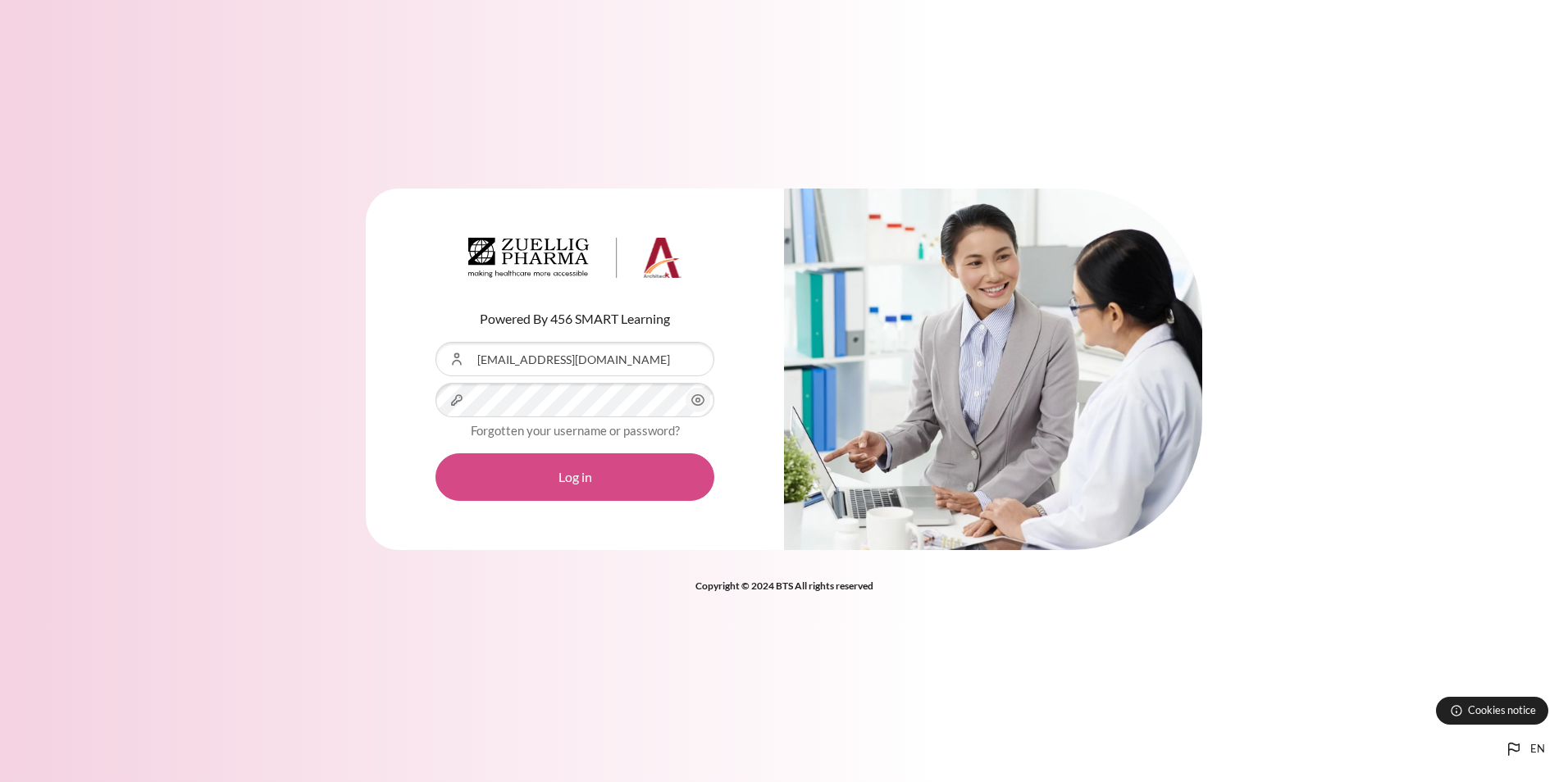
click at [530, 471] on button "Log in" at bounding box center [575, 477] width 279 height 48
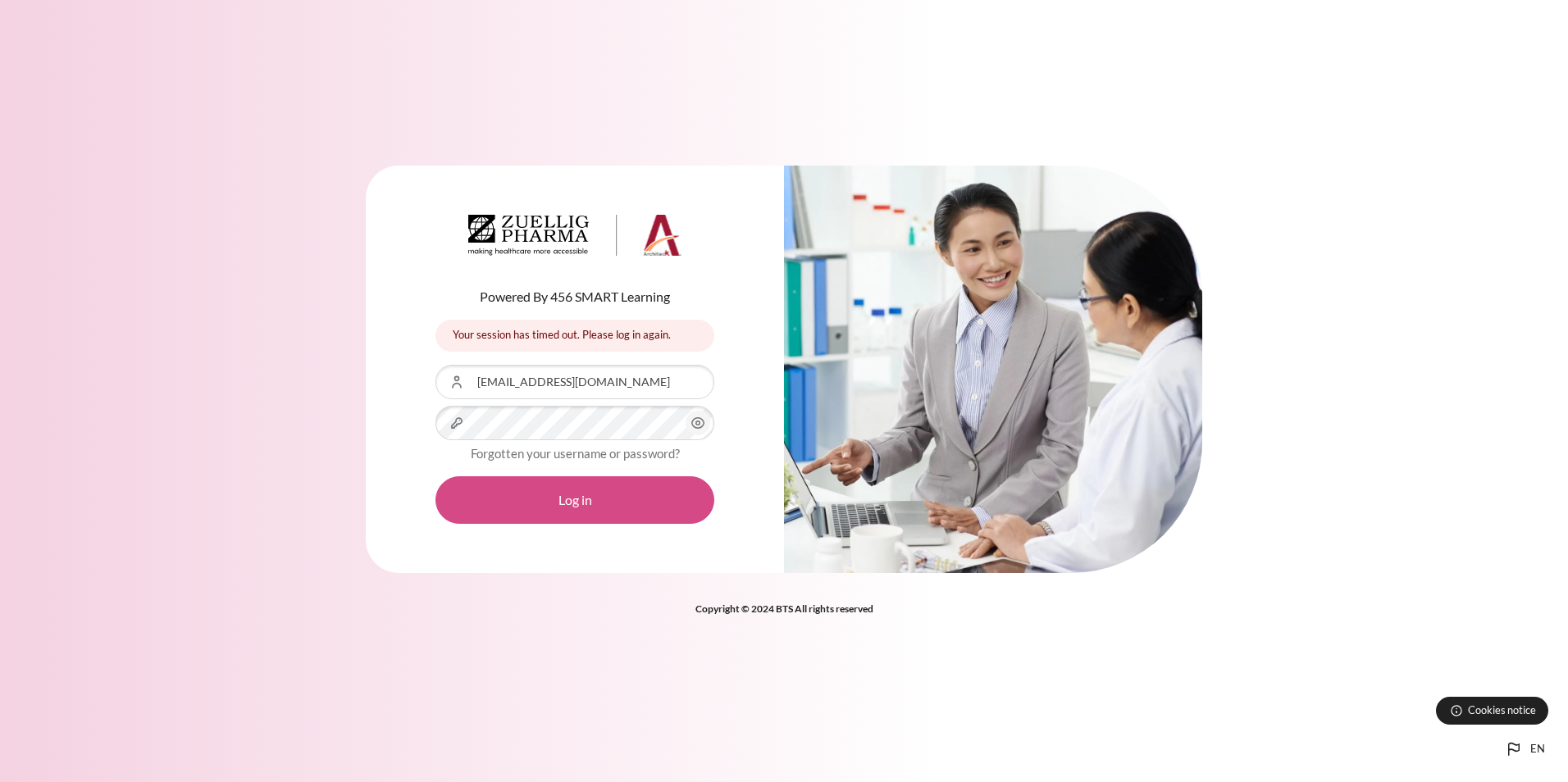
click at [561, 500] on button "Log in" at bounding box center [575, 500] width 279 height 48
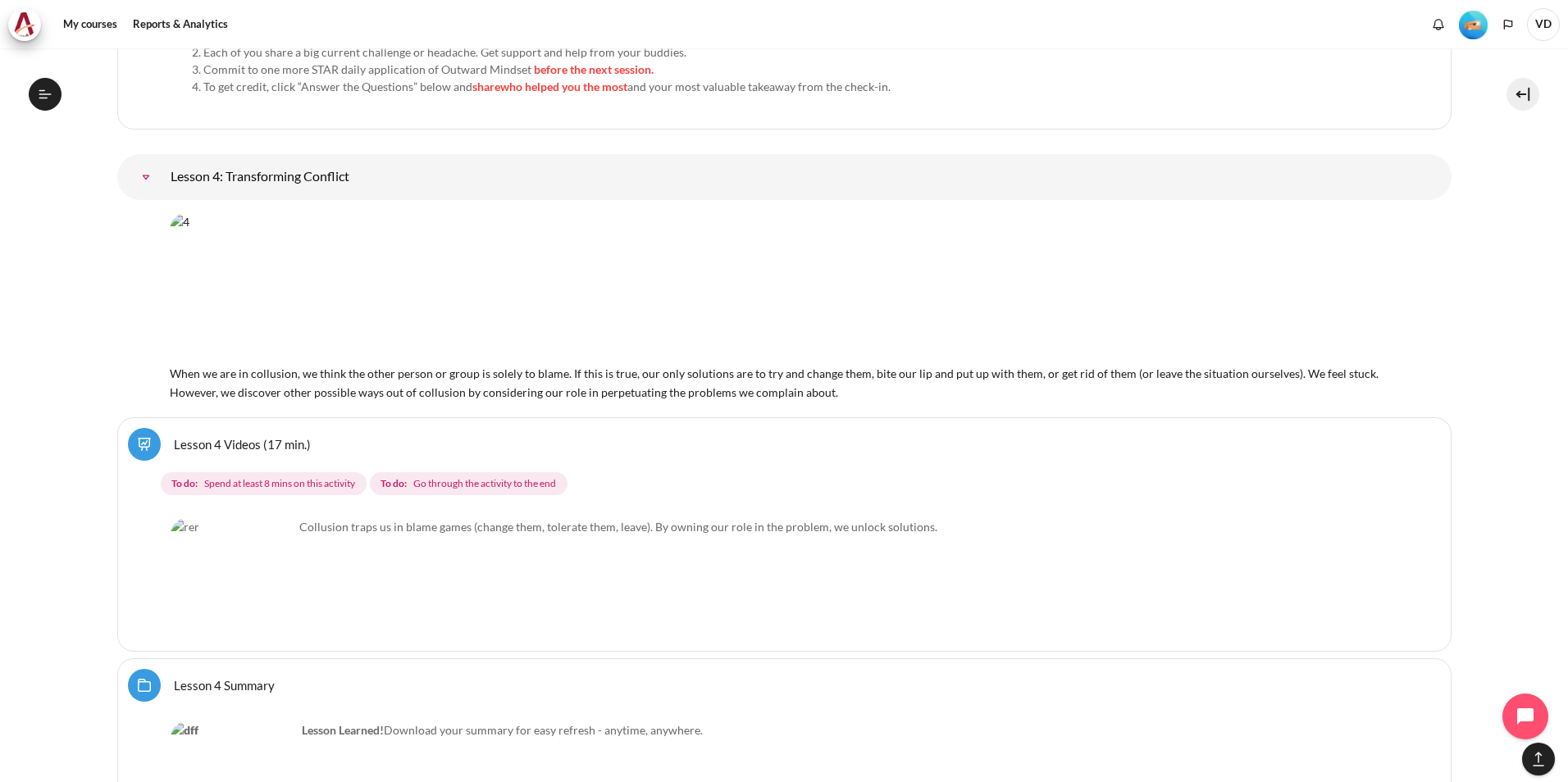
scroll to position [7345, 0]
click at [238, 439] on link "Lesson 4 Videos (17 min.)" at bounding box center [243, 440] width 137 height 16
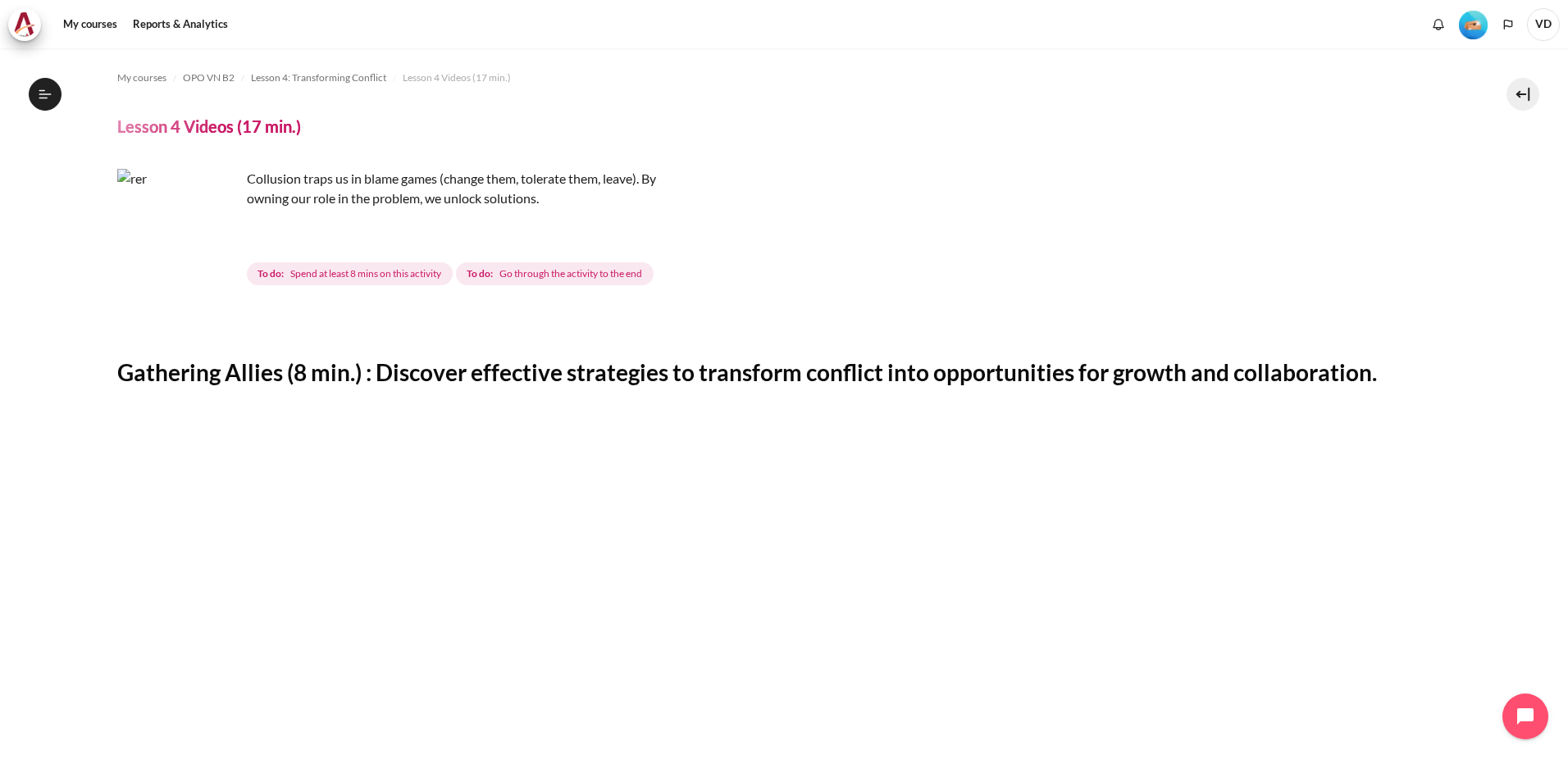
scroll to position [380, 0]
click at [785, 244] on div "Collusion traps us in blame games (change them, tolerate them, leave). By ownin…" at bounding box center [784, 229] width 1334 height 120
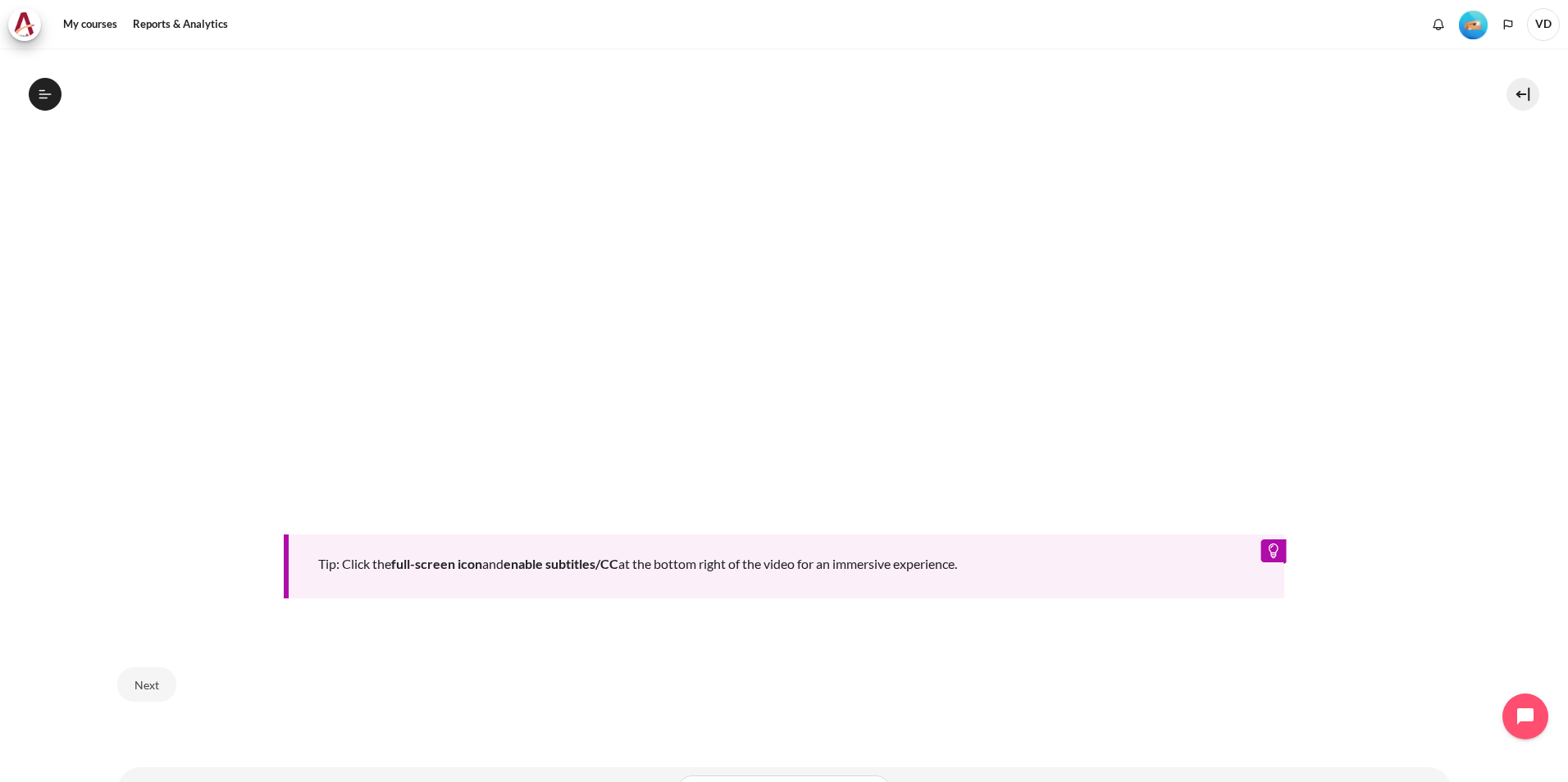
scroll to position [576, 0]
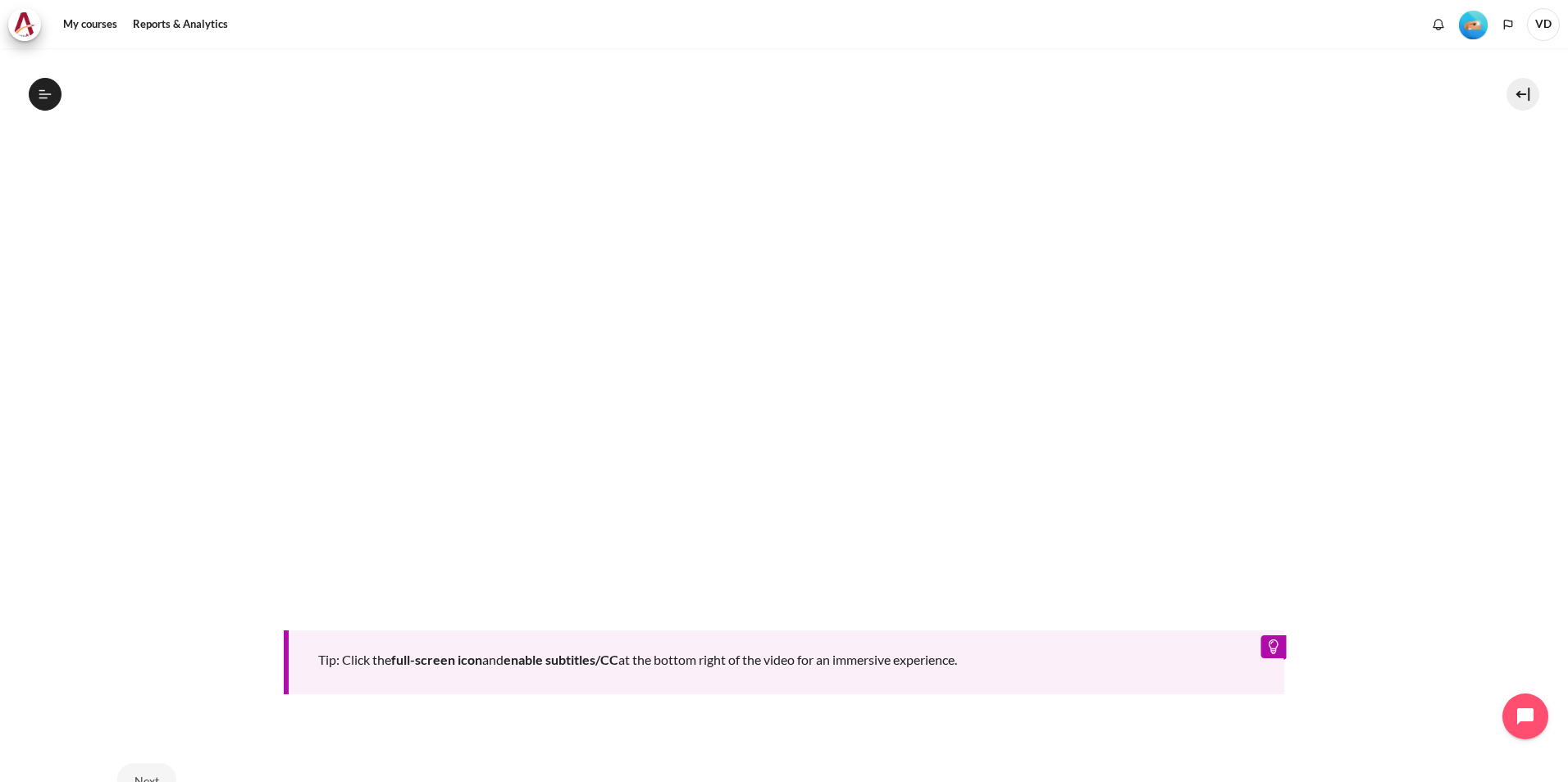
click at [1473, 366] on section "My courses OPO VN B2 Lesson 4: Transforming Conflict Lesson 4 Videos (17 min.) …" at bounding box center [783, 190] width 1543 height 1436
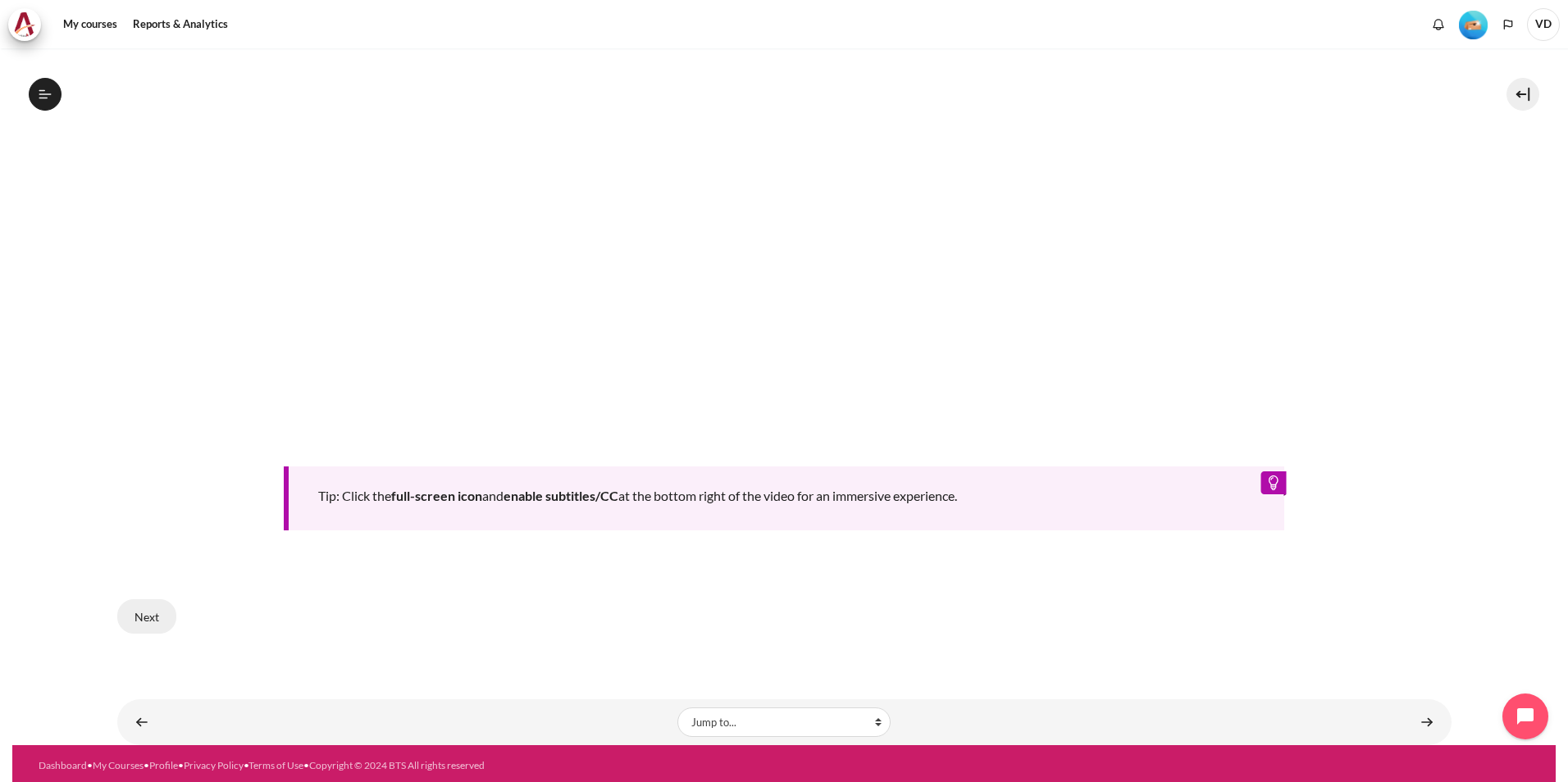
click at [152, 602] on button "Next" at bounding box center [147, 617] width 59 height 35
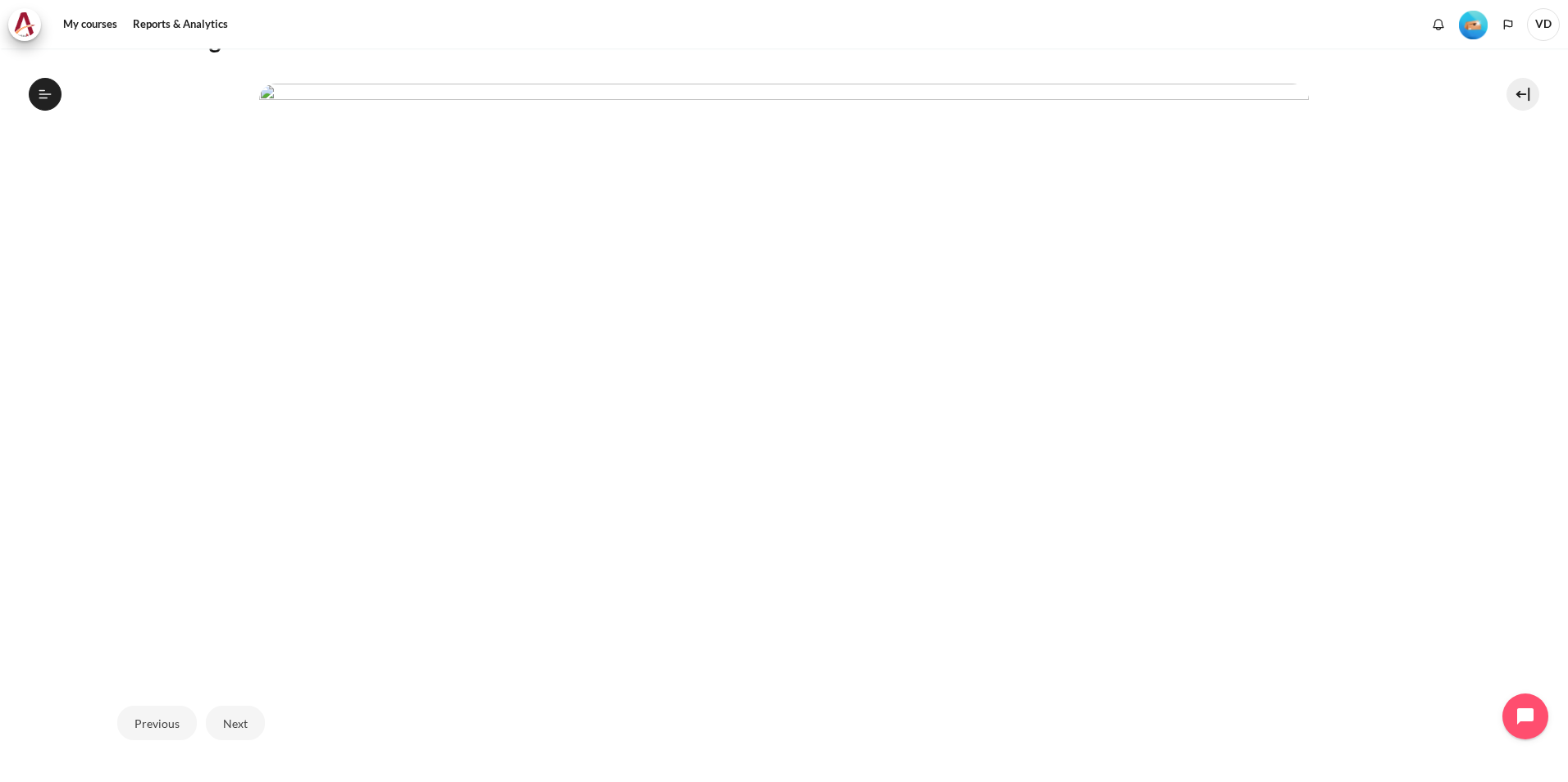
scroll to position [361, 0]
click at [240, 705] on button "Next" at bounding box center [236, 694] width 59 height 35
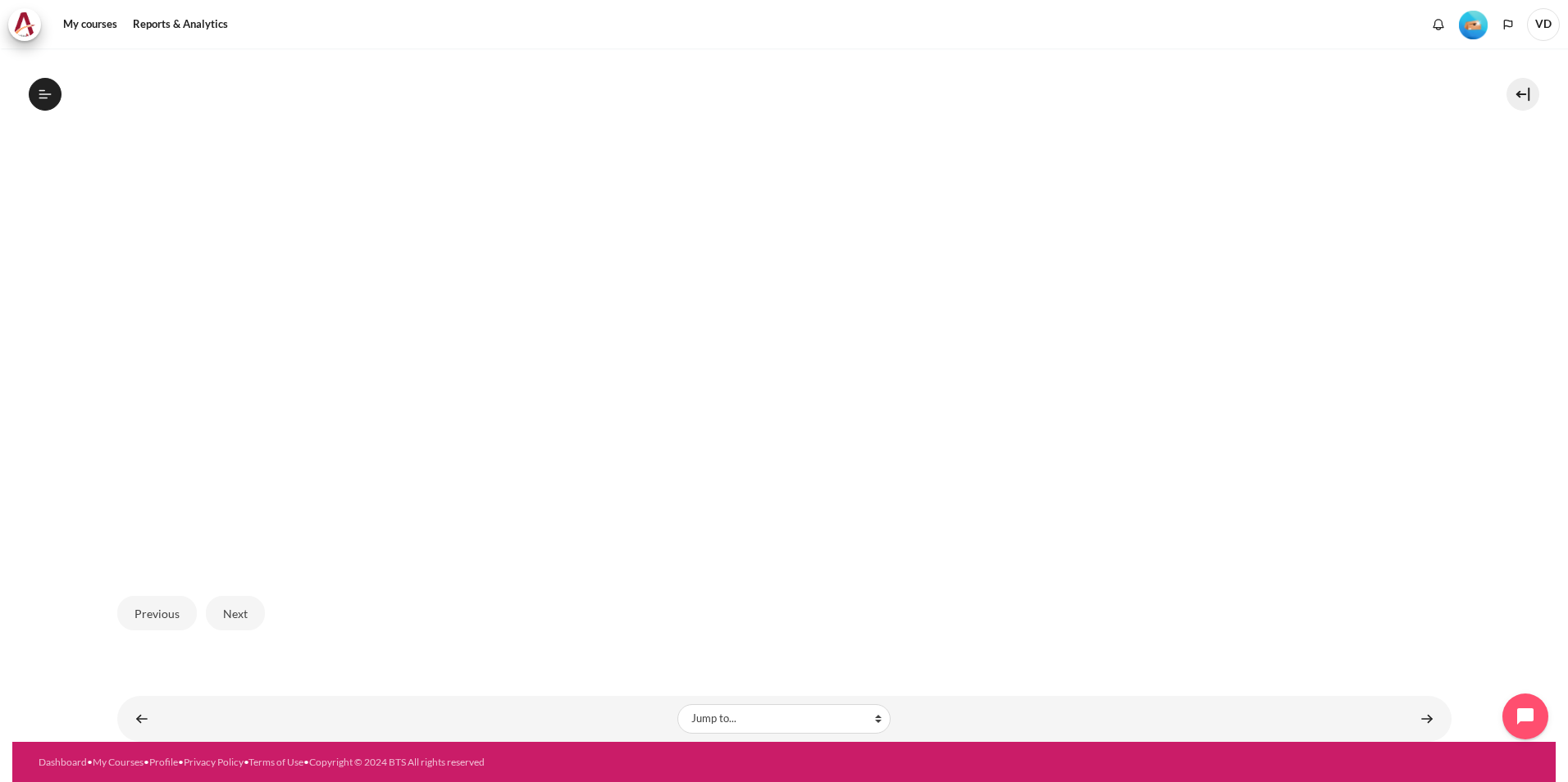
scroll to position [443, 0]
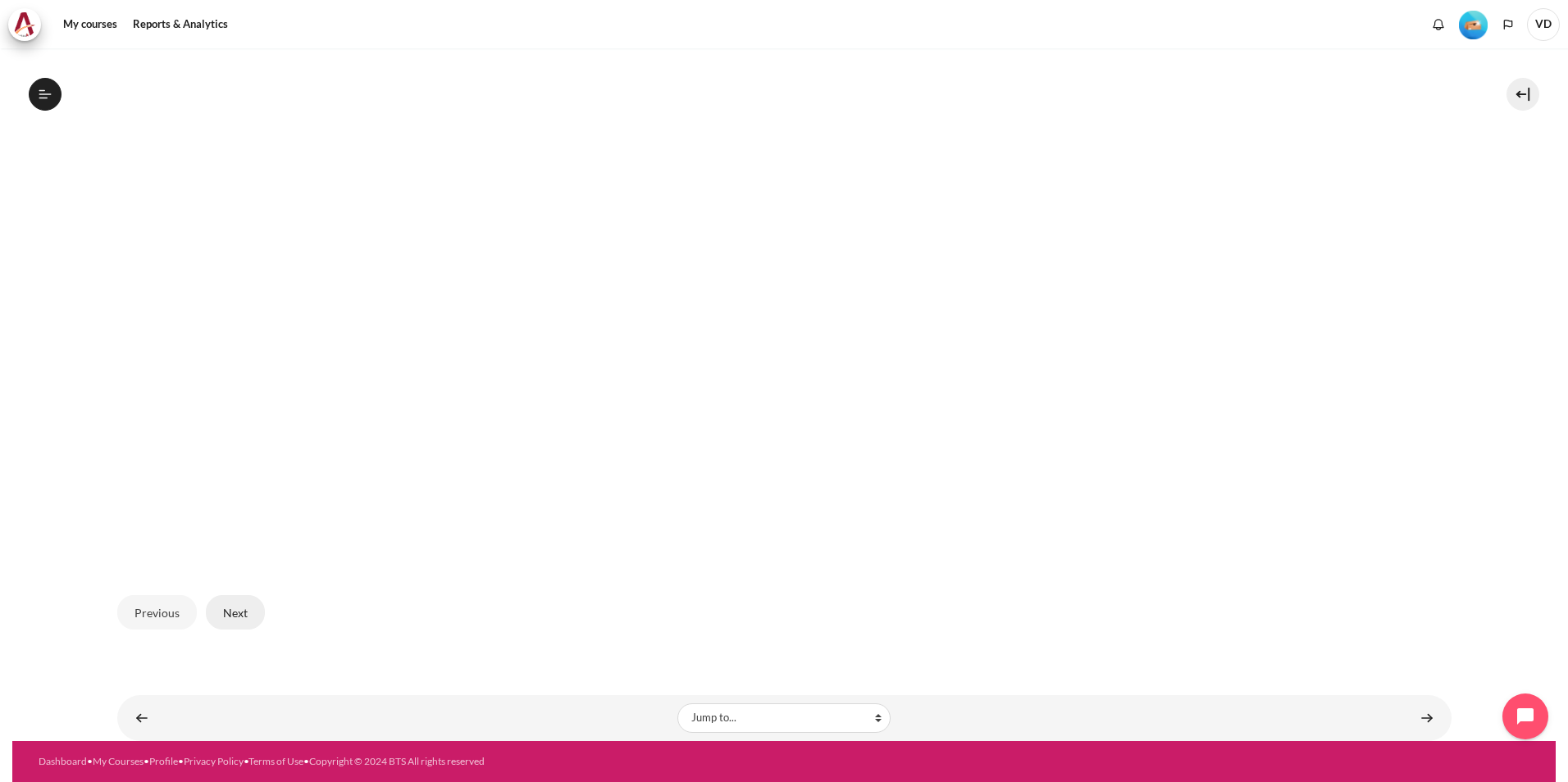
click at [227, 605] on button "Next" at bounding box center [236, 612] width 59 height 35
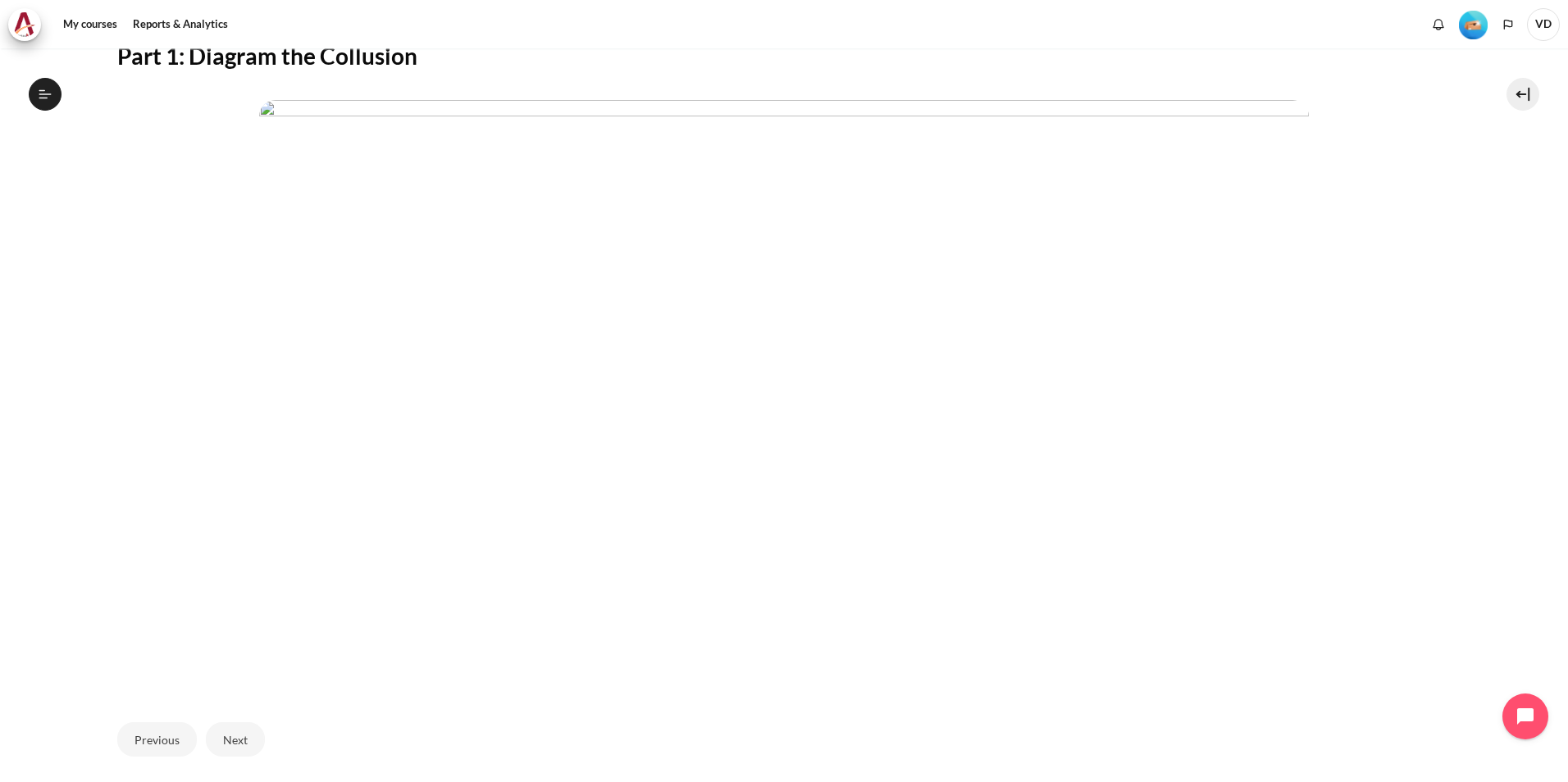
scroll to position [198, 0]
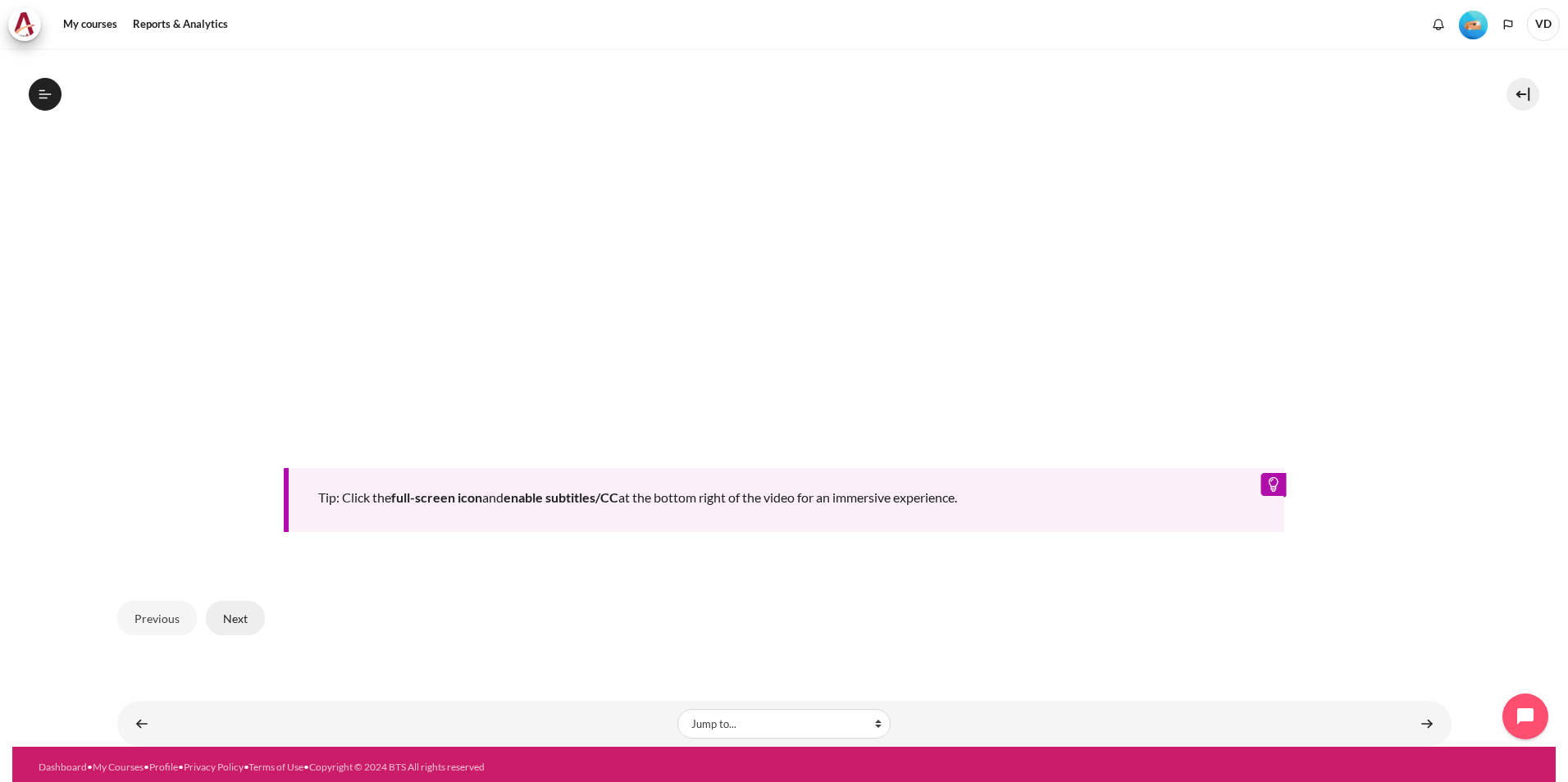
click at [242, 619] on button "Next" at bounding box center [236, 618] width 59 height 35
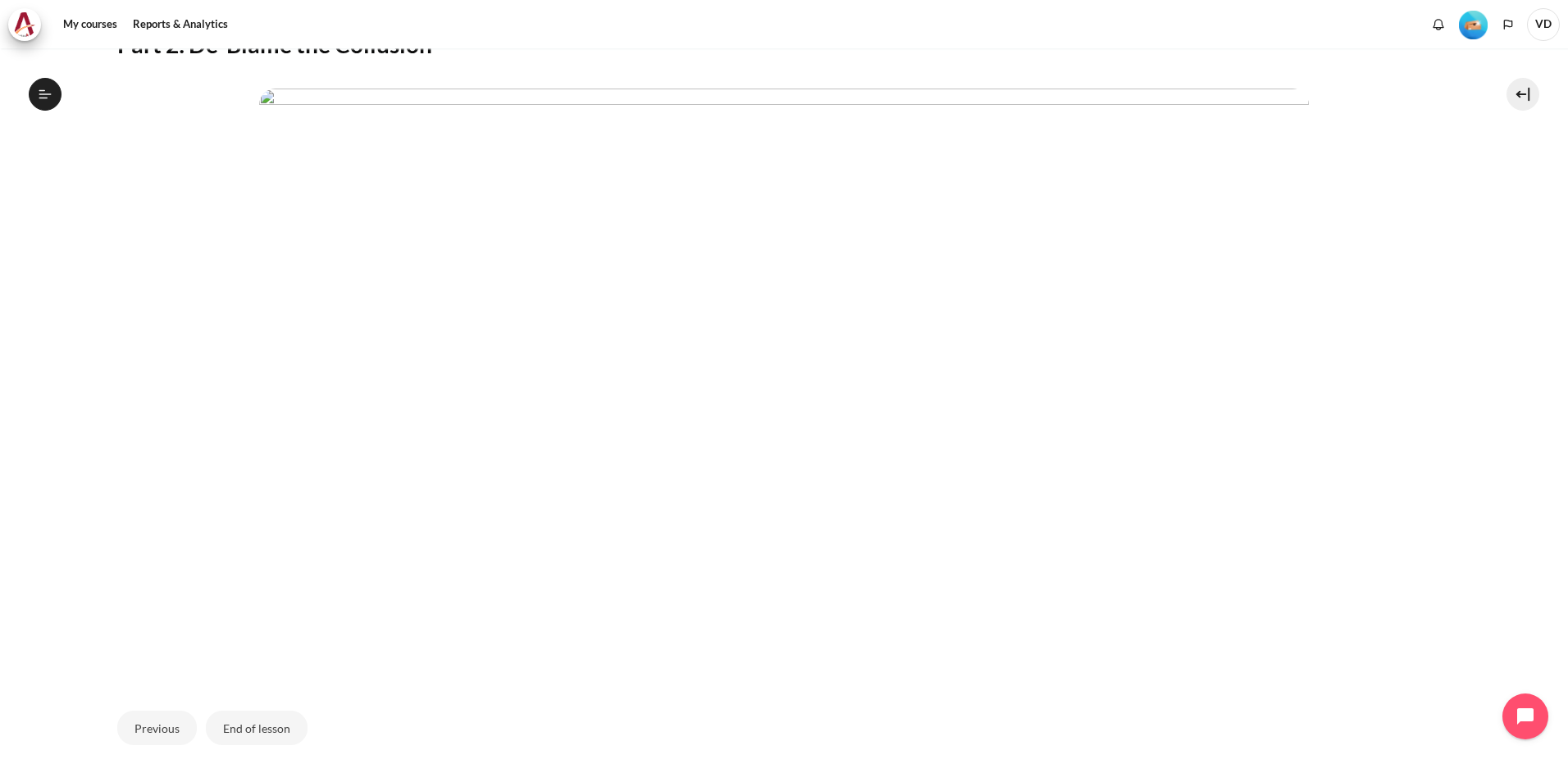
scroll to position [443, 0]
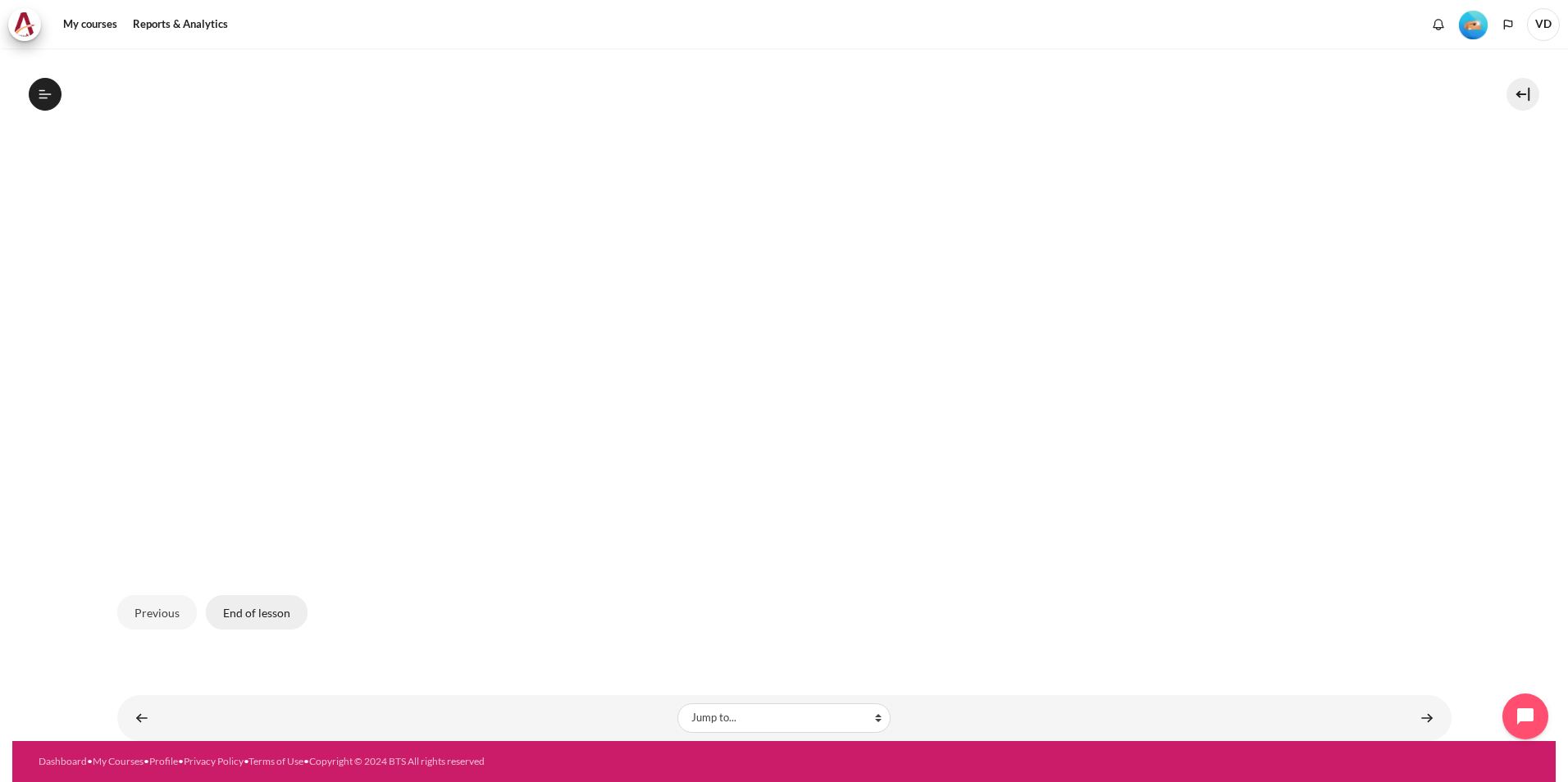
click at [270, 611] on button "End of lesson" at bounding box center [256, 612] width 102 height 35
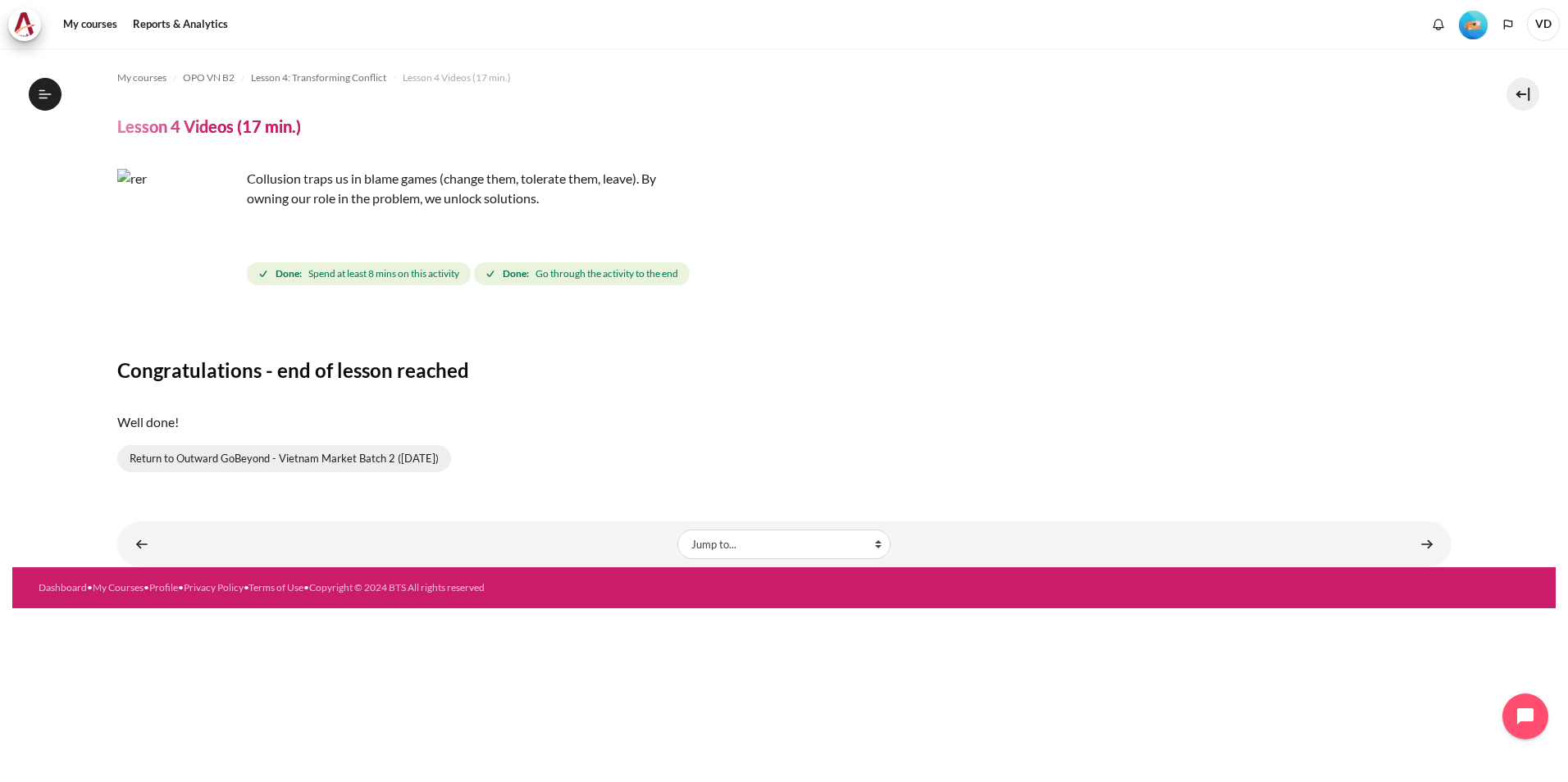
scroll to position [380, 0]
click at [166, 459] on link "Return to Outward GoBeyond - Vietnam Market Batch 2 (Jul 2025)" at bounding box center [283, 459] width 334 height 28
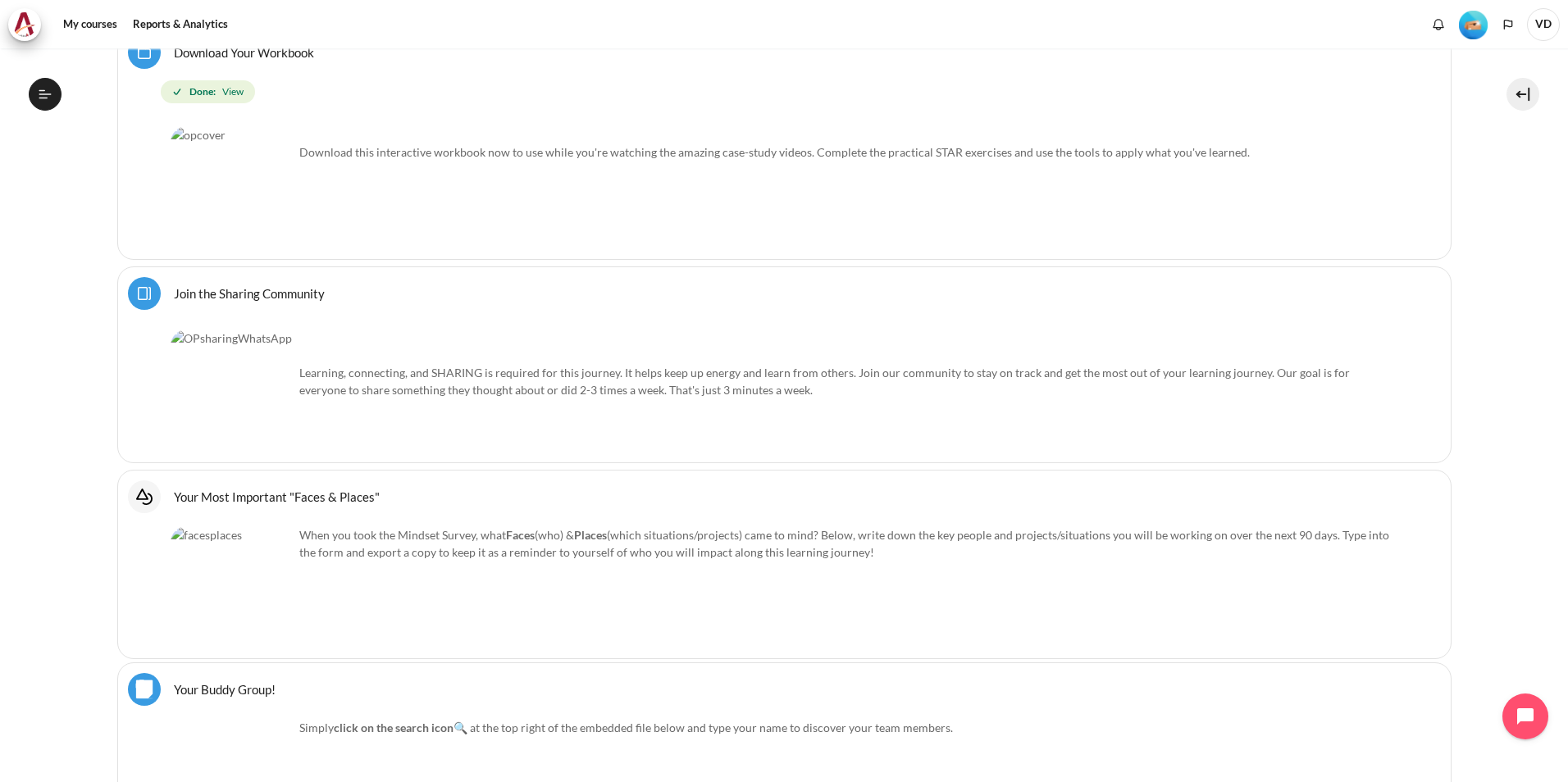
scroll to position [1358, 0]
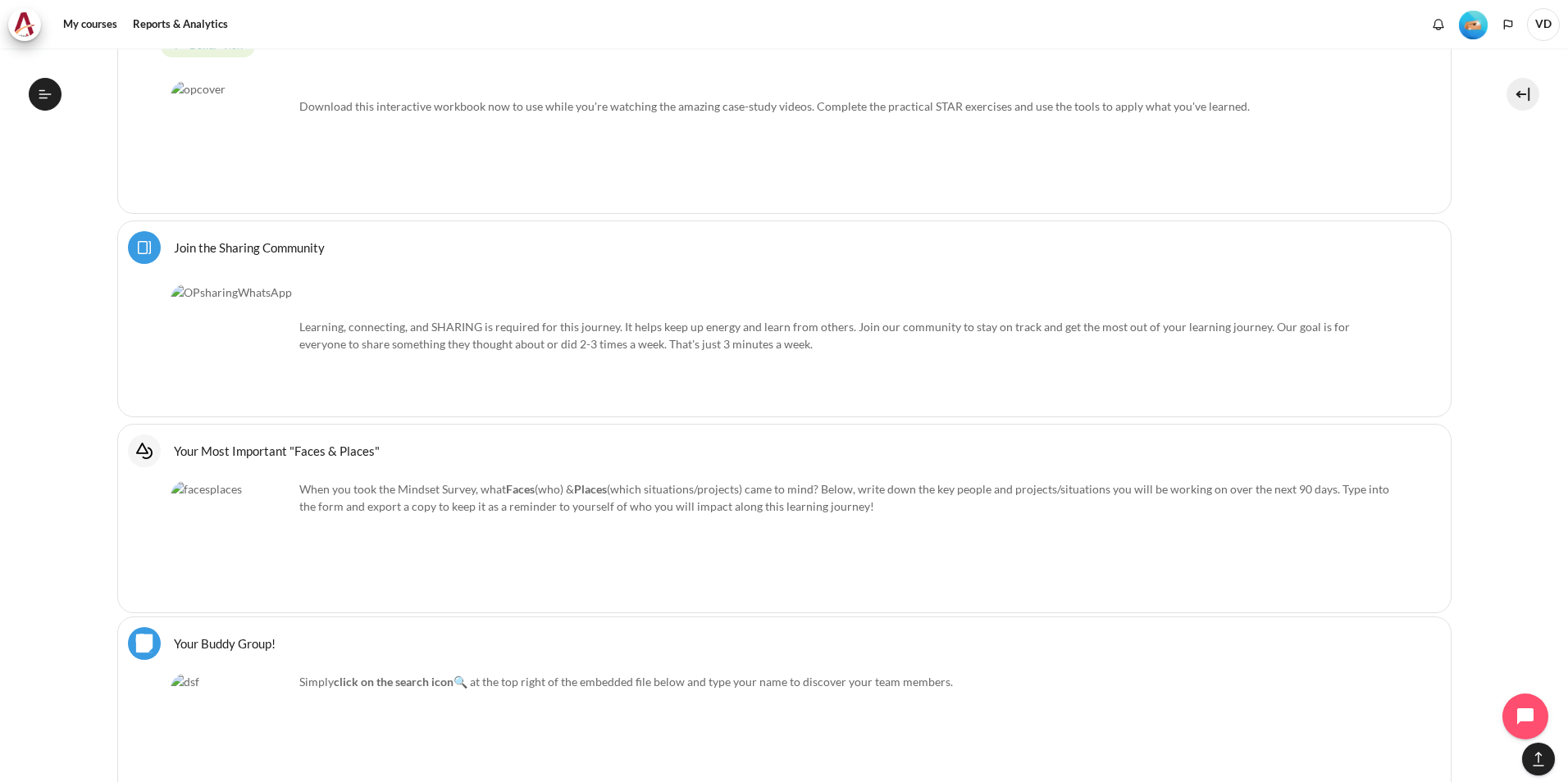
click at [263, 248] on link "Join the Sharing Community Page" at bounding box center [249, 247] width 150 height 16
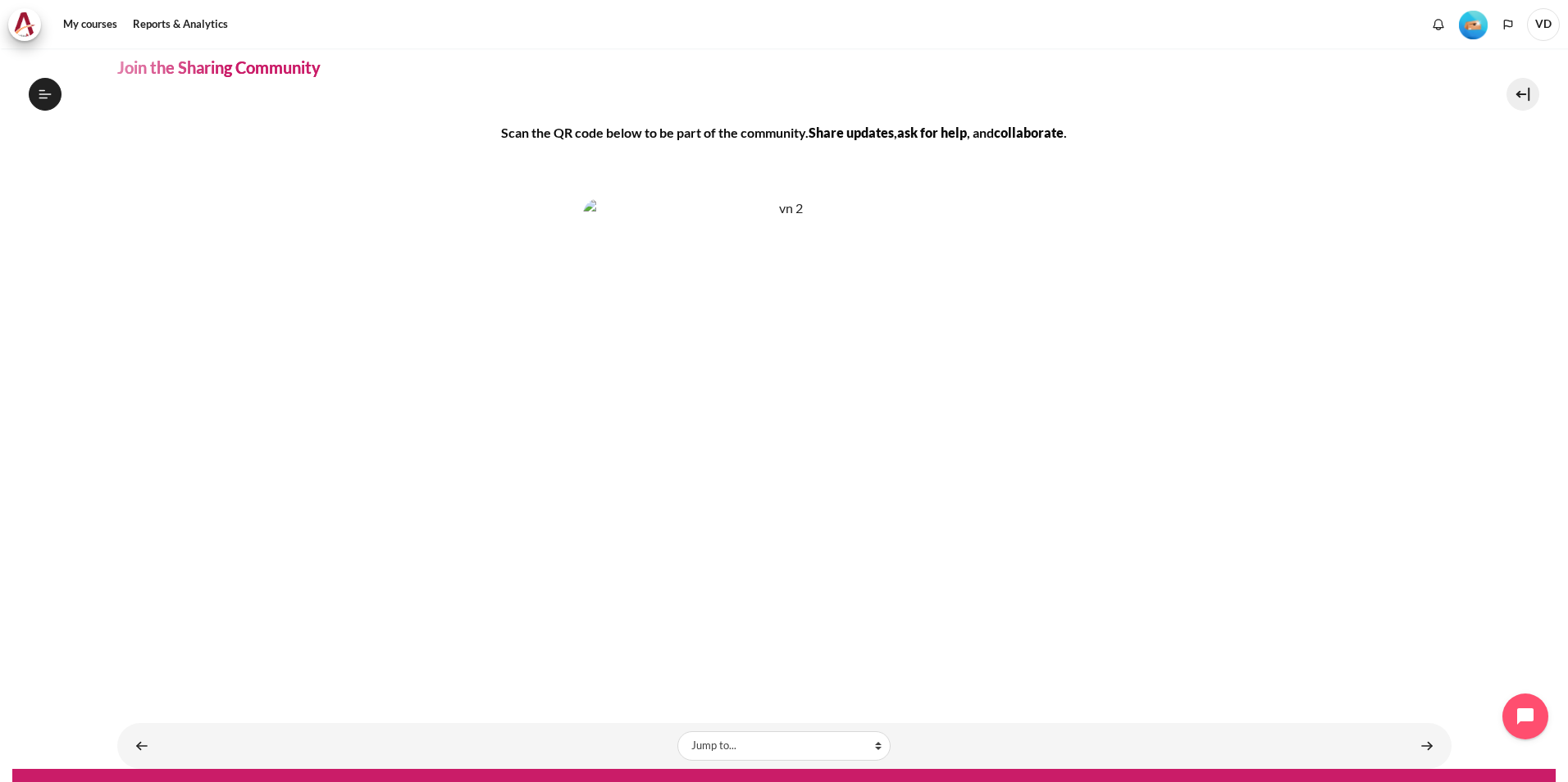
scroll to position [87, 0]
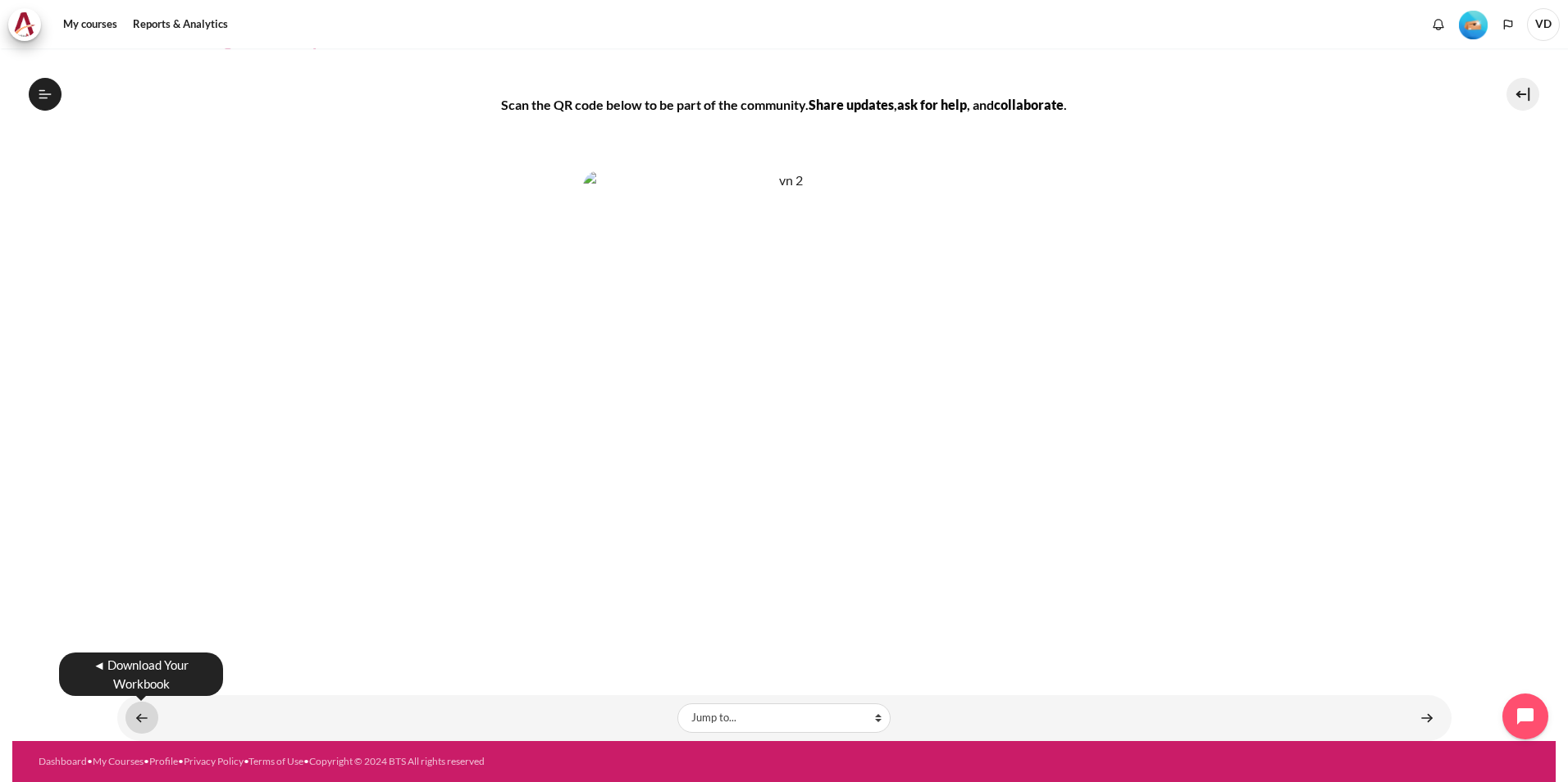
click at [144, 718] on link "Content" at bounding box center [142, 718] width 33 height 32
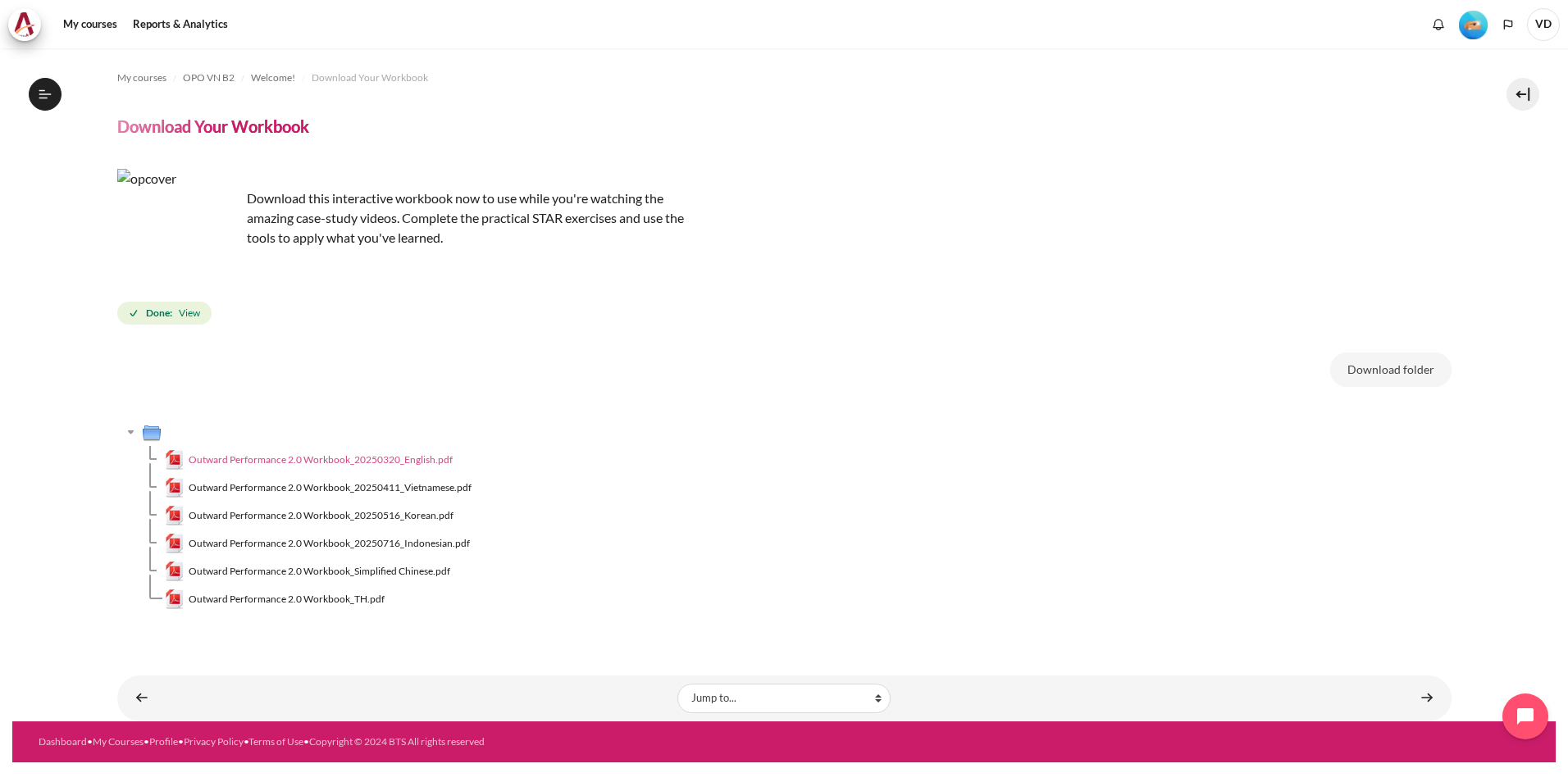
click at [296, 461] on span "Outward Performance 2.0 Workbook_20250320_English.pdf" at bounding box center [321, 459] width 264 height 15
click at [323, 487] on span "Outward Performance 2.0 Workbook_20250411_Vietnamese.pdf" at bounding box center [331, 487] width 283 height 15
click at [135, 699] on link "Content" at bounding box center [142, 698] width 33 height 32
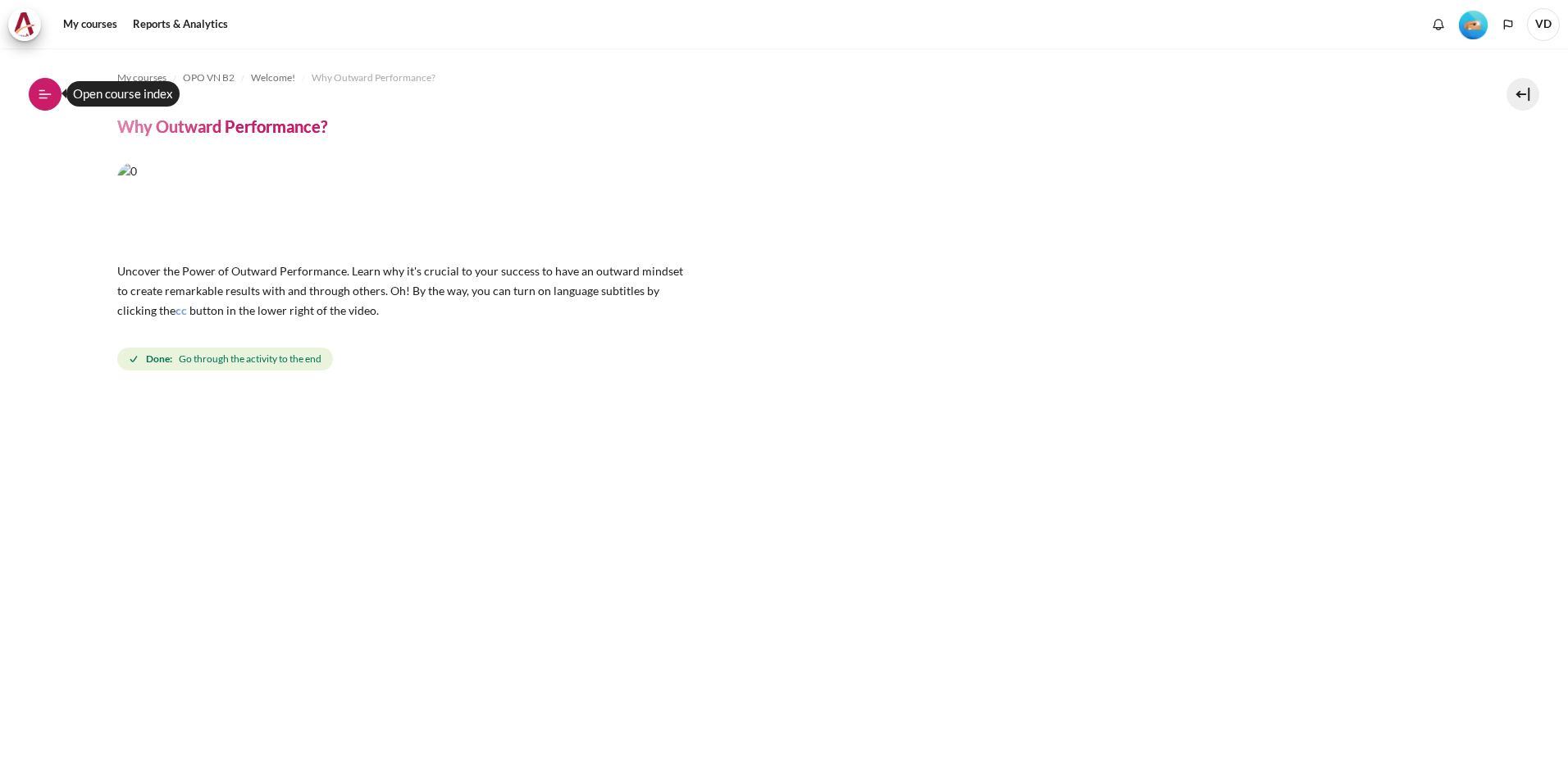
click at [49, 99] on icon at bounding box center [45, 94] width 15 height 15
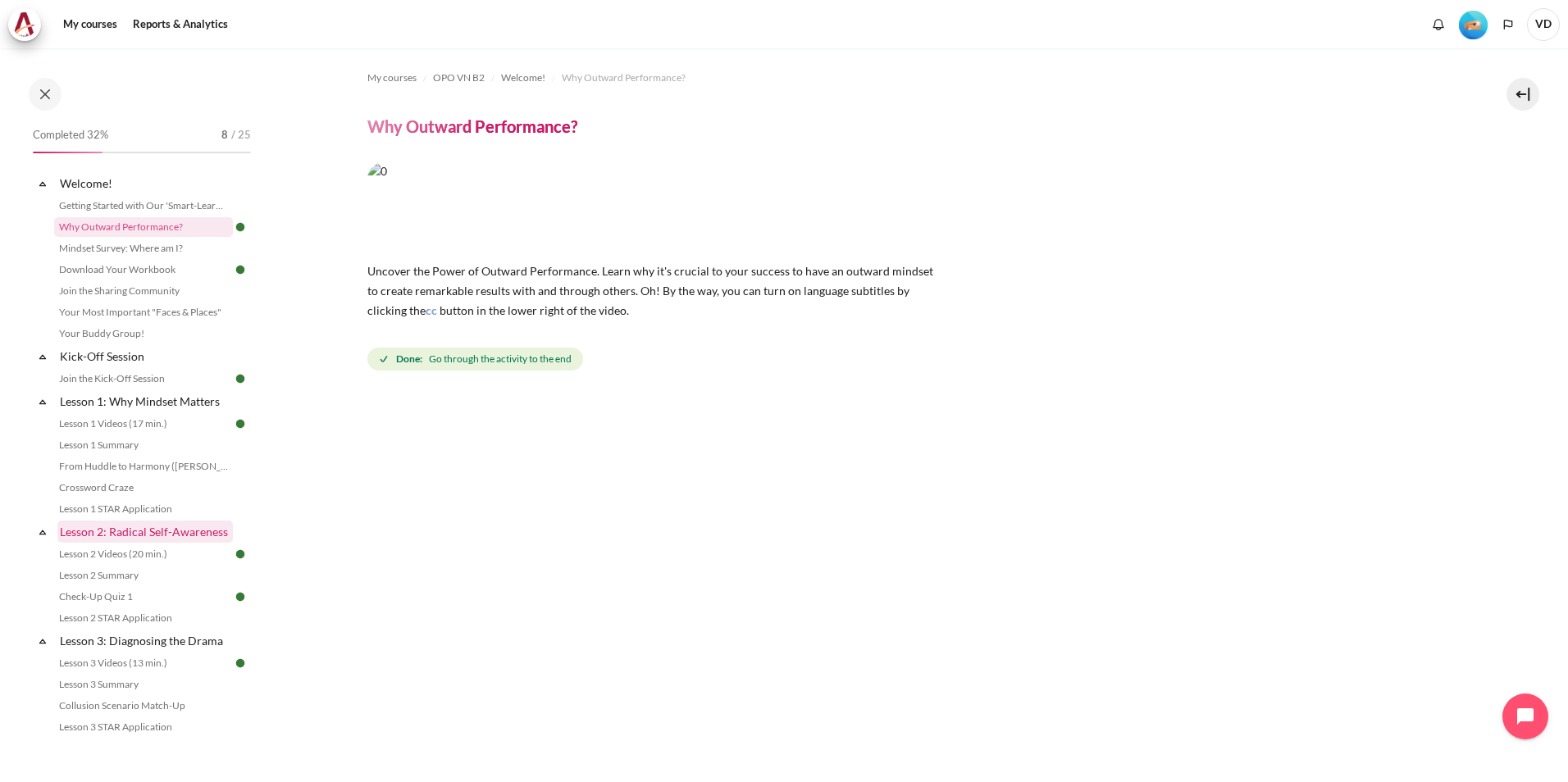
scroll to position [574, 0]
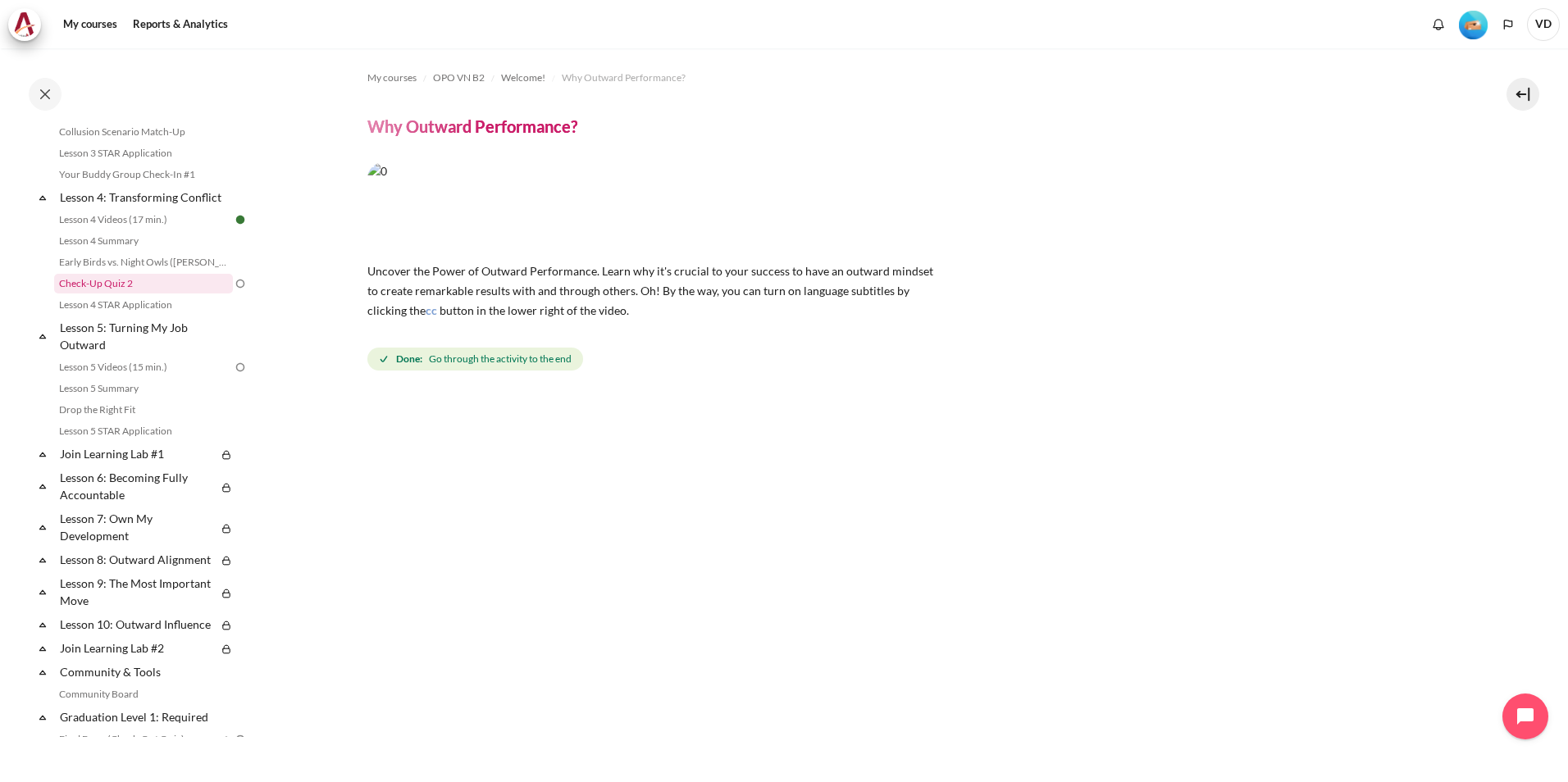
click at [113, 294] on link "Check-Up Quiz 2" at bounding box center [144, 284] width 179 height 20
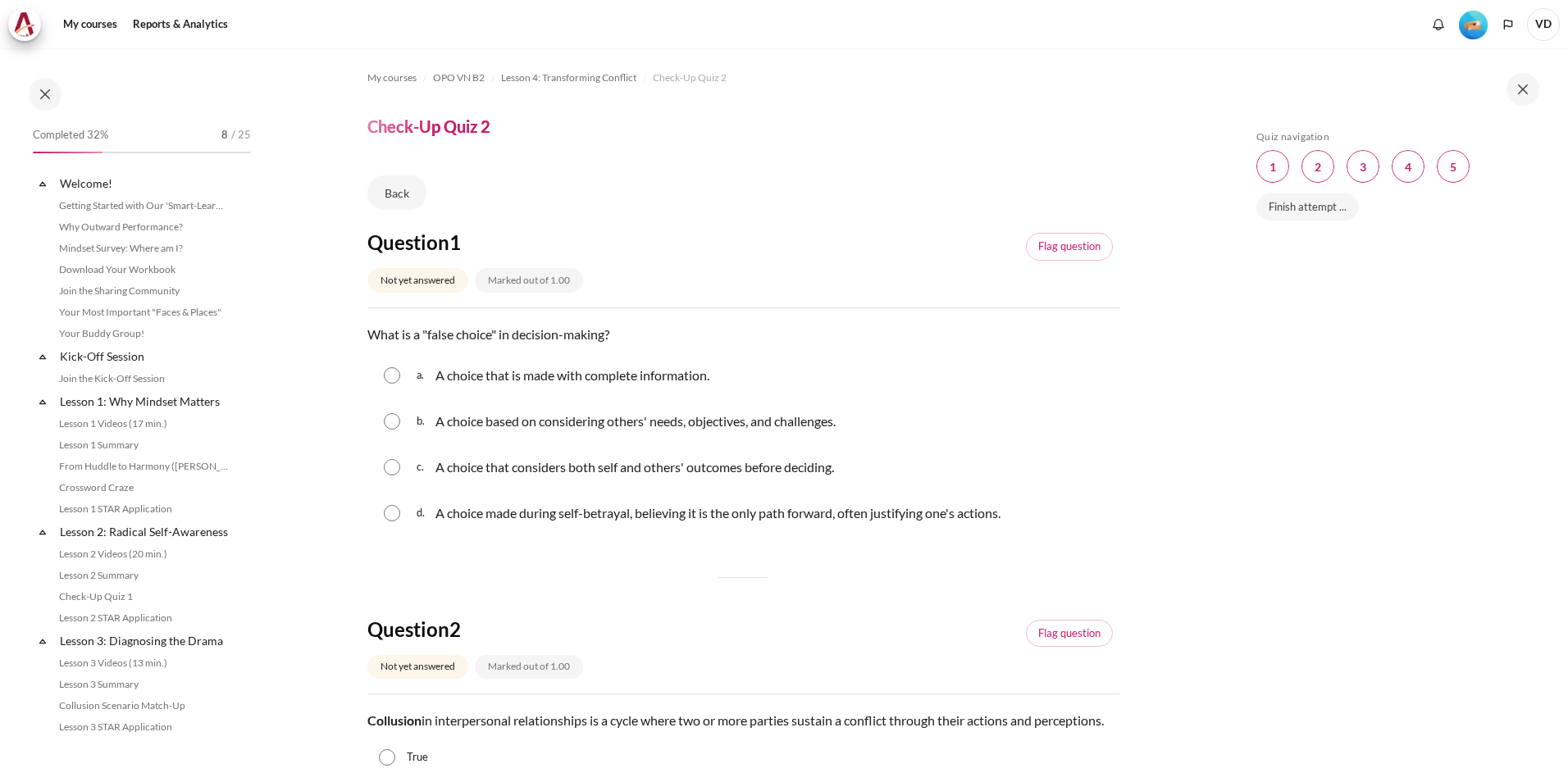
scroll to position [444, 0]
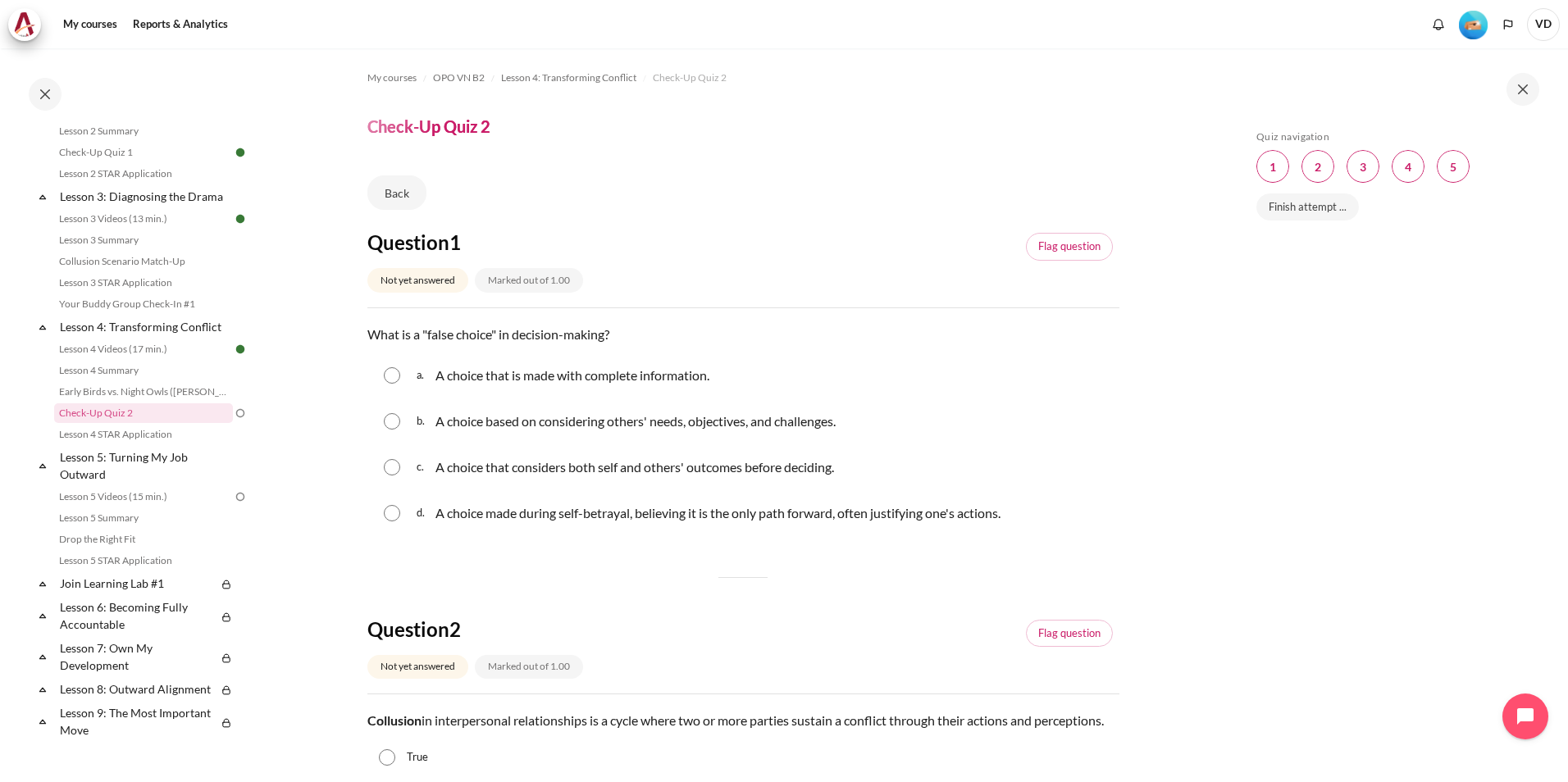
click at [390, 516] on input "Content" at bounding box center [392, 513] width 17 height 17
radio input "true"
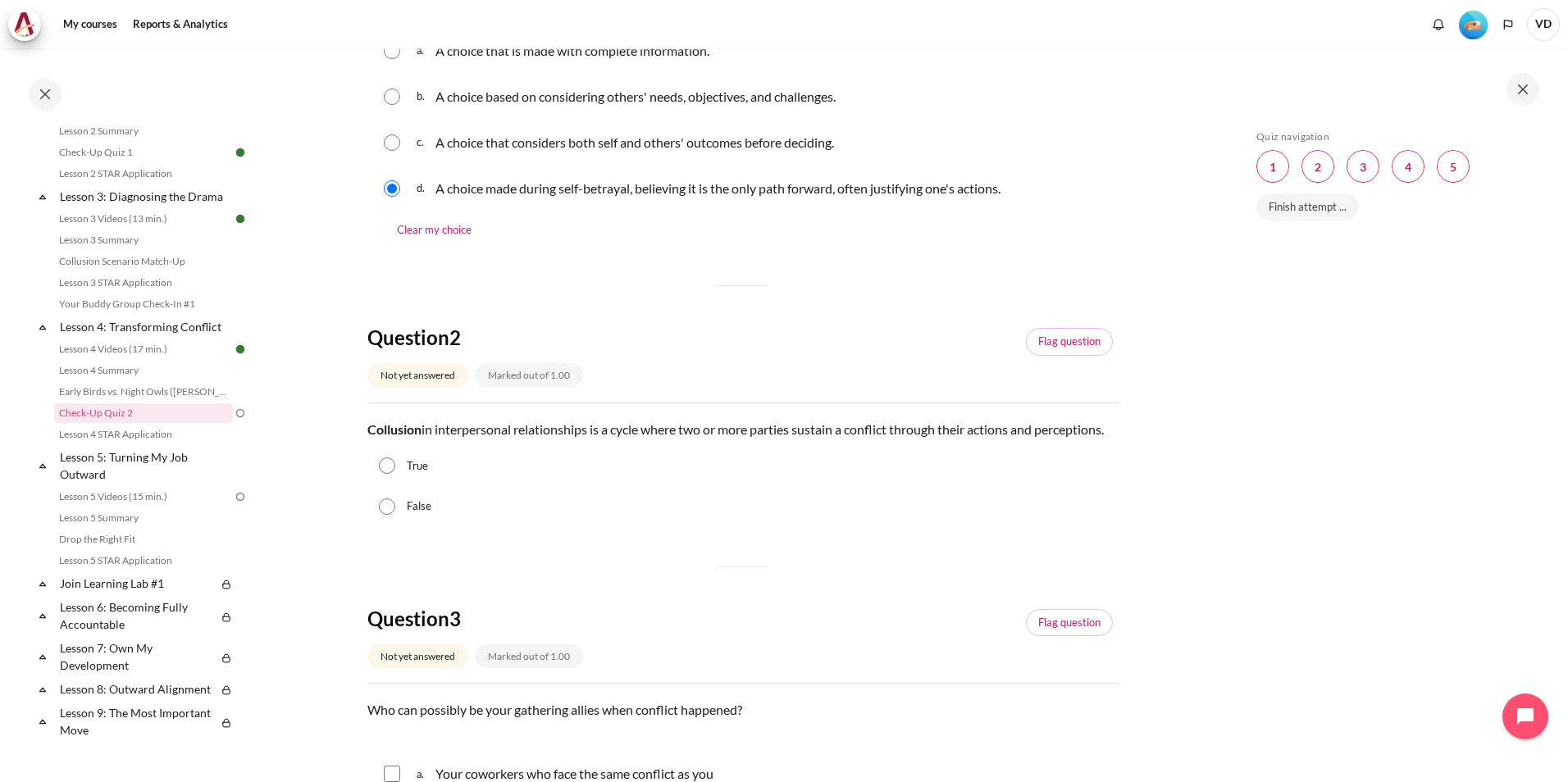
scroll to position [328, 0]
click at [382, 512] on input "False" at bounding box center [387, 503] width 17 height 17
radio input "true"
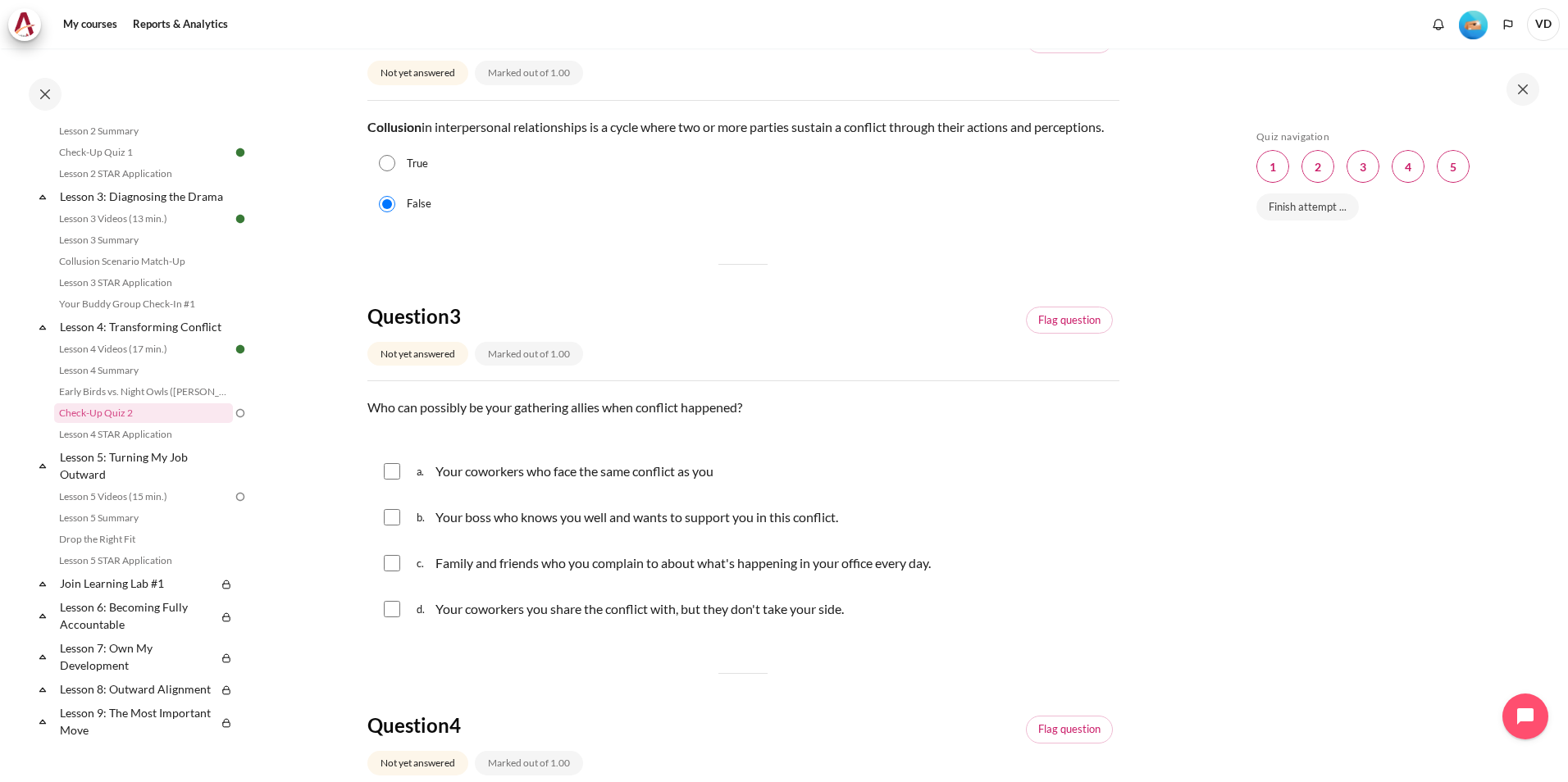
scroll to position [656, 0]
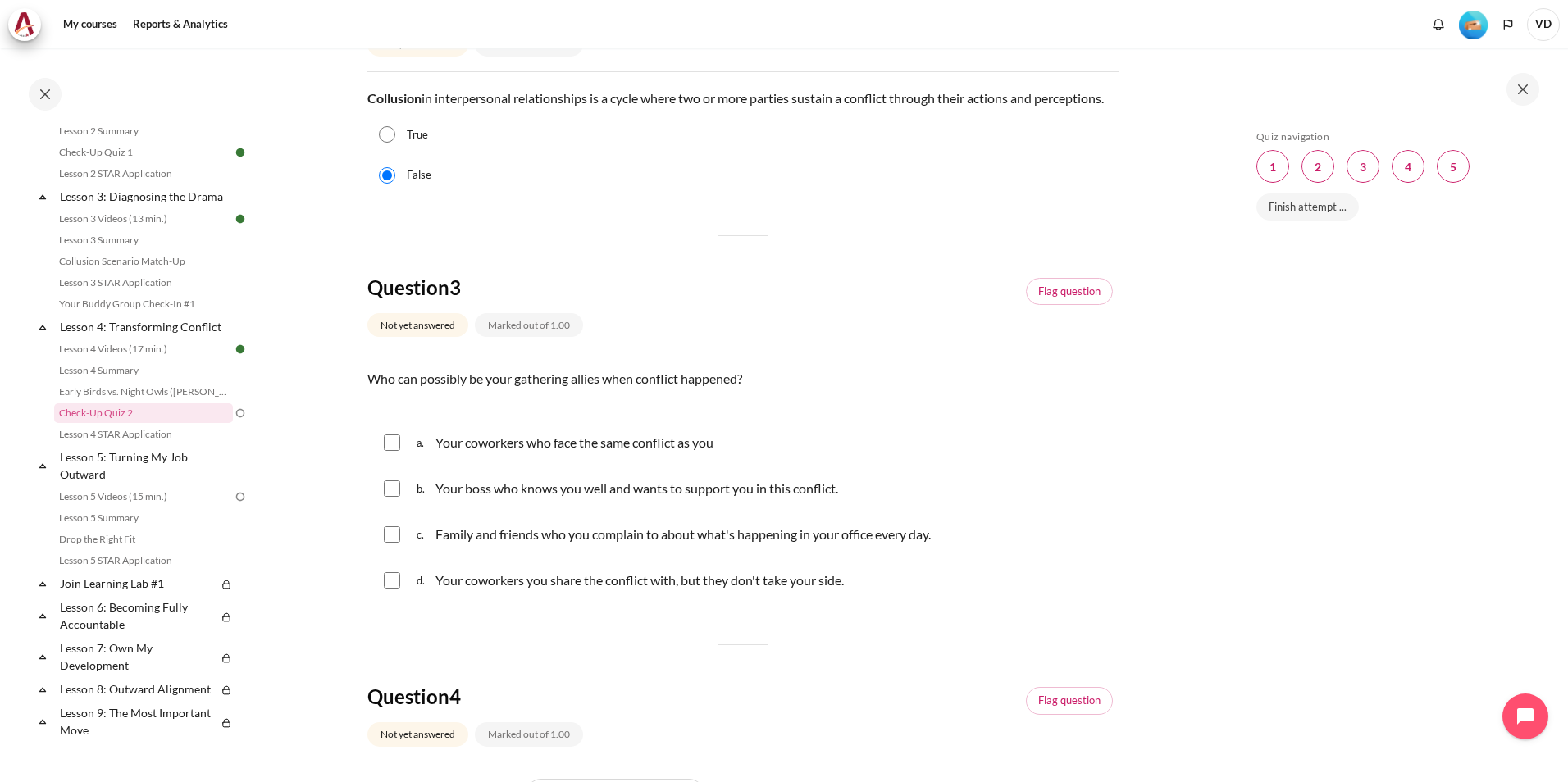
click at [385, 155] on div "True" at bounding box center [743, 135] width 752 height 41
click at [385, 143] on input "True" at bounding box center [387, 135] width 17 height 17
radio input "true"
click at [388, 451] on input "Content" at bounding box center [392, 442] width 17 height 17
checkbox input "true"
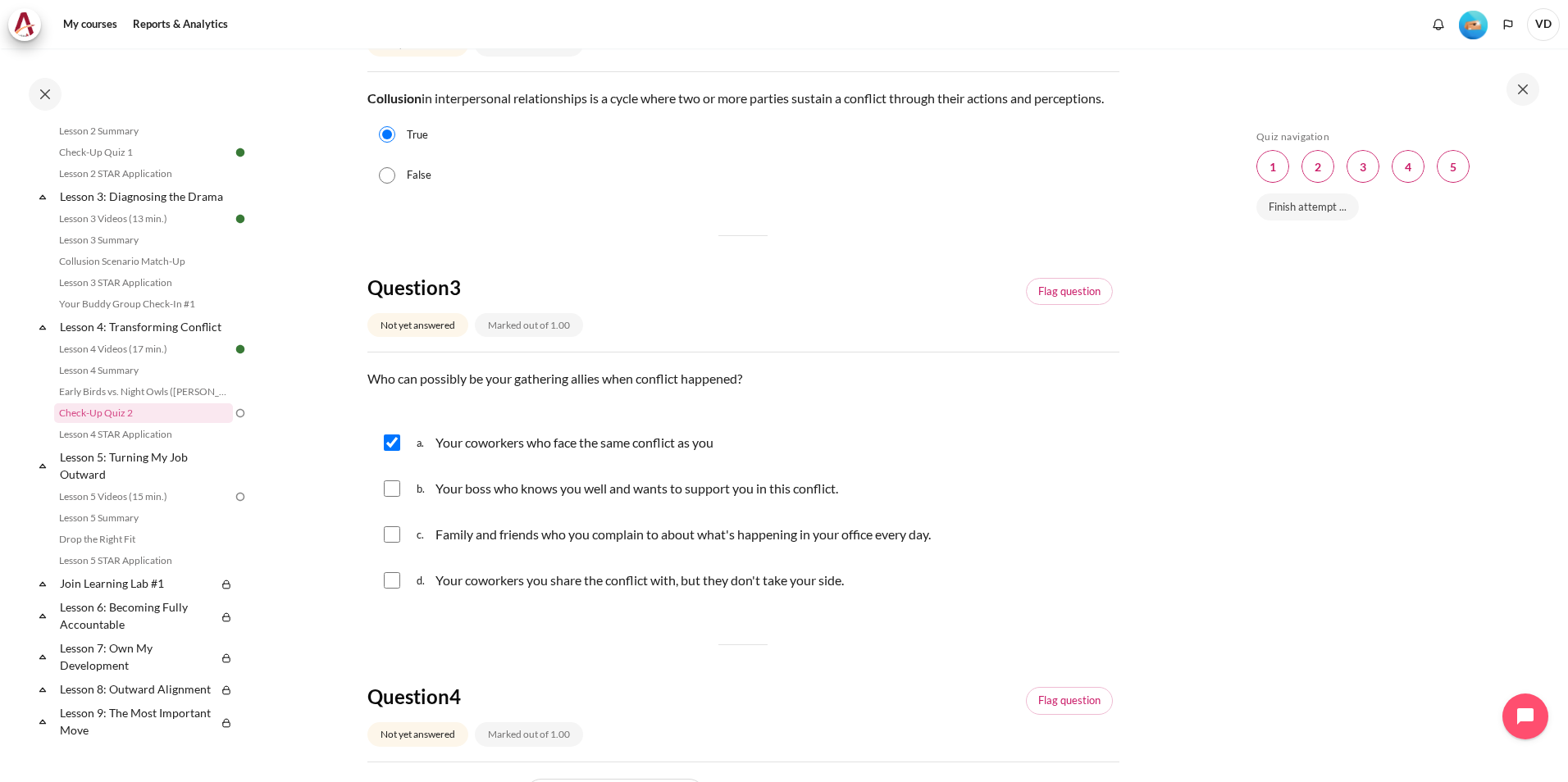
click at [391, 497] on input "Content" at bounding box center [392, 488] width 17 height 17
checkbox input "true"
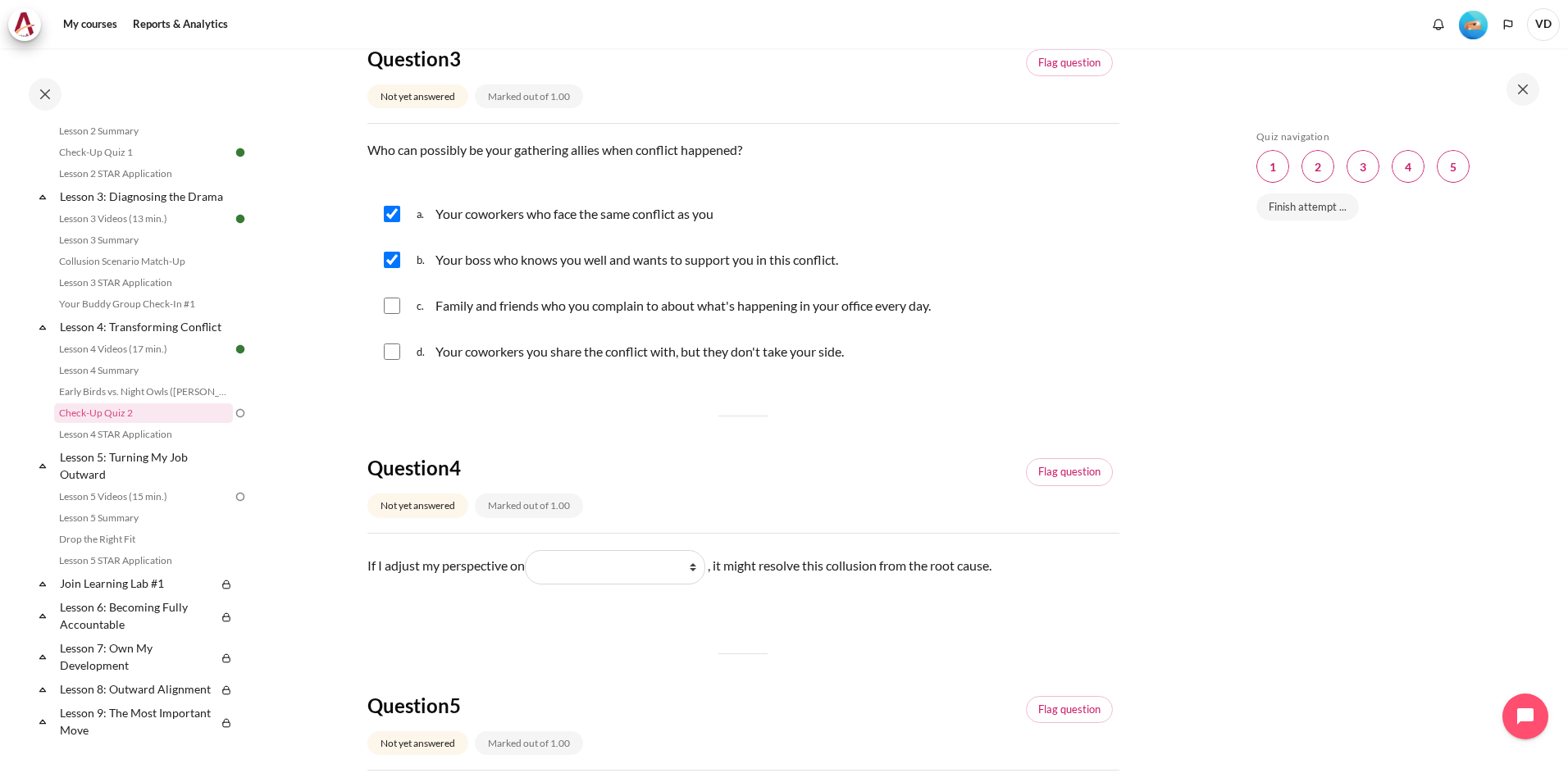
scroll to position [902, 0]
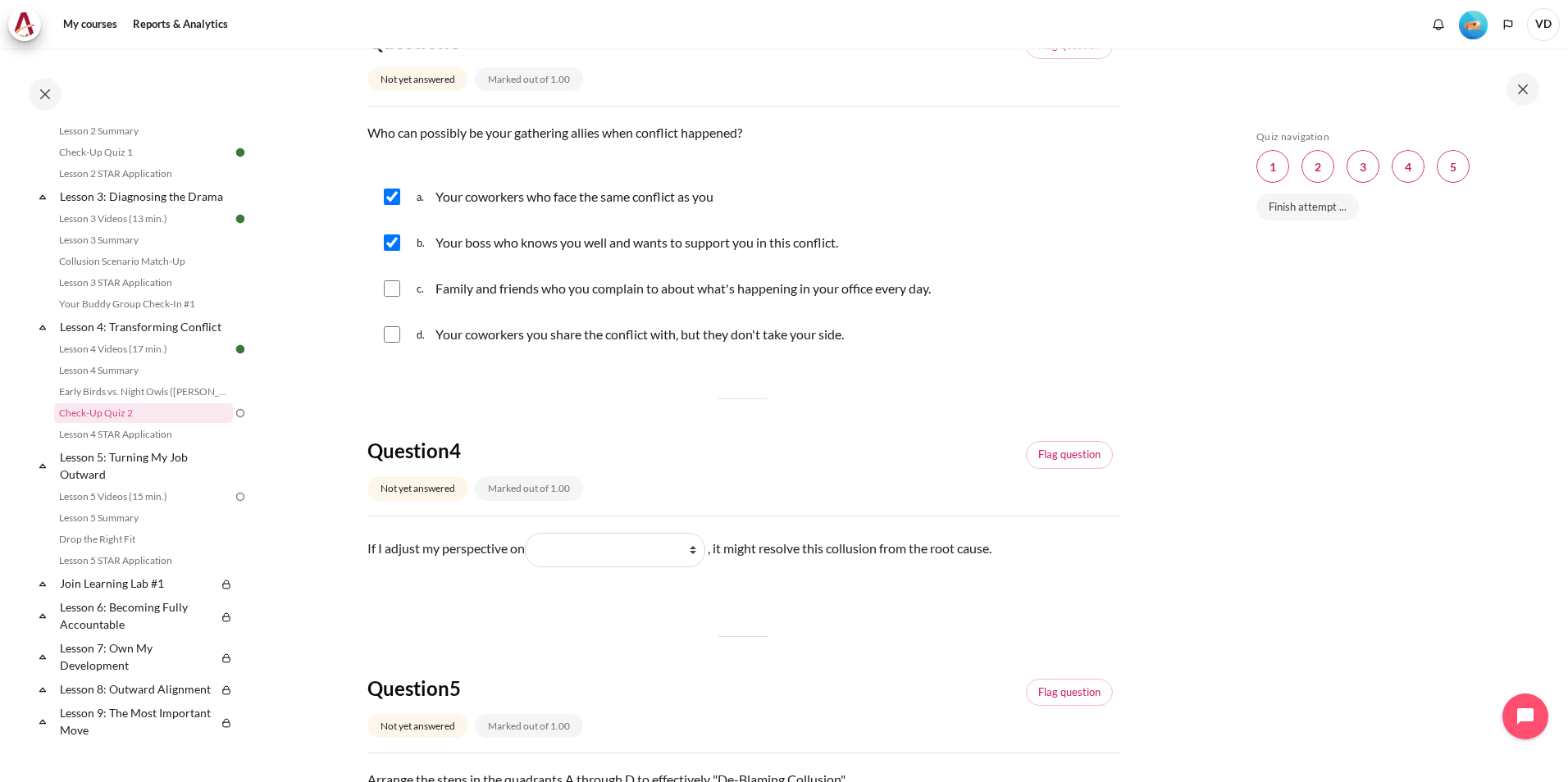
click at [394, 205] on input "Content" at bounding box center [392, 197] width 17 height 17
checkbox input "false"
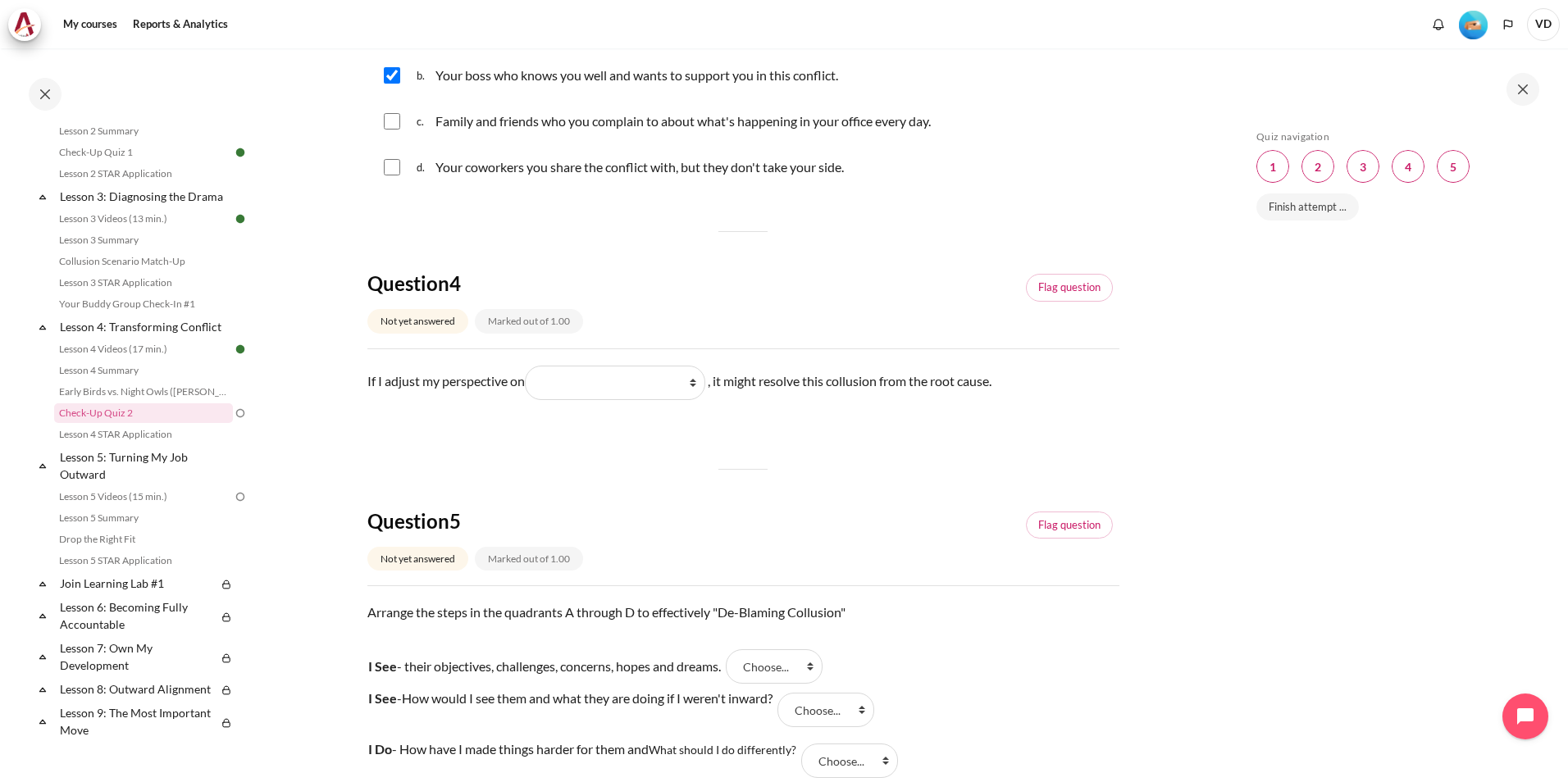
scroll to position [1148, 0]
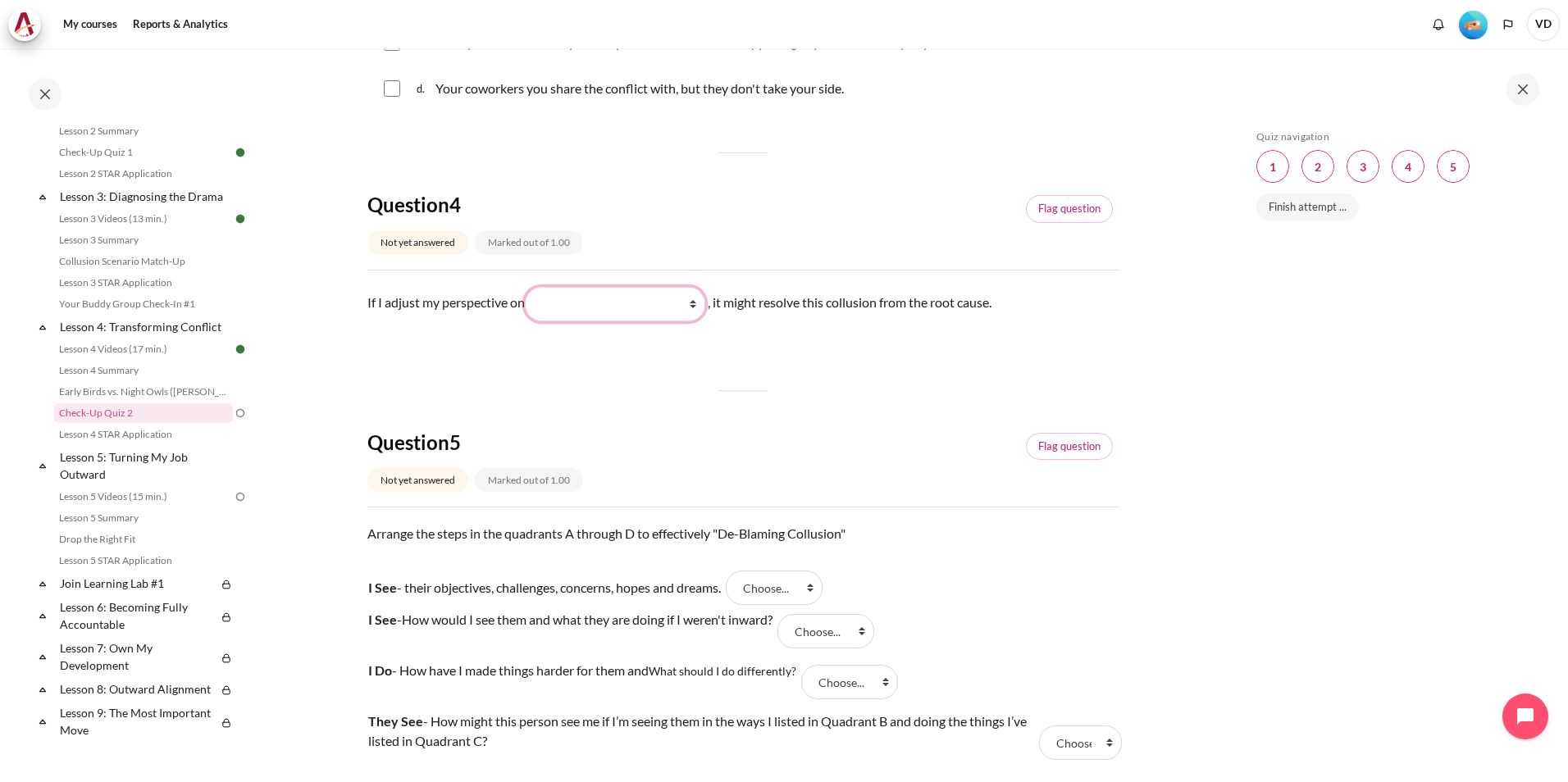
click at [595, 322] on select "What they do What I see and feel about what they do What I do What they see and…" at bounding box center [615, 304] width 180 height 35
select select "2"
click at [531, 306] on select "What they do What I see and feel about what they do What I do What they see and…" at bounding box center [615, 304] width 180 height 35
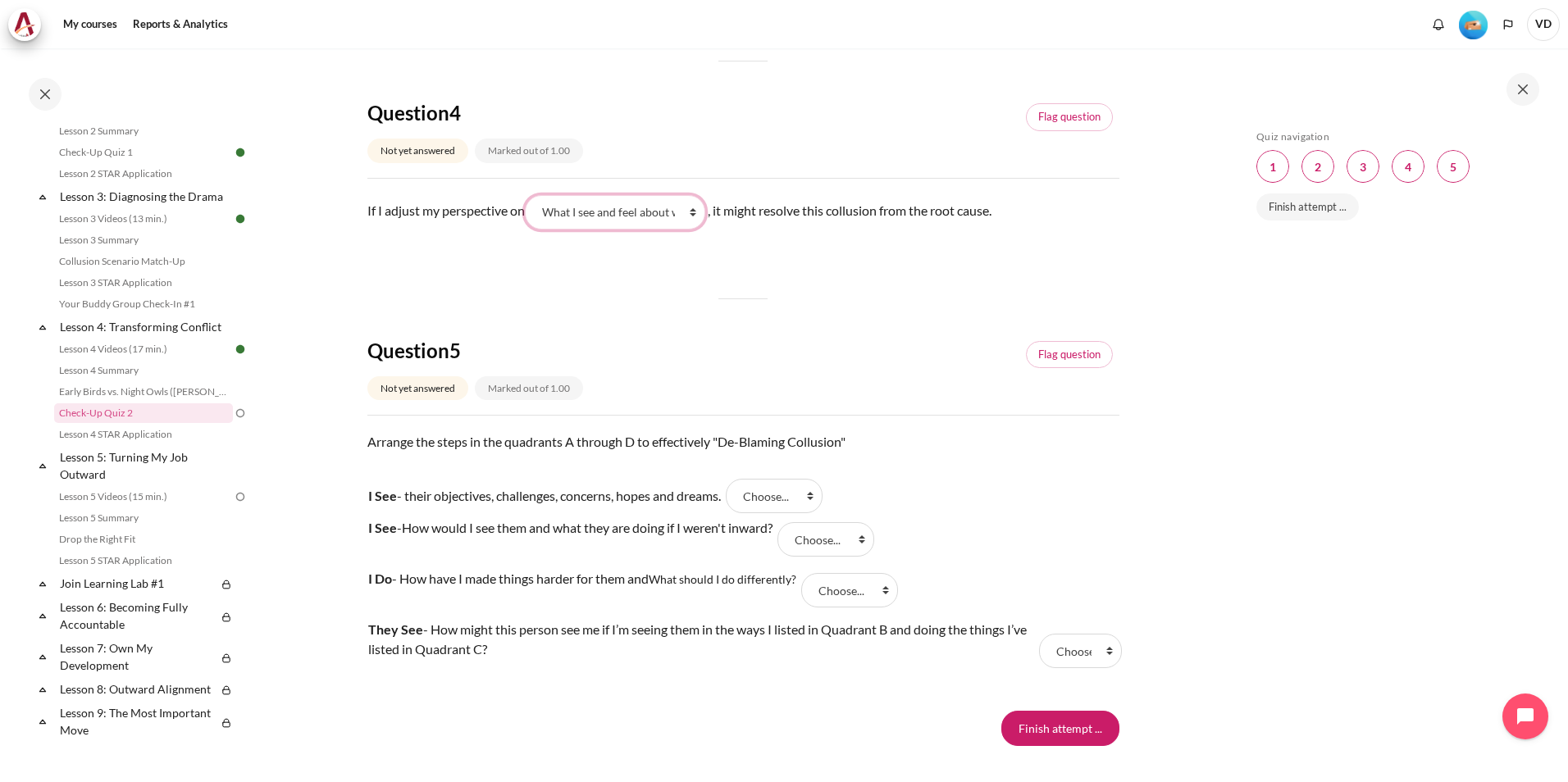
scroll to position [1313, 0]
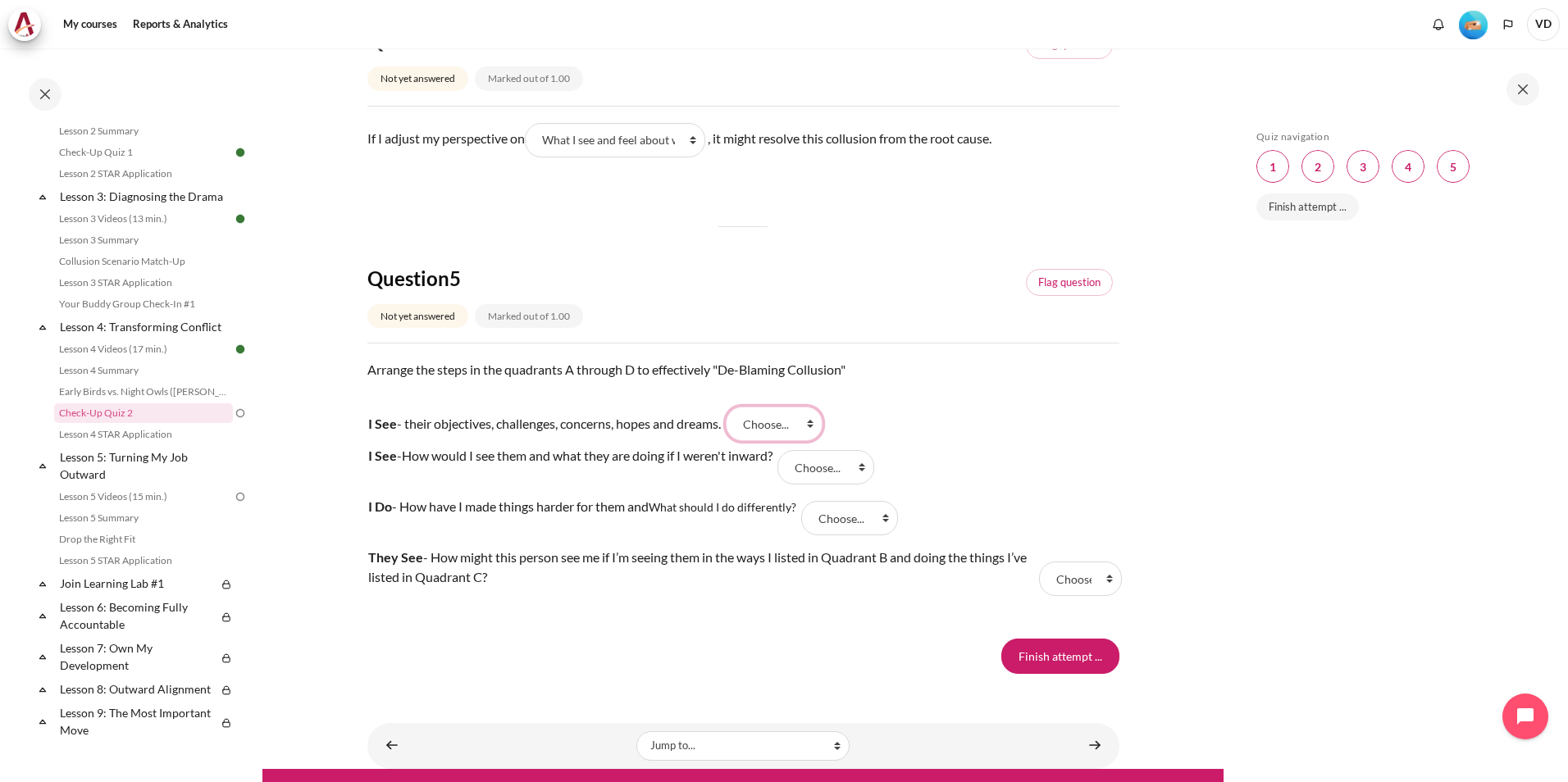
click at [776, 441] on select "Choose... D A C B" at bounding box center [774, 424] width 97 height 35
select select "2"
click at [735, 427] on select "Choose... D A C B" at bounding box center [774, 424] width 97 height 35
click at [817, 485] on select "Choose... D A C B" at bounding box center [826, 467] width 97 height 35
select select "4"
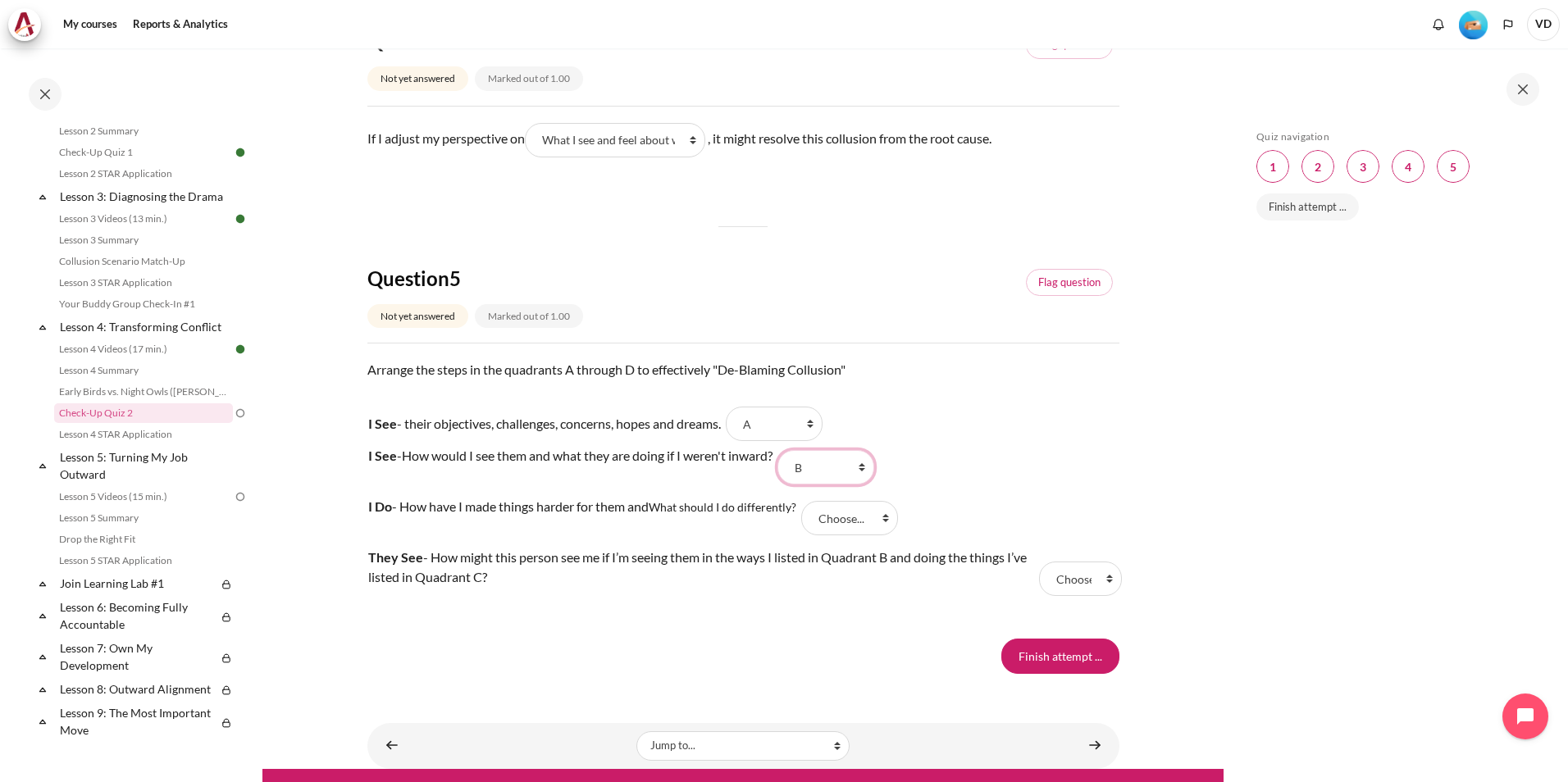
click at [788, 470] on select "Choose... D A C B" at bounding box center [826, 467] width 97 height 35
click at [868, 536] on select "Choose... D A C B" at bounding box center [849, 518] width 97 height 35
select select "3"
click at [806, 521] on select "Choose... D A C B" at bounding box center [849, 518] width 97 height 35
click at [1062, 589] on select "Choose... D A C B" at bounding box center [1081, 579] width 83 height 35
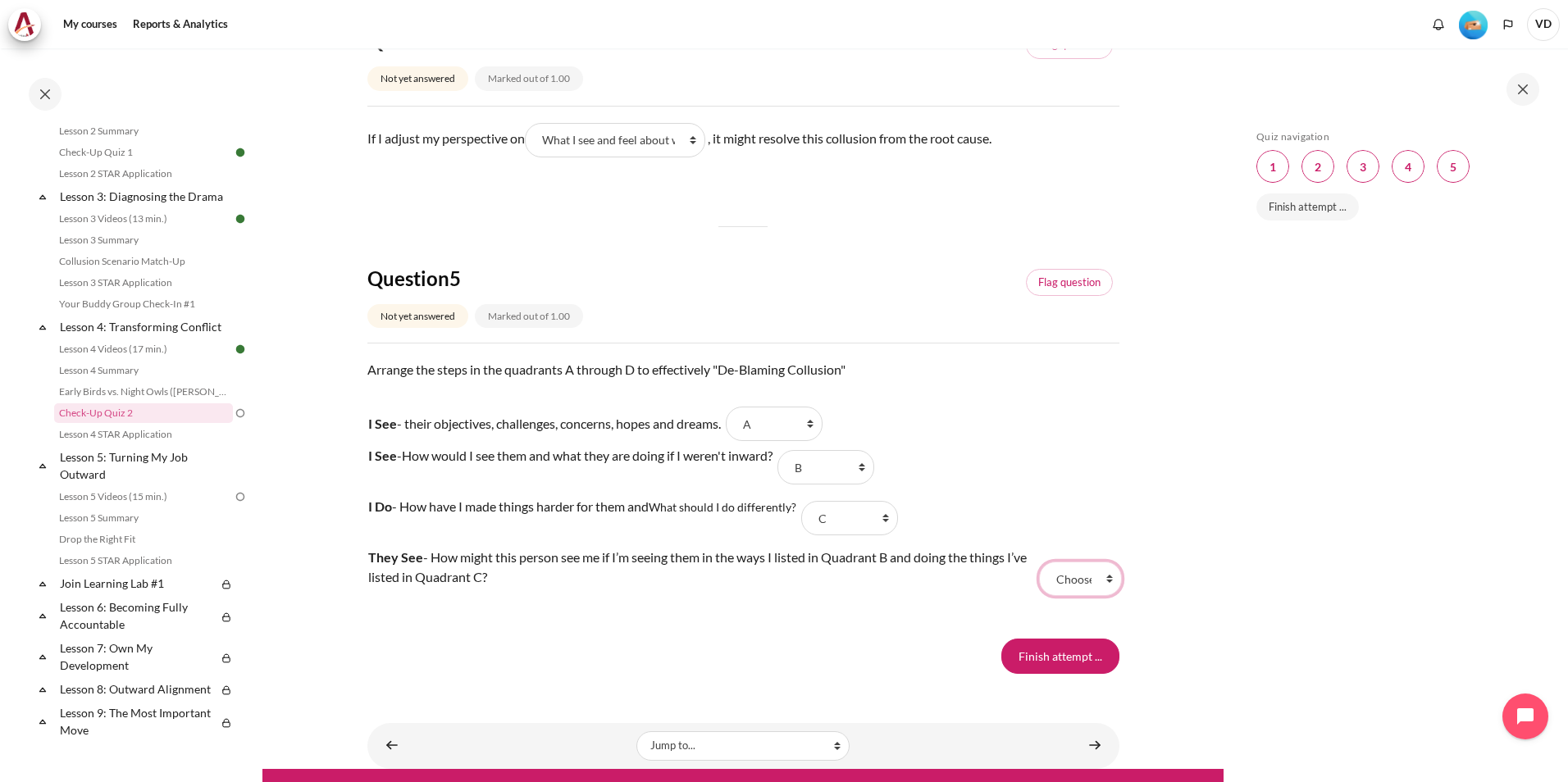
select select "1"
click at [1039, 581] on select "Choose... D A C B" at bounding box center [1081, 579] width 83 height 35
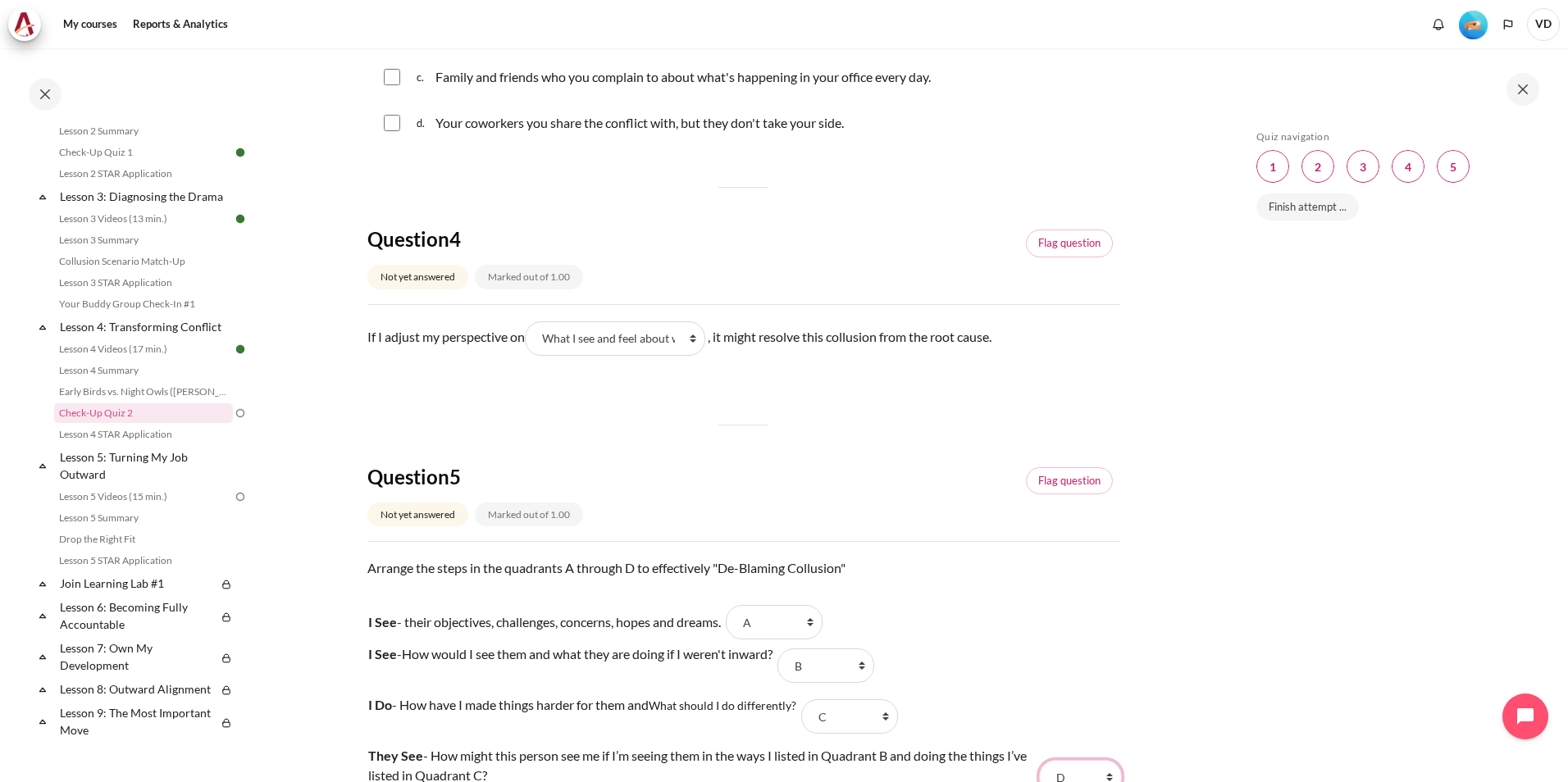
scroll to position [1360, 0]
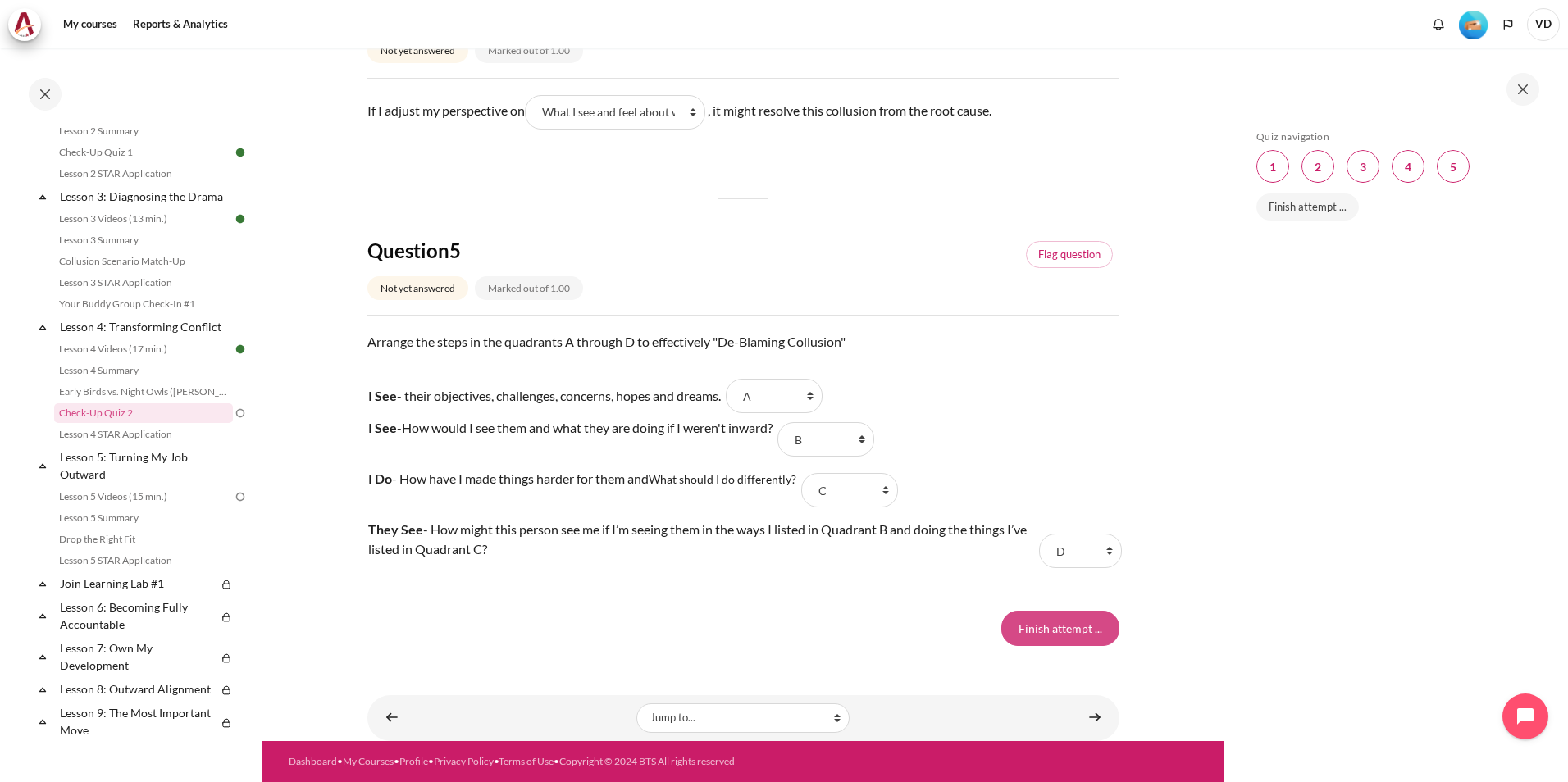
click at [1046, 636] on input "Finish attempt ..." at bounding box center [1060, 628] width 118 height 35
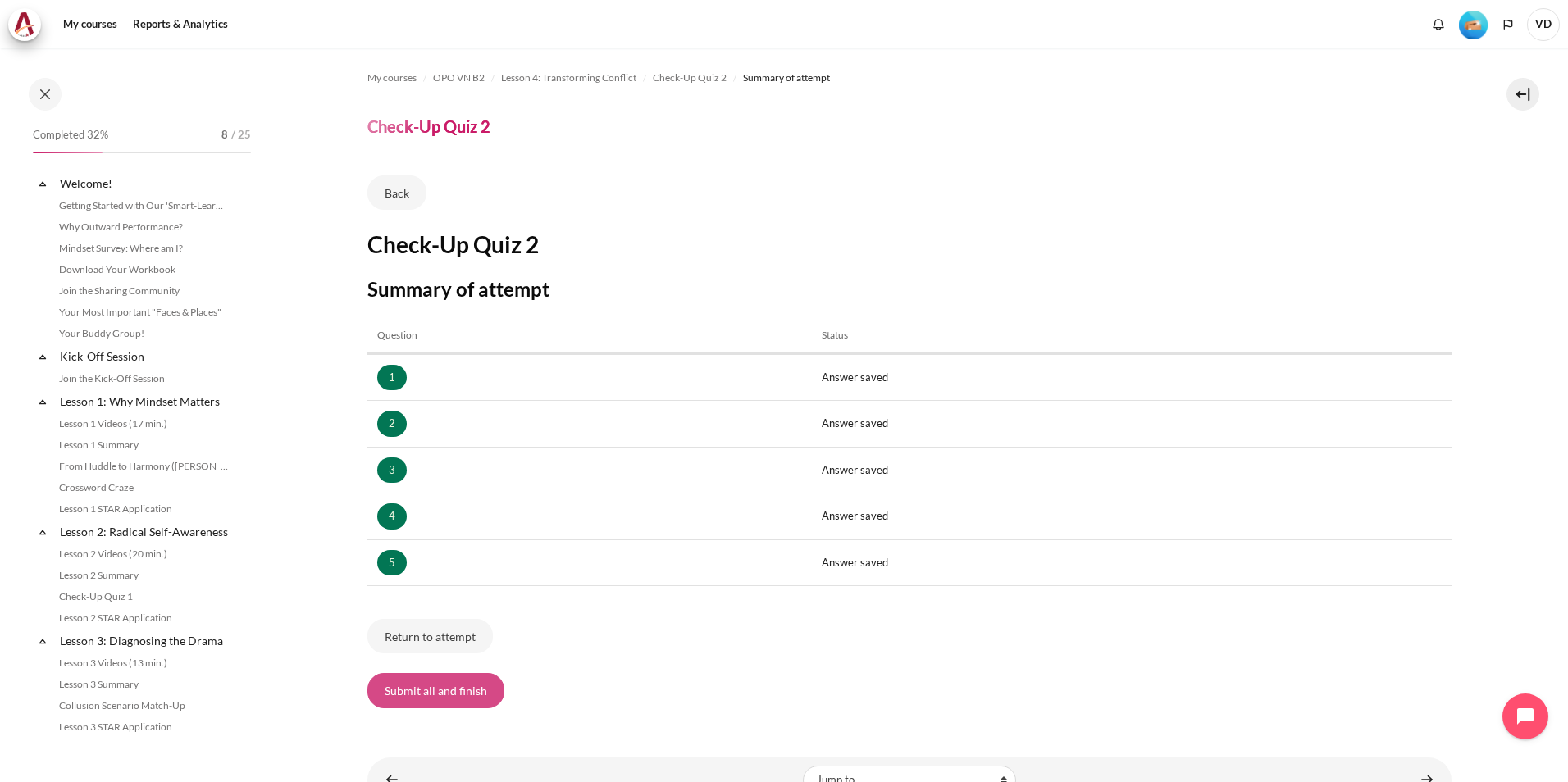
scroll to position [444, 0]
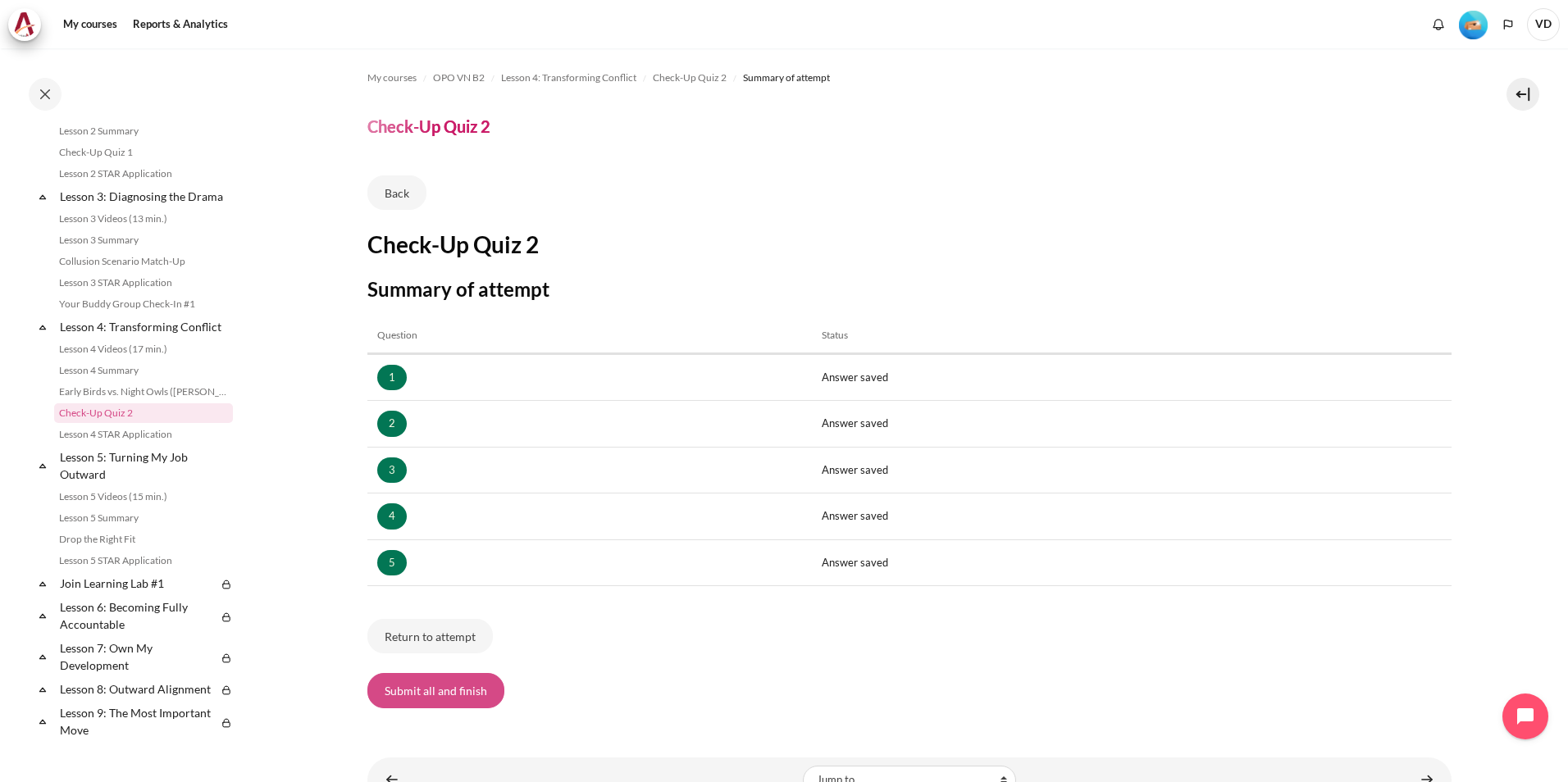
click at [440, 688] on button "Submit all and finish" at bounding box center [436, 690] width 137 height 35
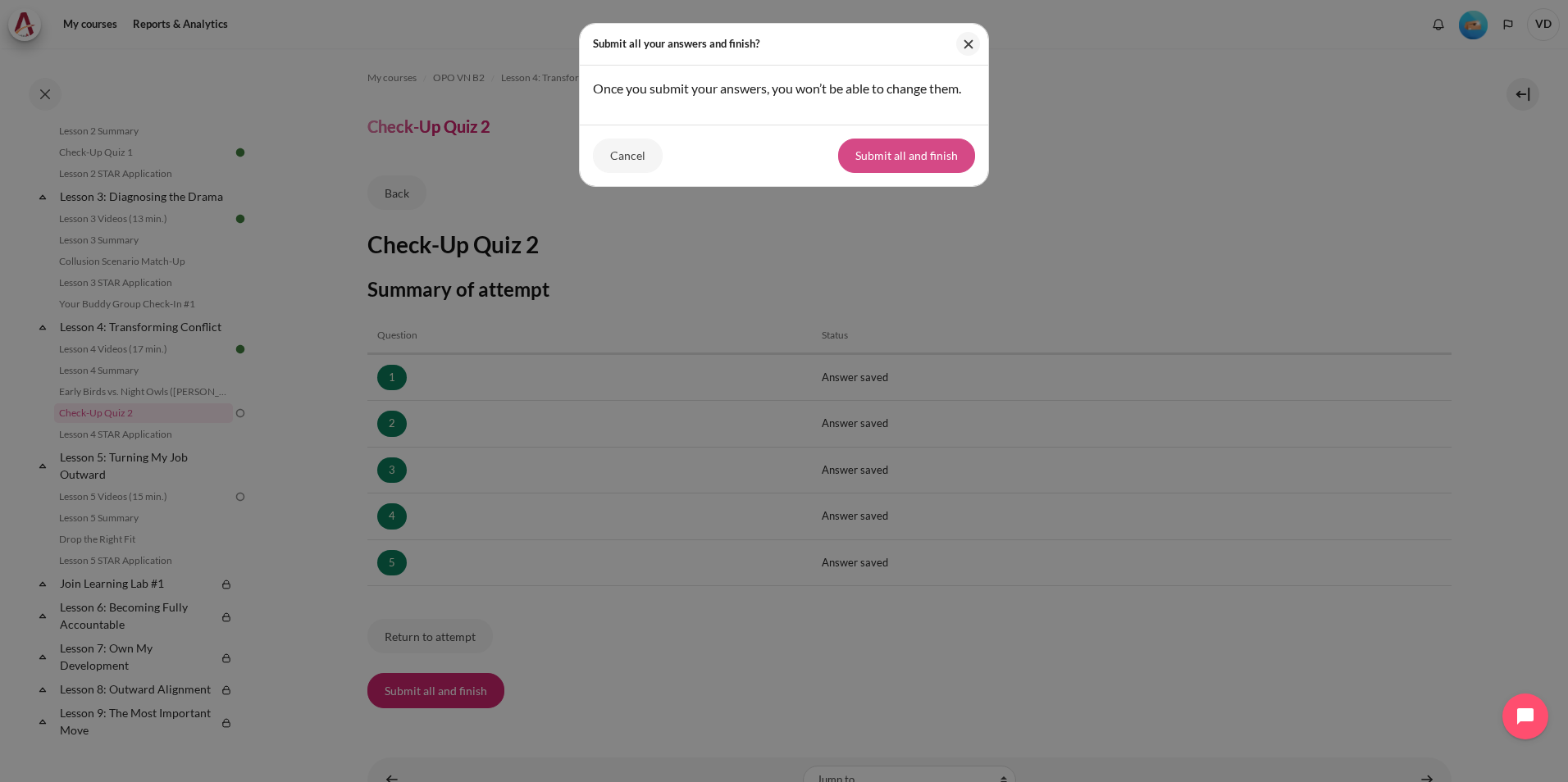
click at [912, 156] on button "Submit all and finish" at bounding box center [907, 155] width 137 height 35
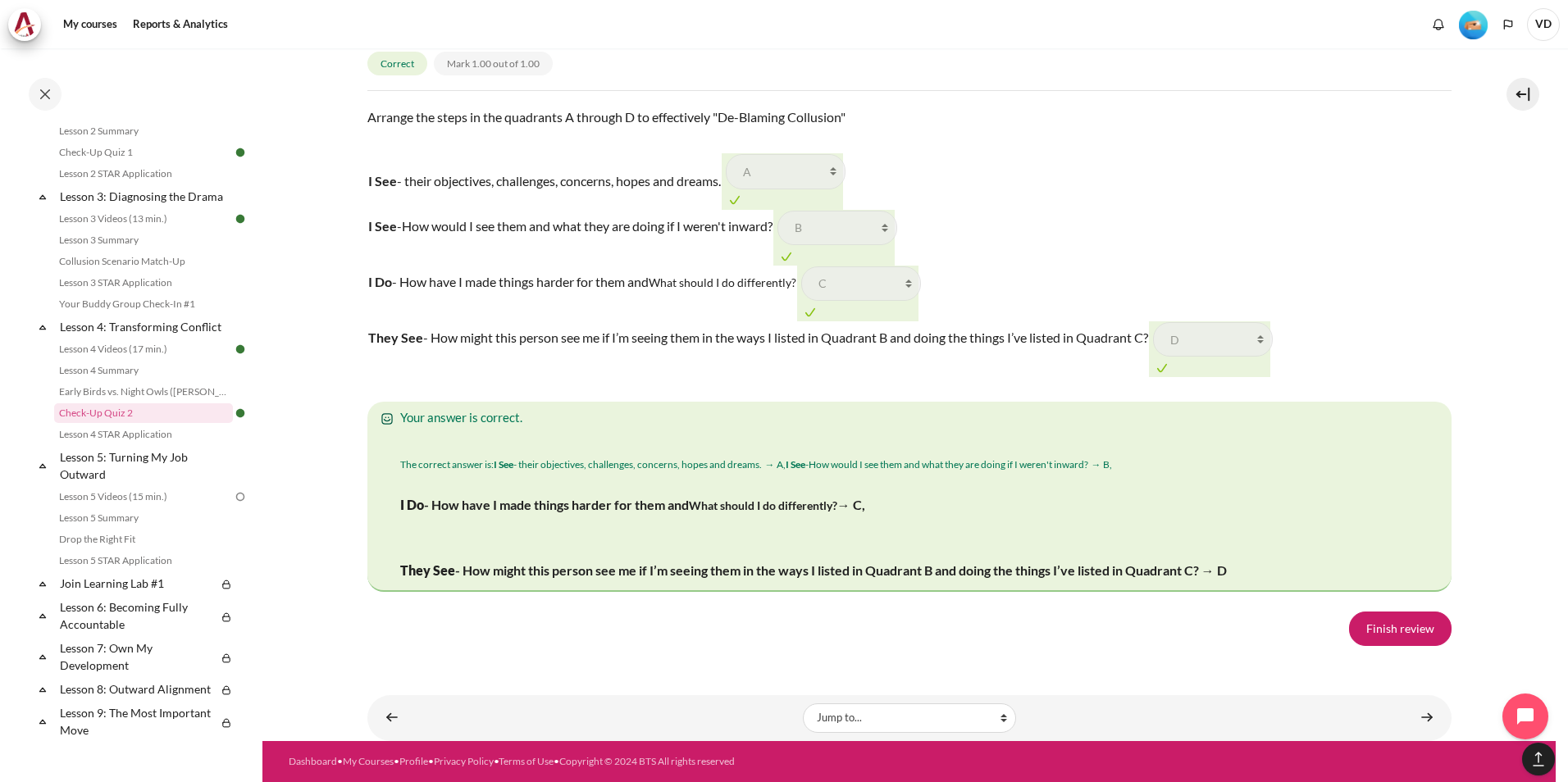
scroll to position [2646, 0]
click at [1377, 633] on link "Finish review" at bounding box center [1401, 629] width 103 height 35
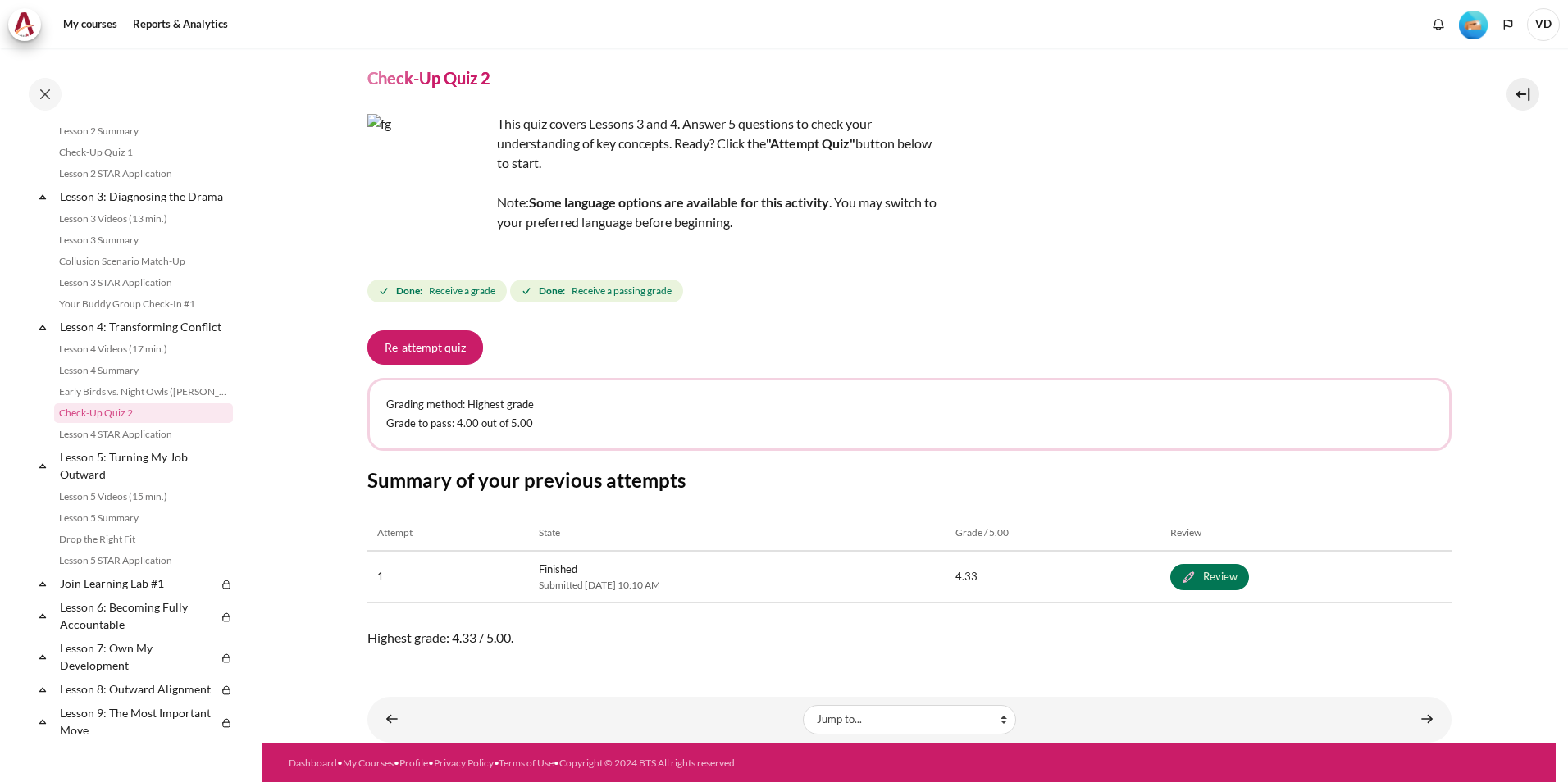
scroll to position [50, 0]
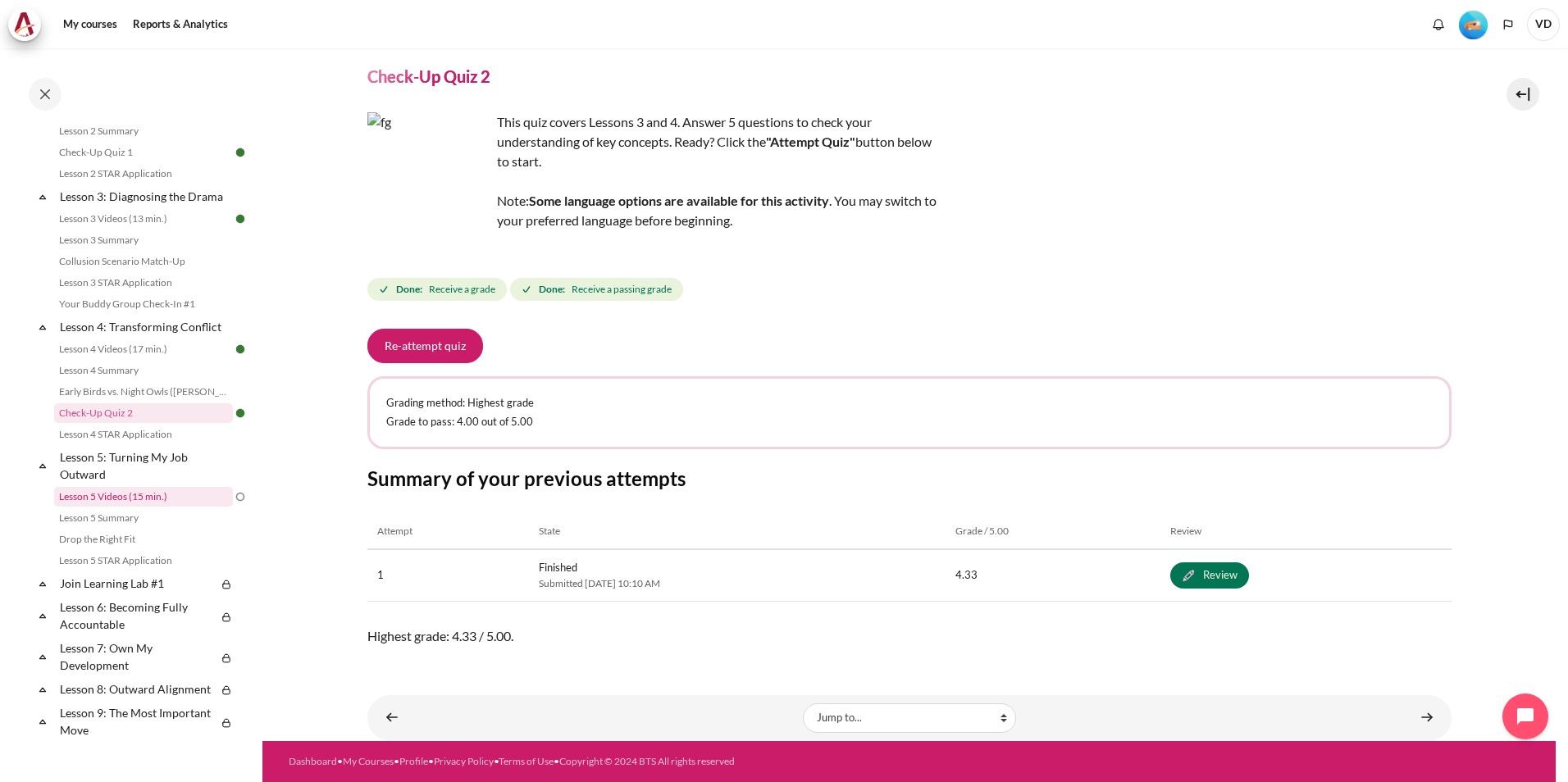
click at [149, 507] on link "Lesson 5 Videos (15 min.)" at bounding box center [144, 497] width 179 height 20
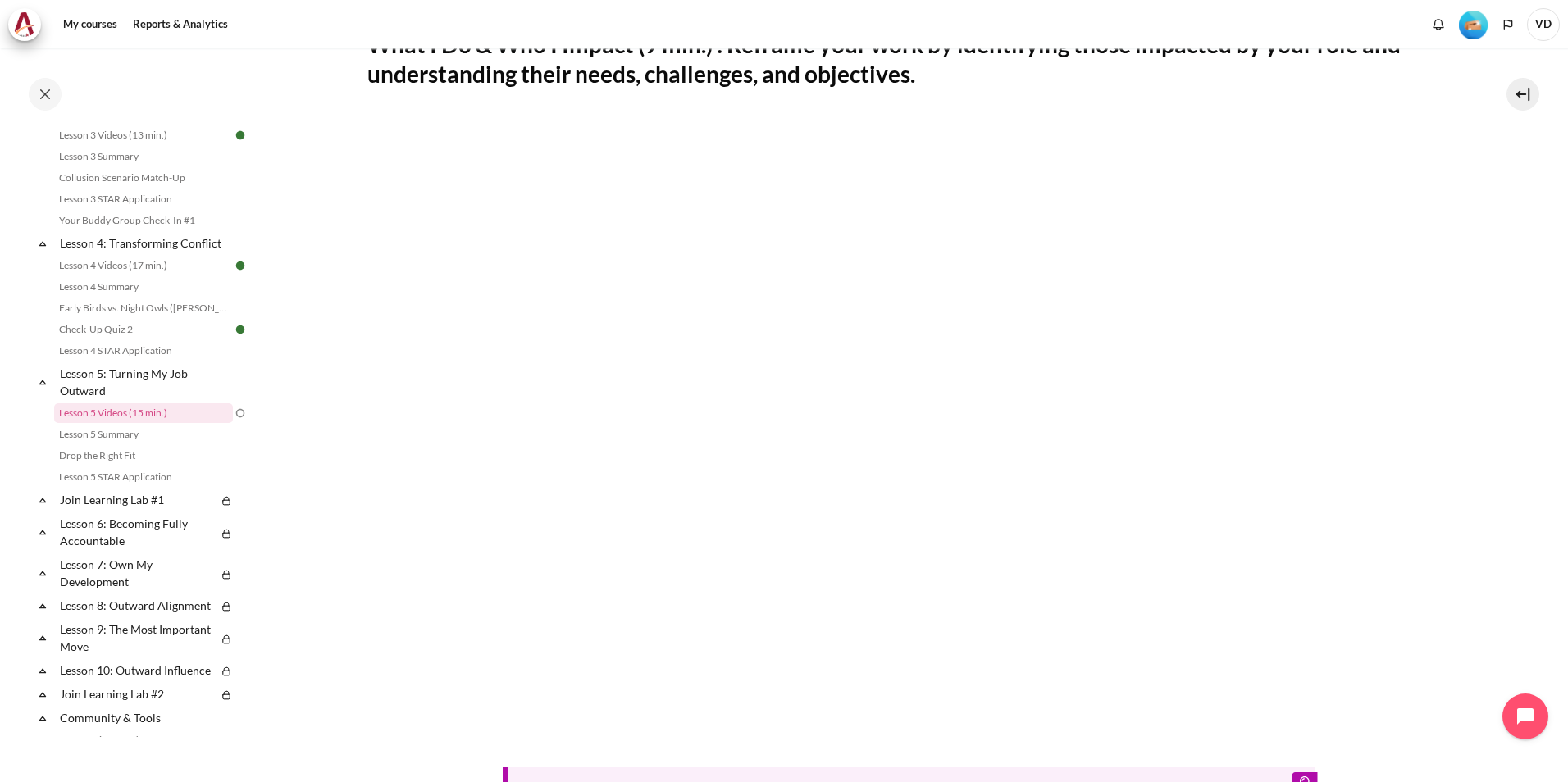
scroll to position [492, 0]
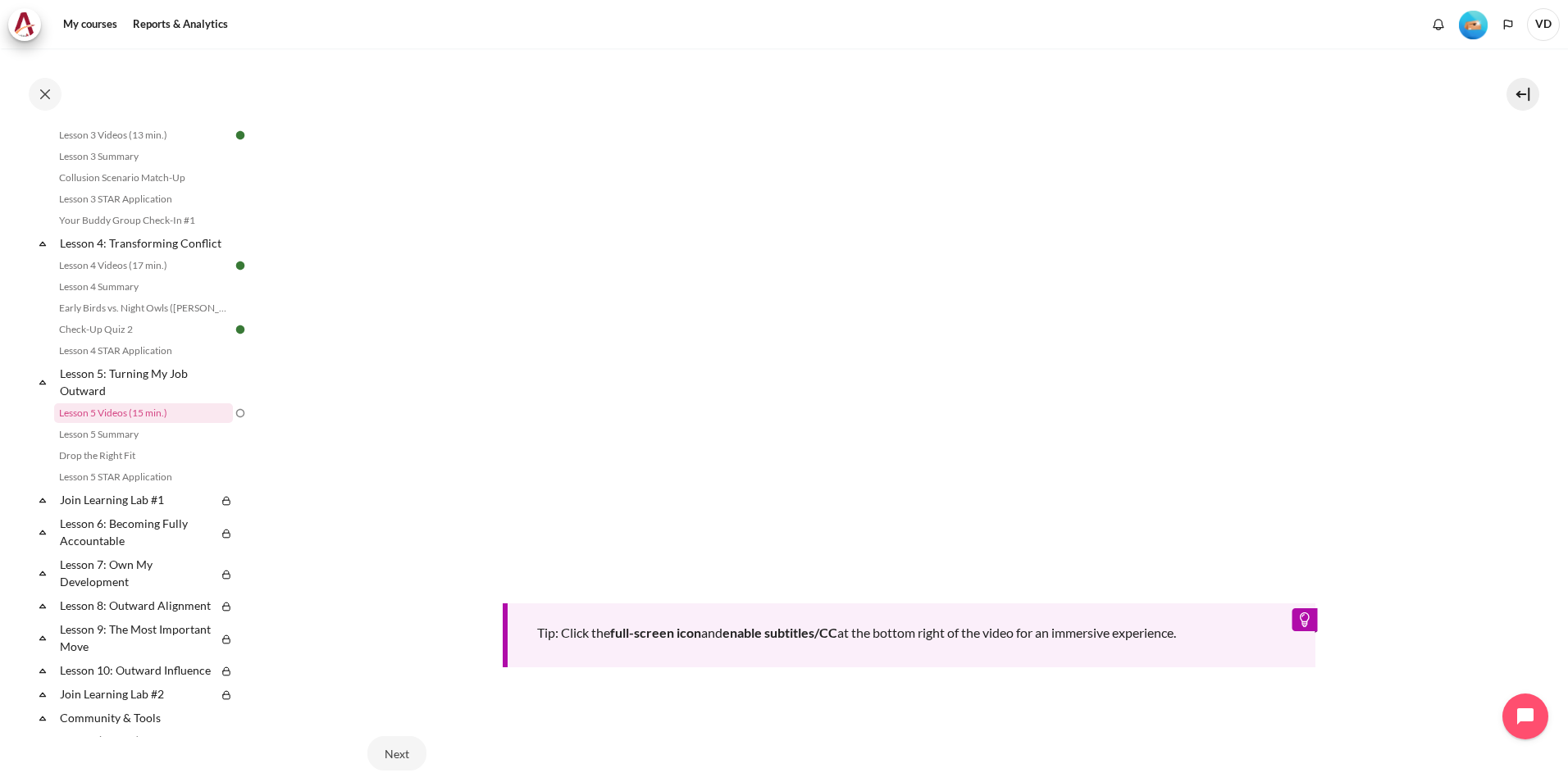
click at [1370, 652] on div "Tip: Click the full-screen icon and enable subtitles/CC at the bottom right of …" at bounding box center [909, 311] width 1084 height 714
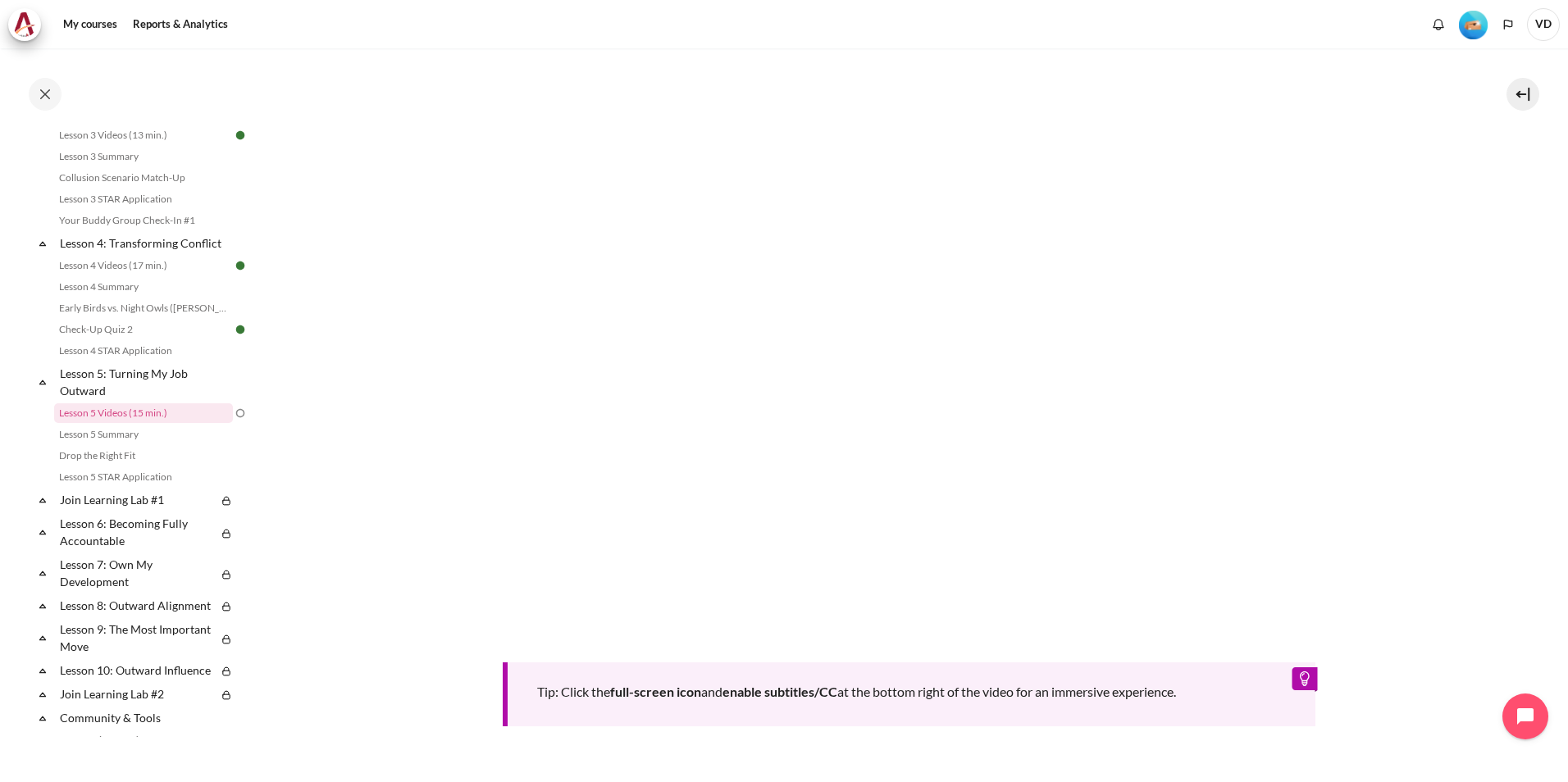
scroll to position [410, 0]
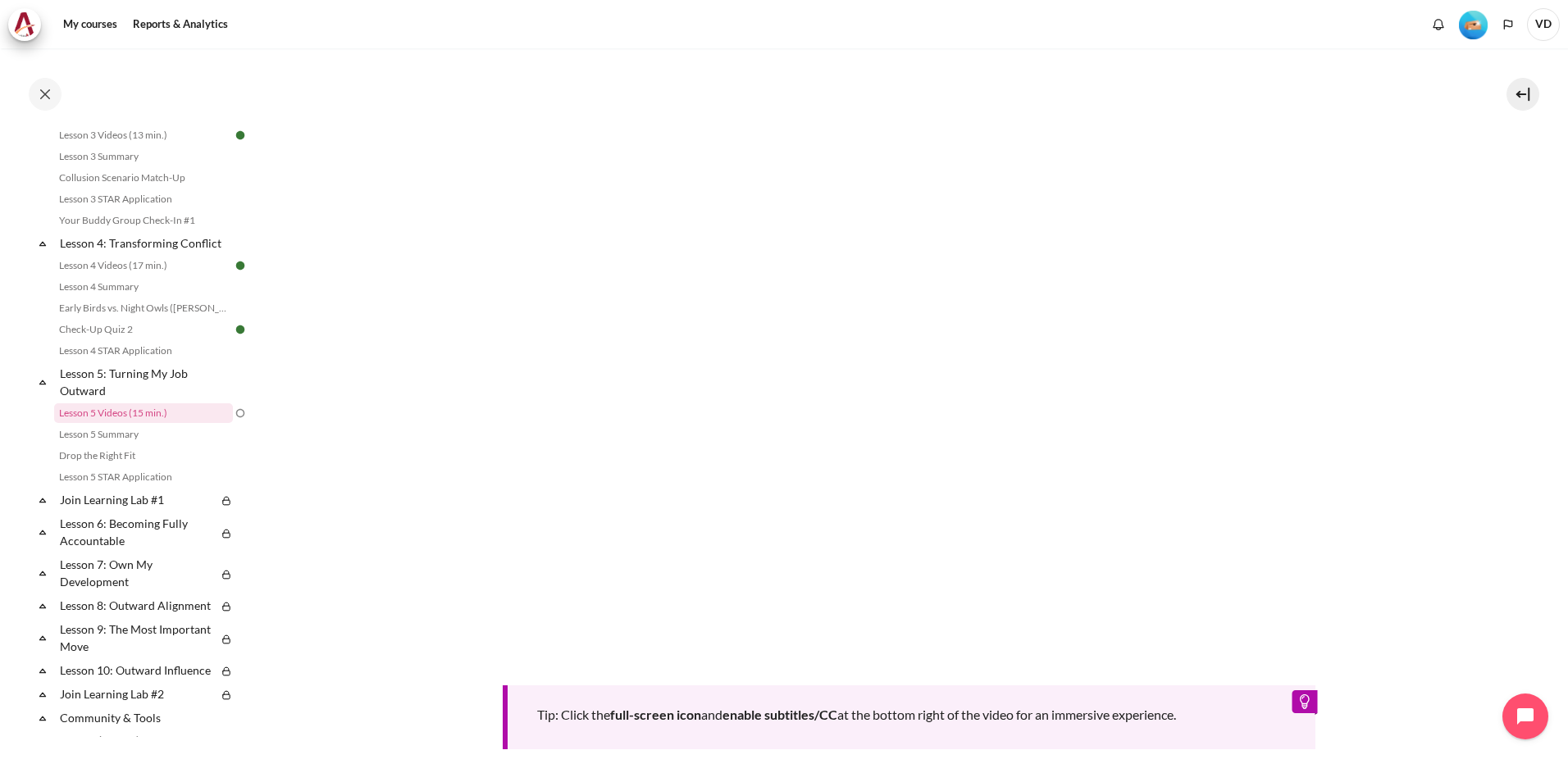
click at [1470, 503] on section "My courses OPO VN B2 Lesson 5: Turning My Job Outward Lesson 5 Videos (15 min.)…" at bounding box center [909, 302] width 1293 height 1326
click at [1473, 479] on section "My courses OPO VN B2 Lesson 5: Turning My Job Outward Lesson 5 Videos (15 min.)…" at bounding box center [909, 302] width 1293 height 1326
click at [1454, 522] on section "My courses OPO VN B2 Lesson 5: Turning My Job Outward Lesson 5 Videos (15 min.)…" at bounding box center [909, 302] width 1293 height 1326
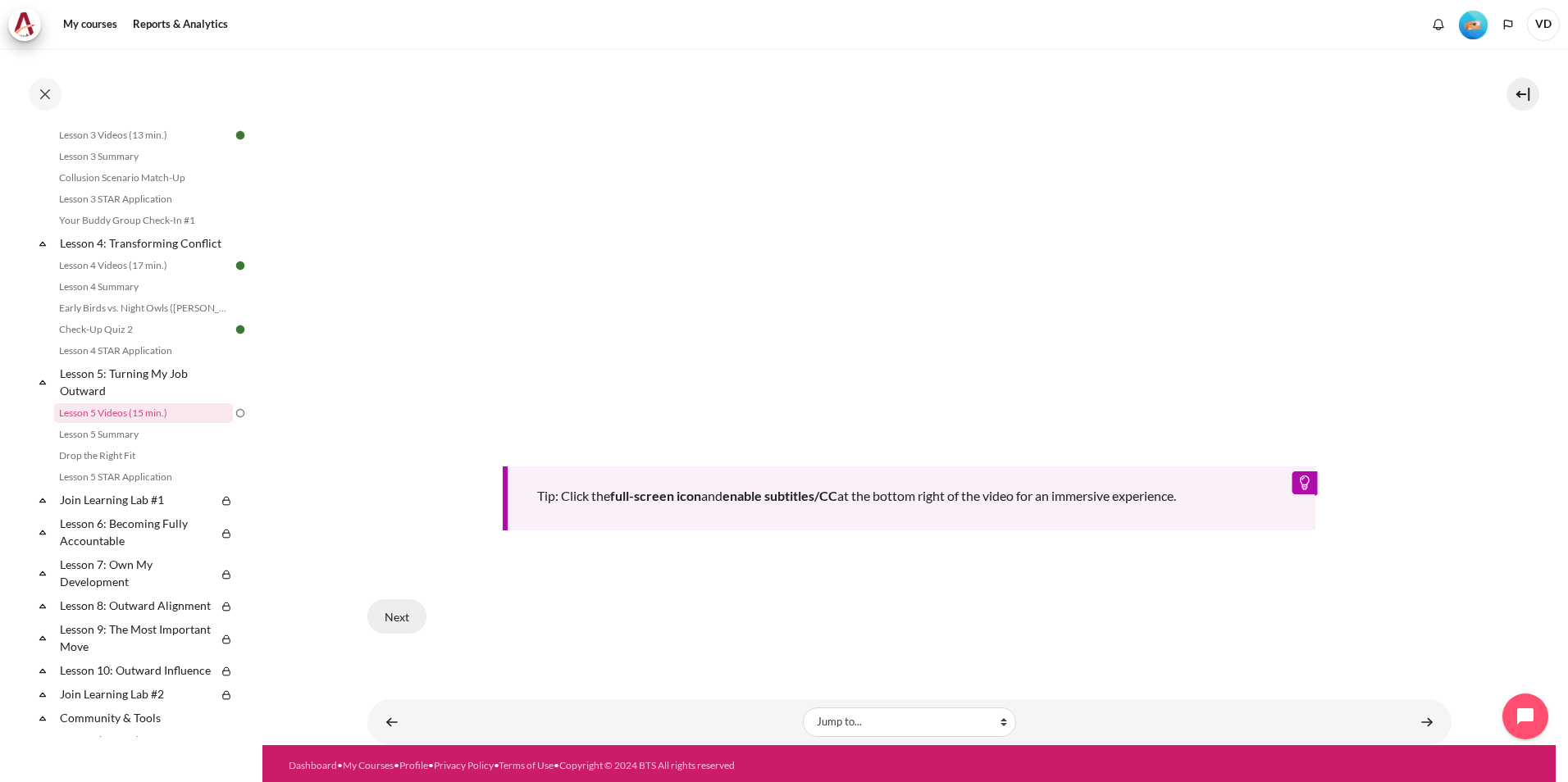
click at [400, 617] on button "Next" at bounding box center [397, 617] width 59 height 35
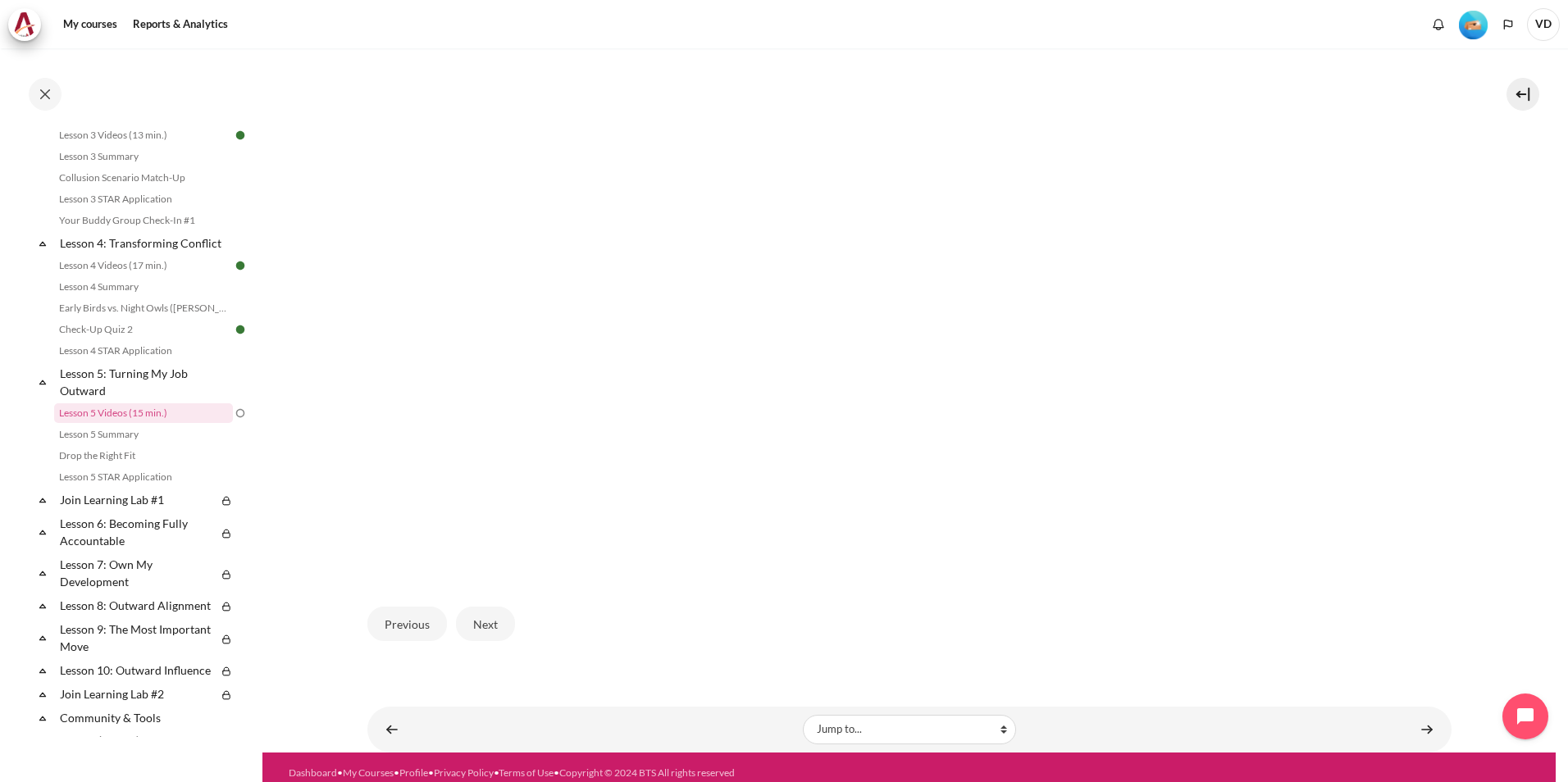
scroll to position [443, 0]
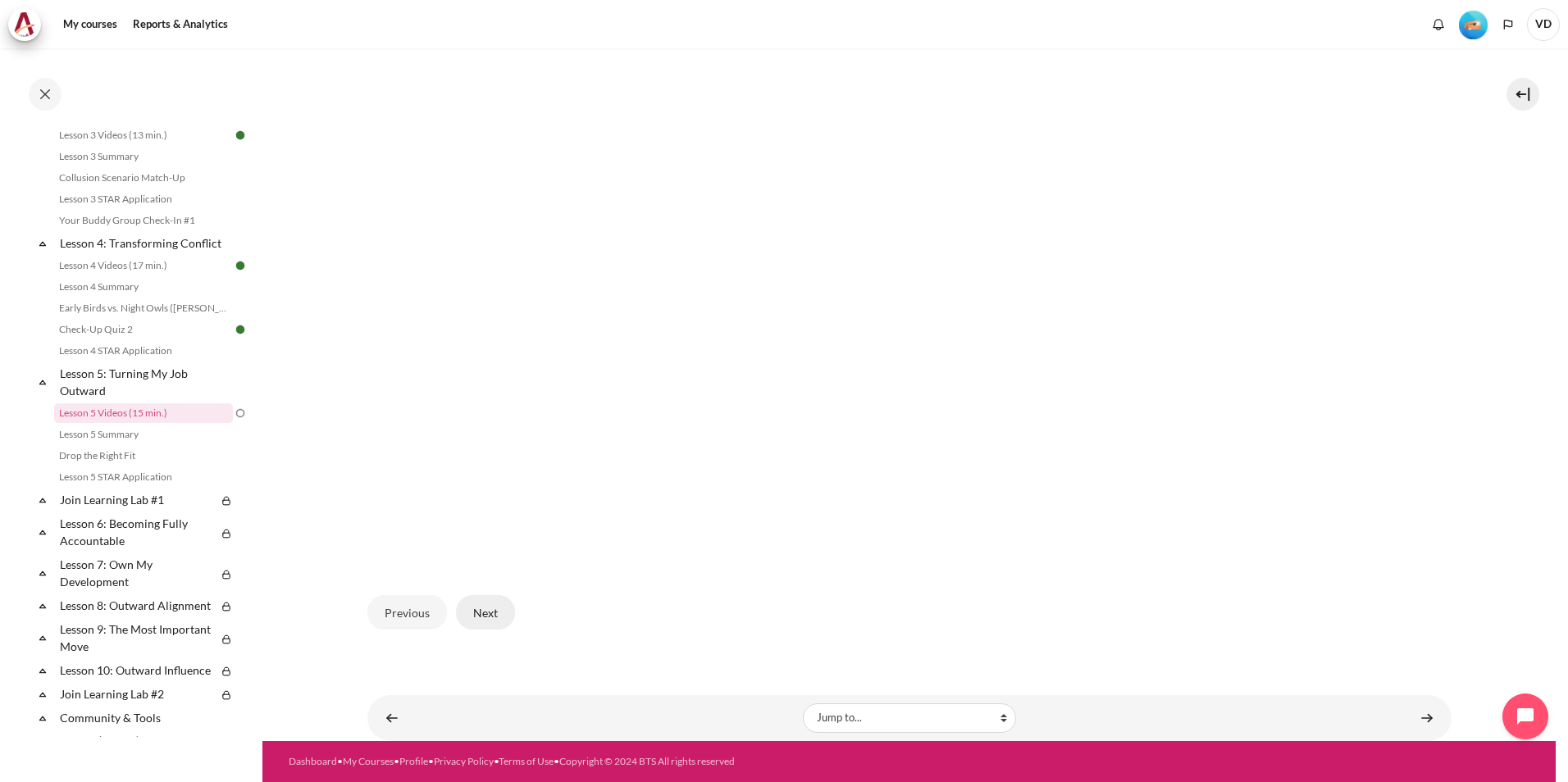
click at [496, 615] on button "Next" at bounding box center [486, 612] width 59 height 35
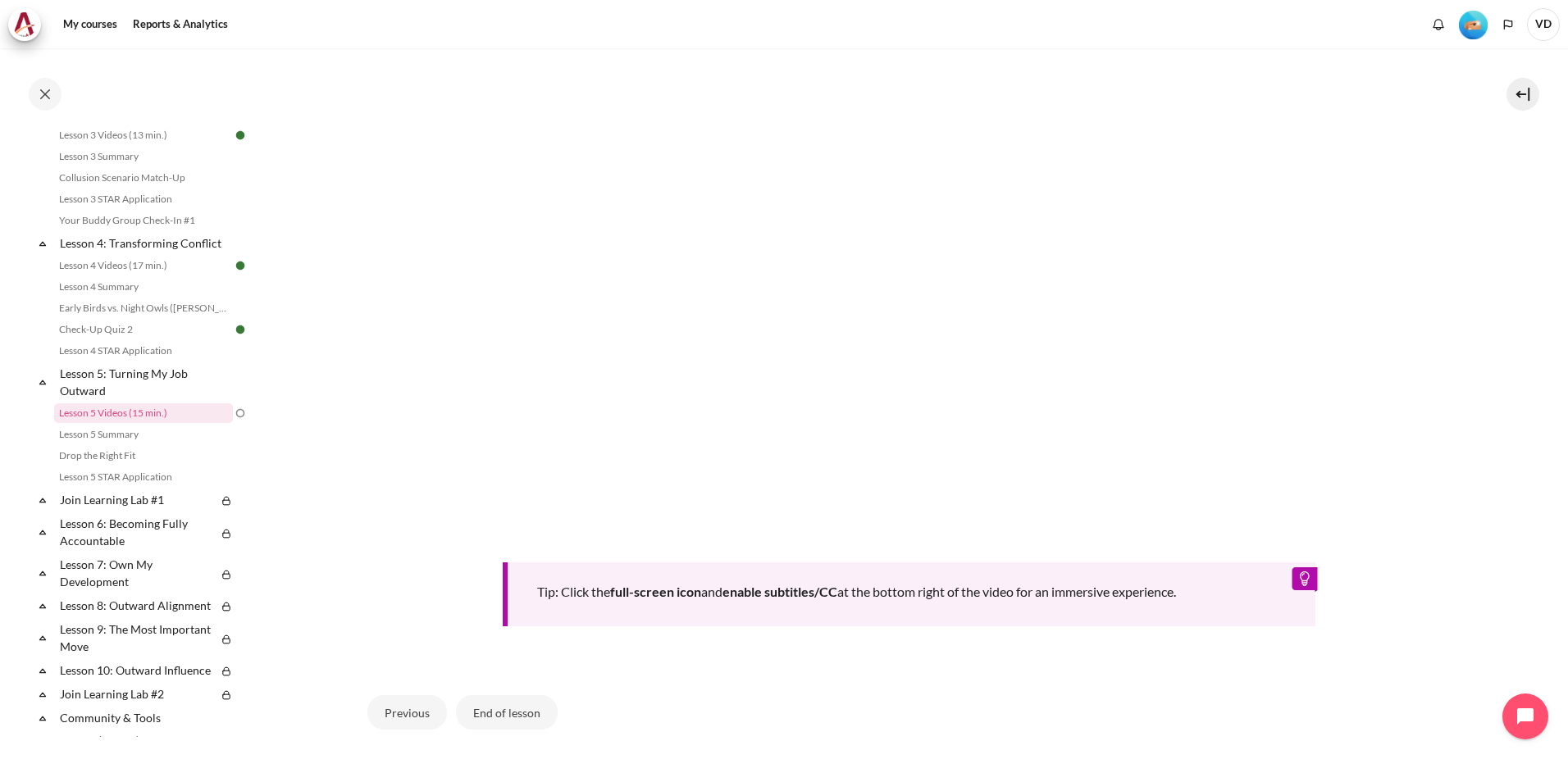
scroll to position [629, 0]
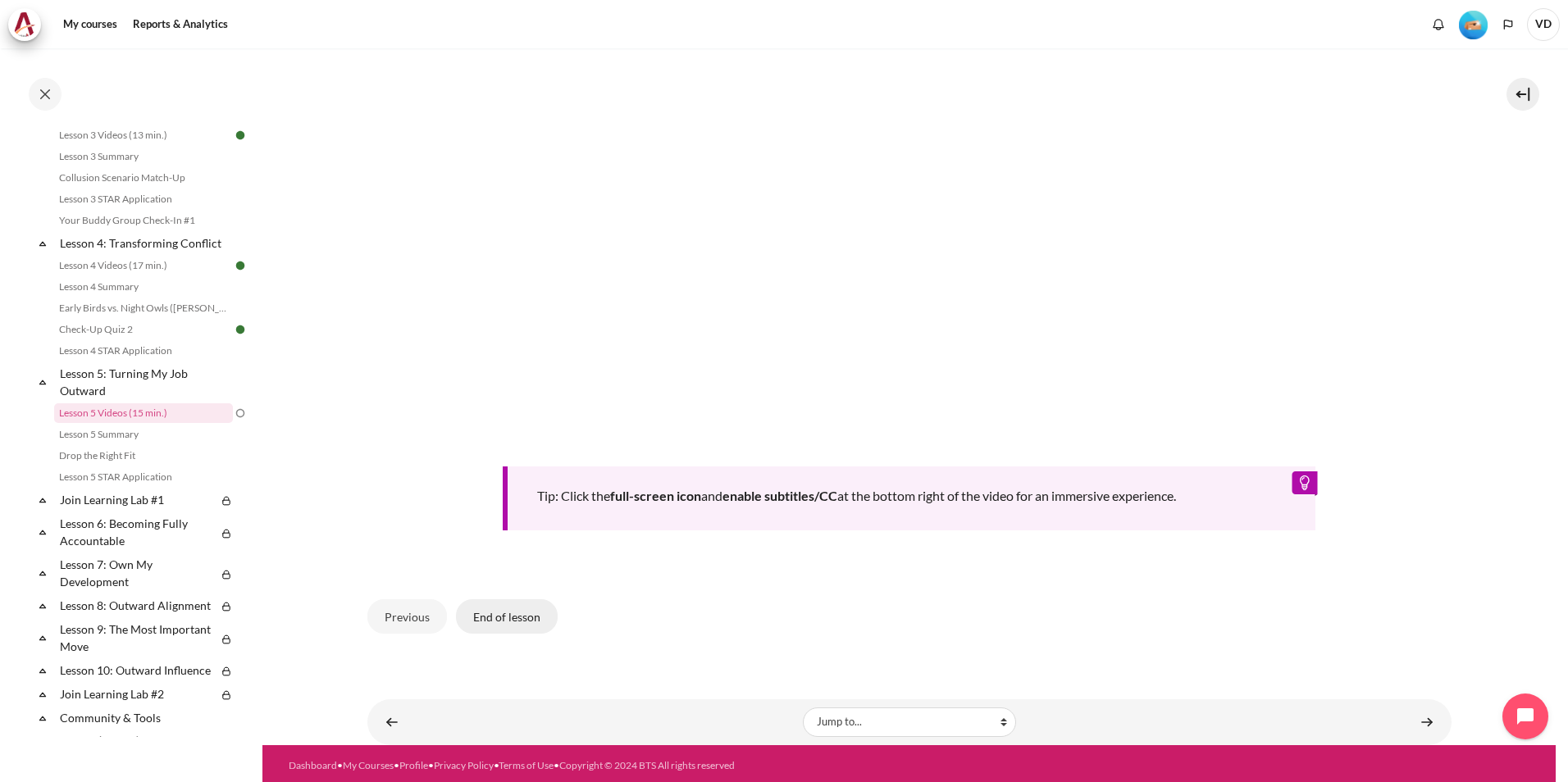
click at [502, 615] on button "End of lesson" at bounding box center [507, 617] width 102 height 35
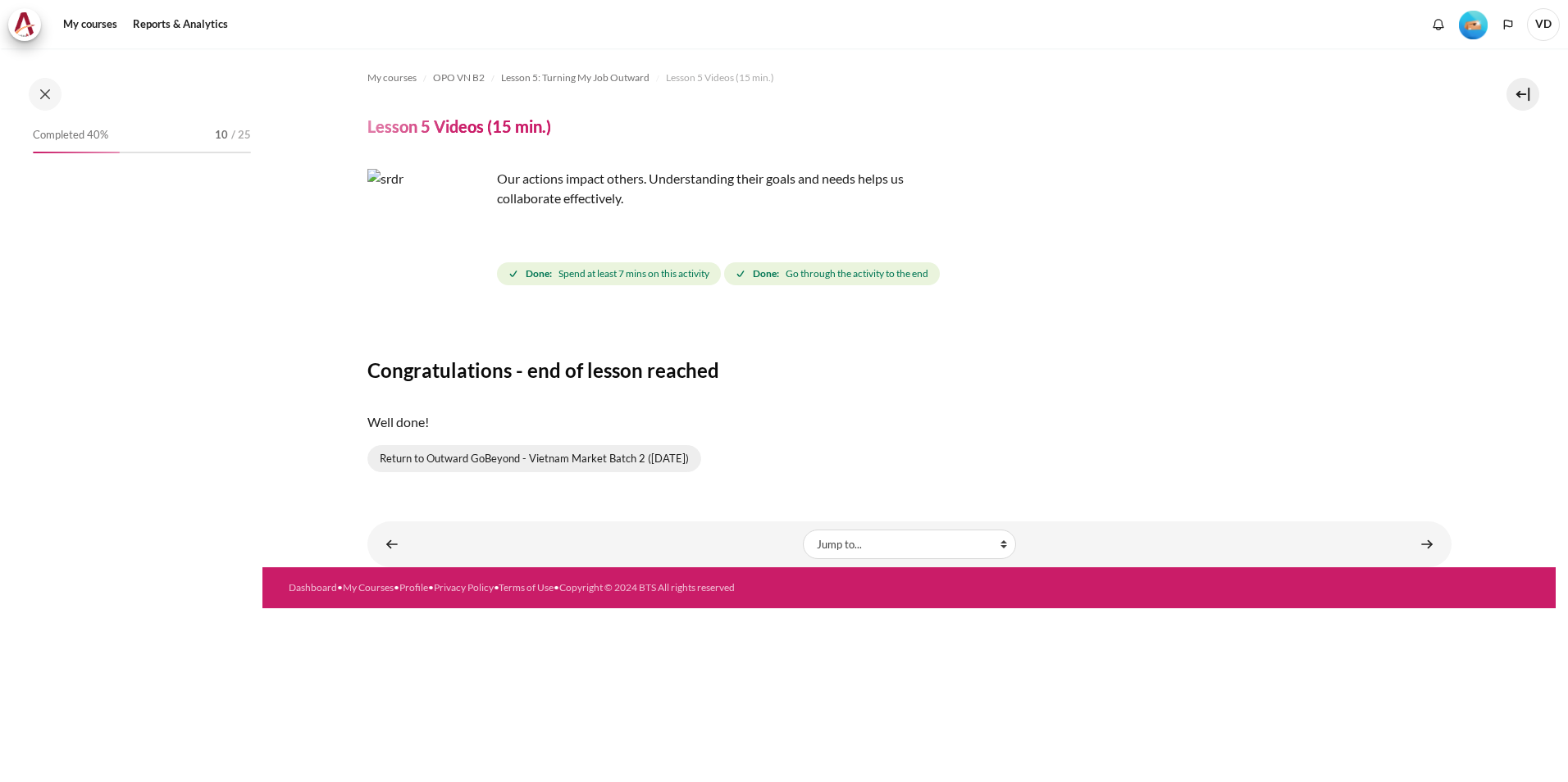
scroll to position [529, 0]
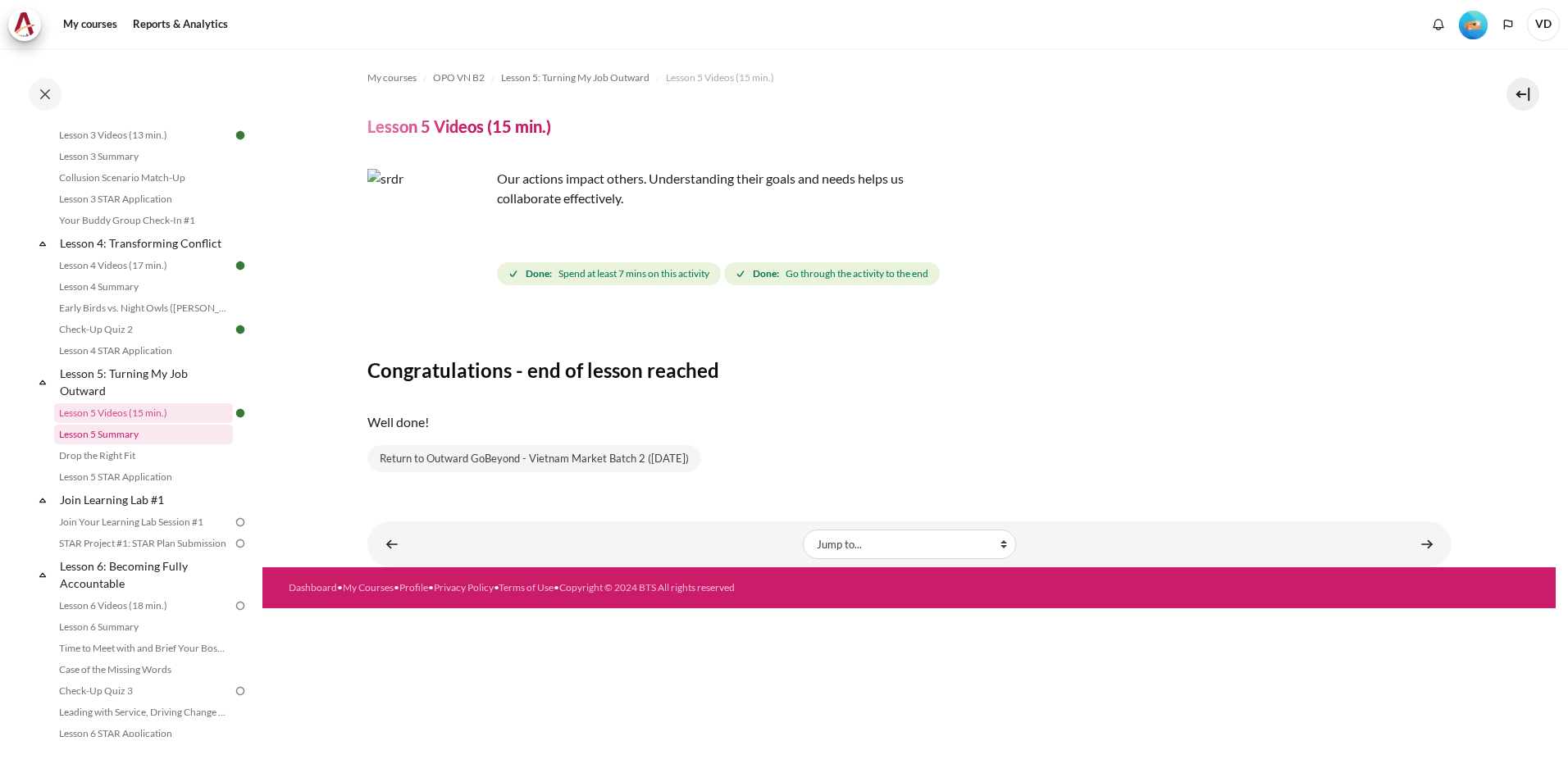
click at [120, 444] on link "Lesson 5 Summary" at bounding box center [144, 435] width 179 height 20
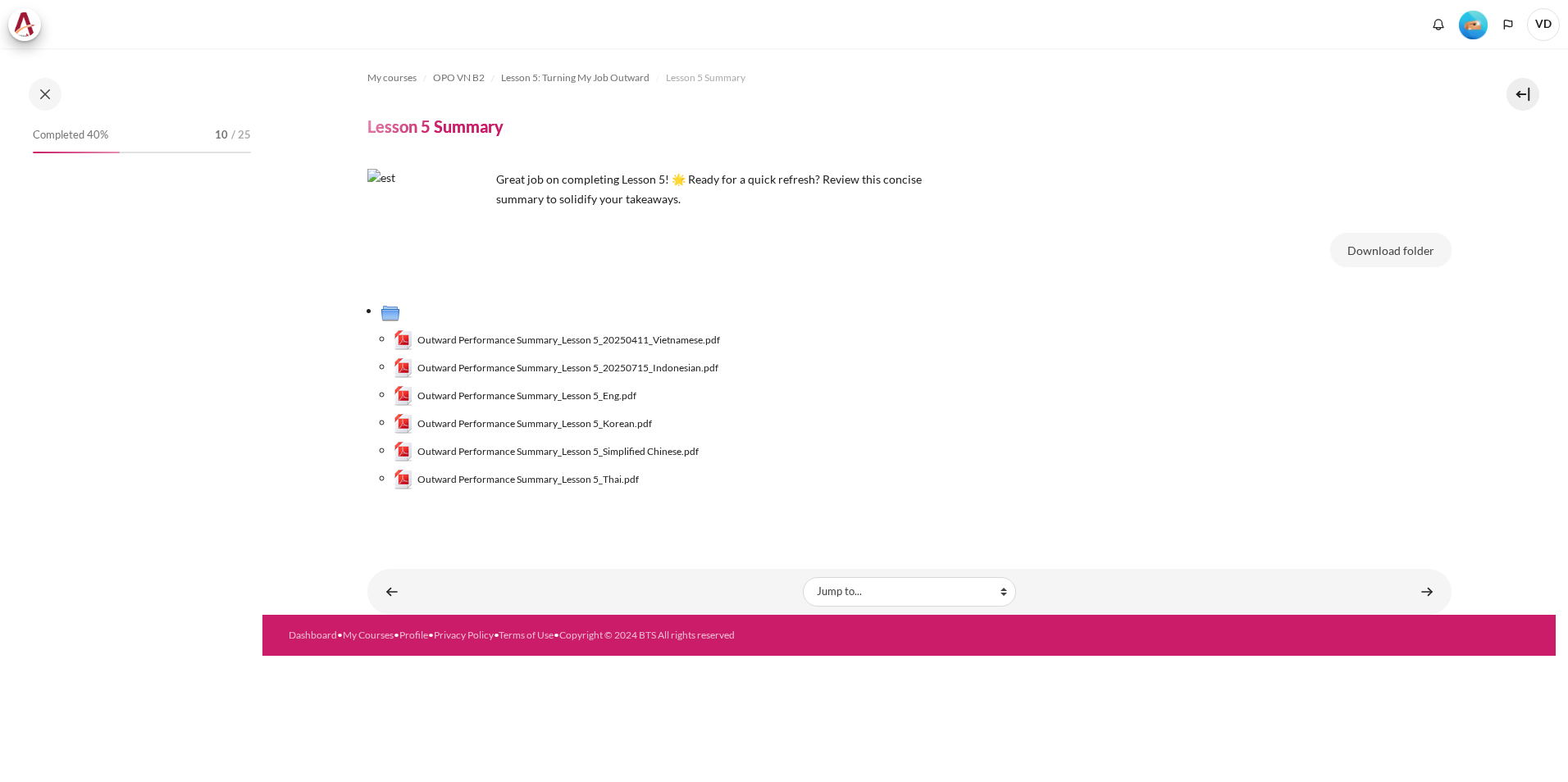
drag, startPoint x: 633, startPoint y: 342, endPoint x: 635, endPoint y: 354, distance: 12.2
click at [633, 342] on span "Outward Performance Summary_Lesson 5_20250411_Vietnamese.pdf" at bounding box center [569, 340] width 303 height 15
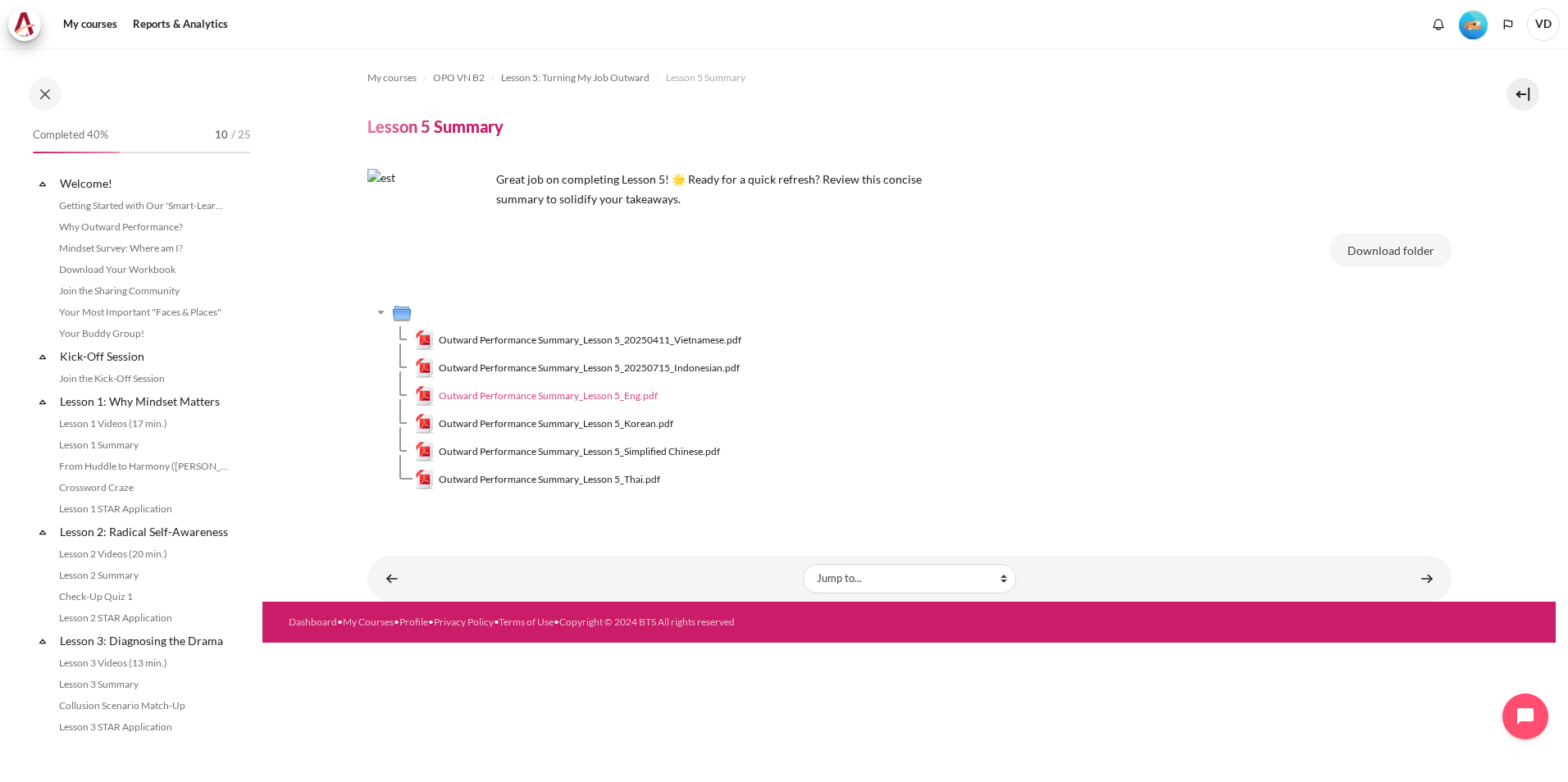
scroll to position [549, 0]
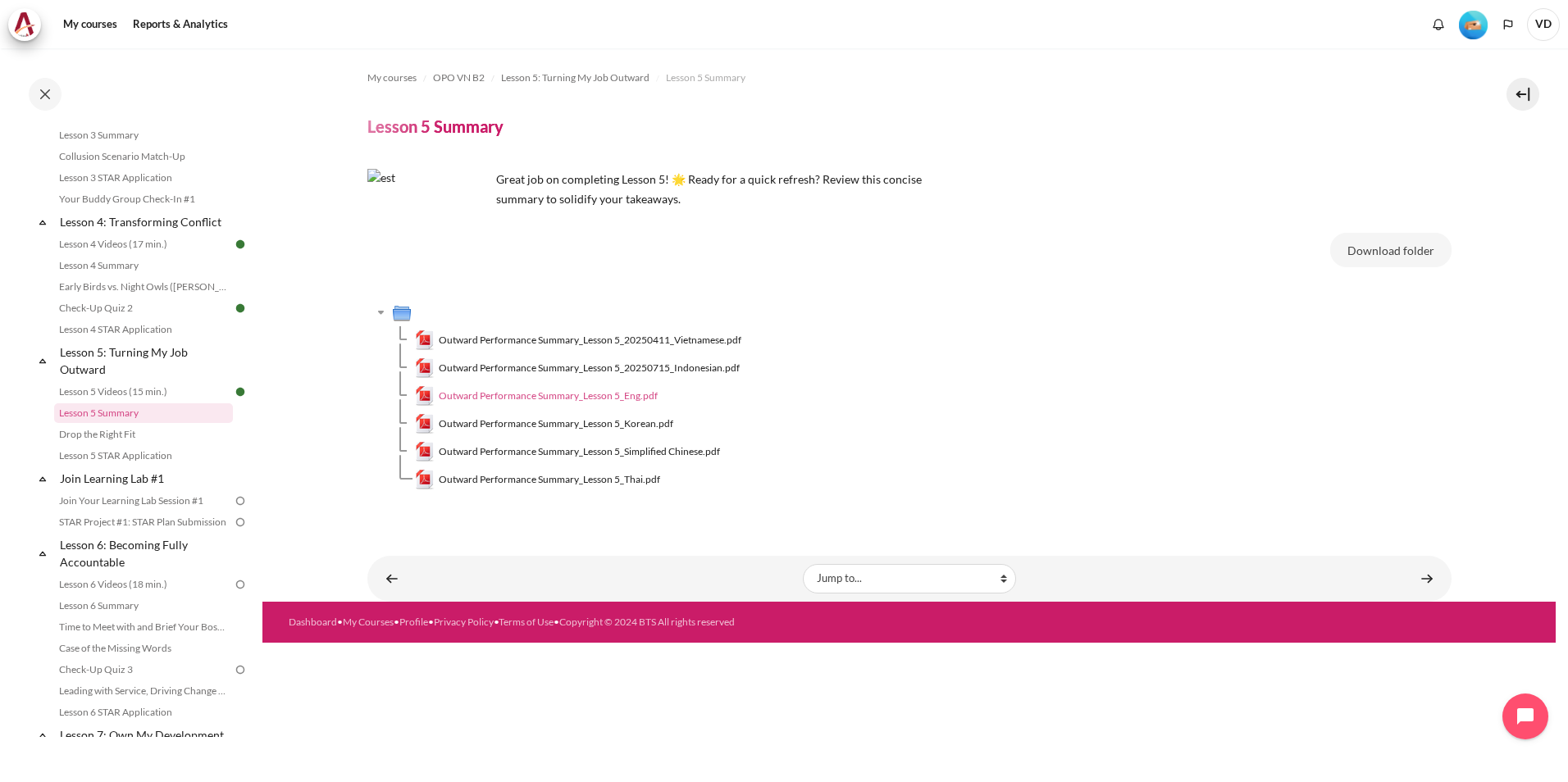
click at [641, 394] on span "Outward Performance Summary_Lesson 5_Eng.pdf" at bounding box center [547, 396] width 219 height 15
click at [119, 444] on link "Drop the Right Fit" at bounding box center [144, 435] width 179 height 20
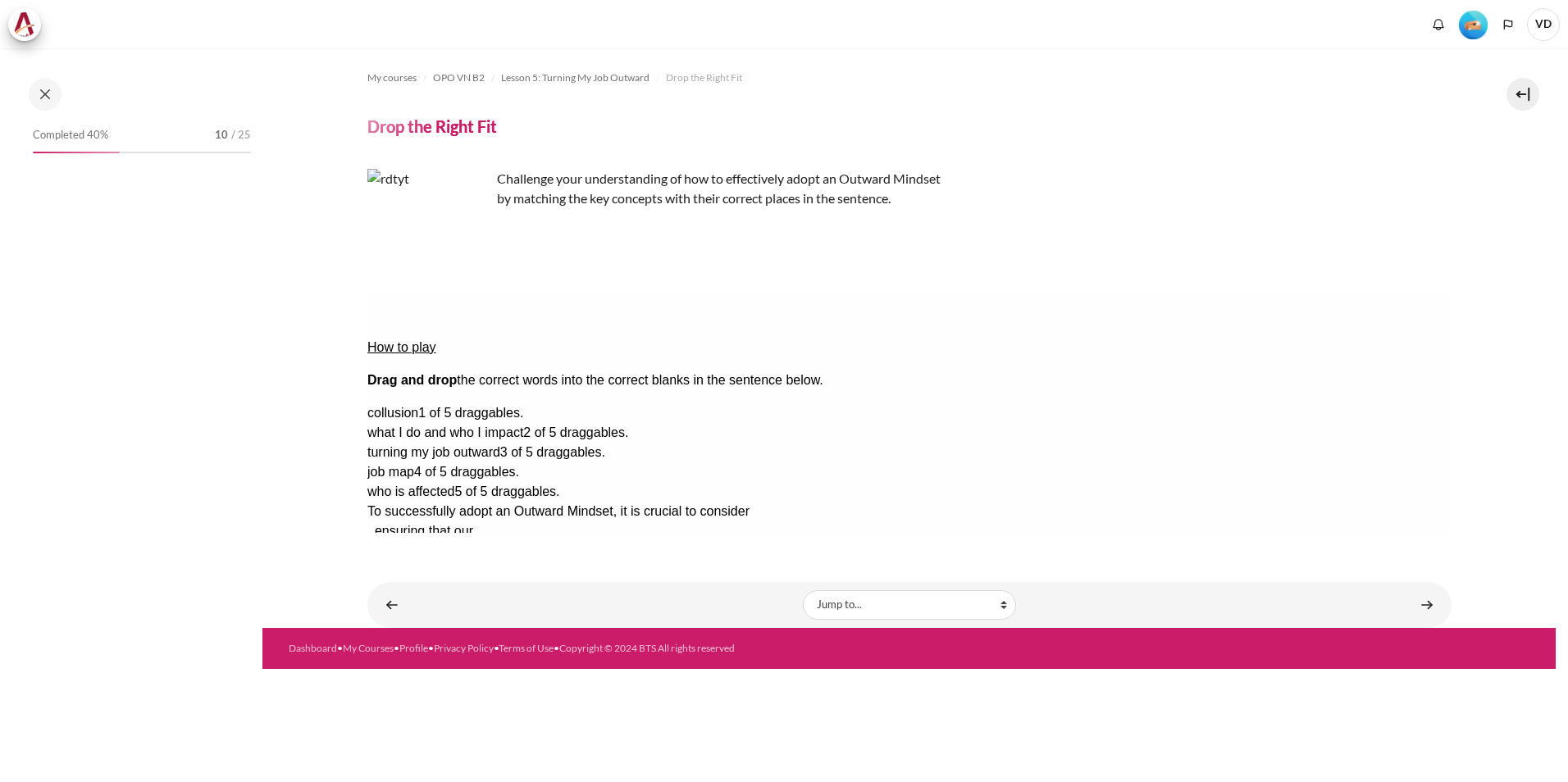
scroll to position [571, 0]
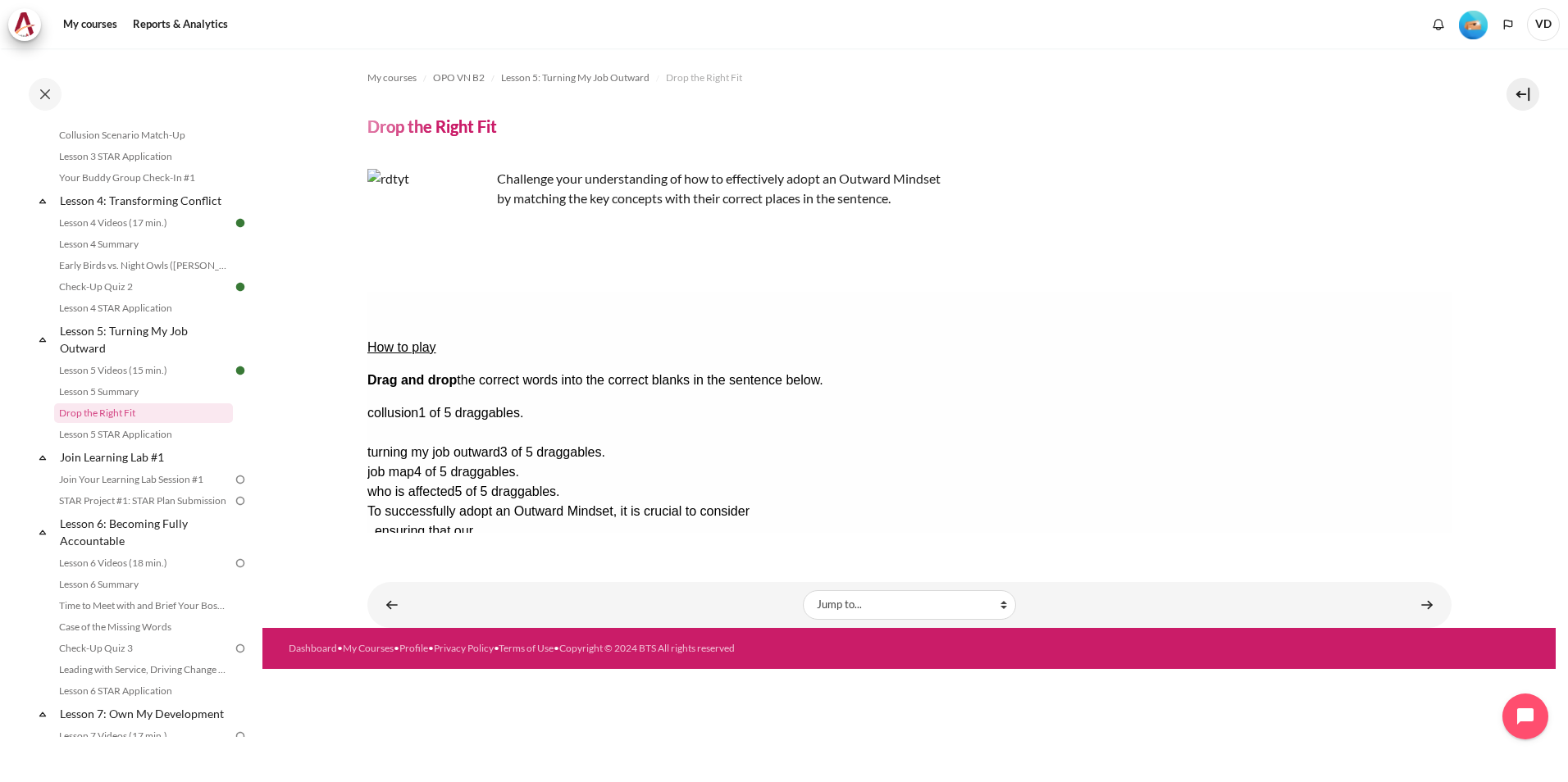
drag, startPoint x: 1346, startPoint y: 395, endPoint x: 826, endPoint y: 364, distance: 520.9
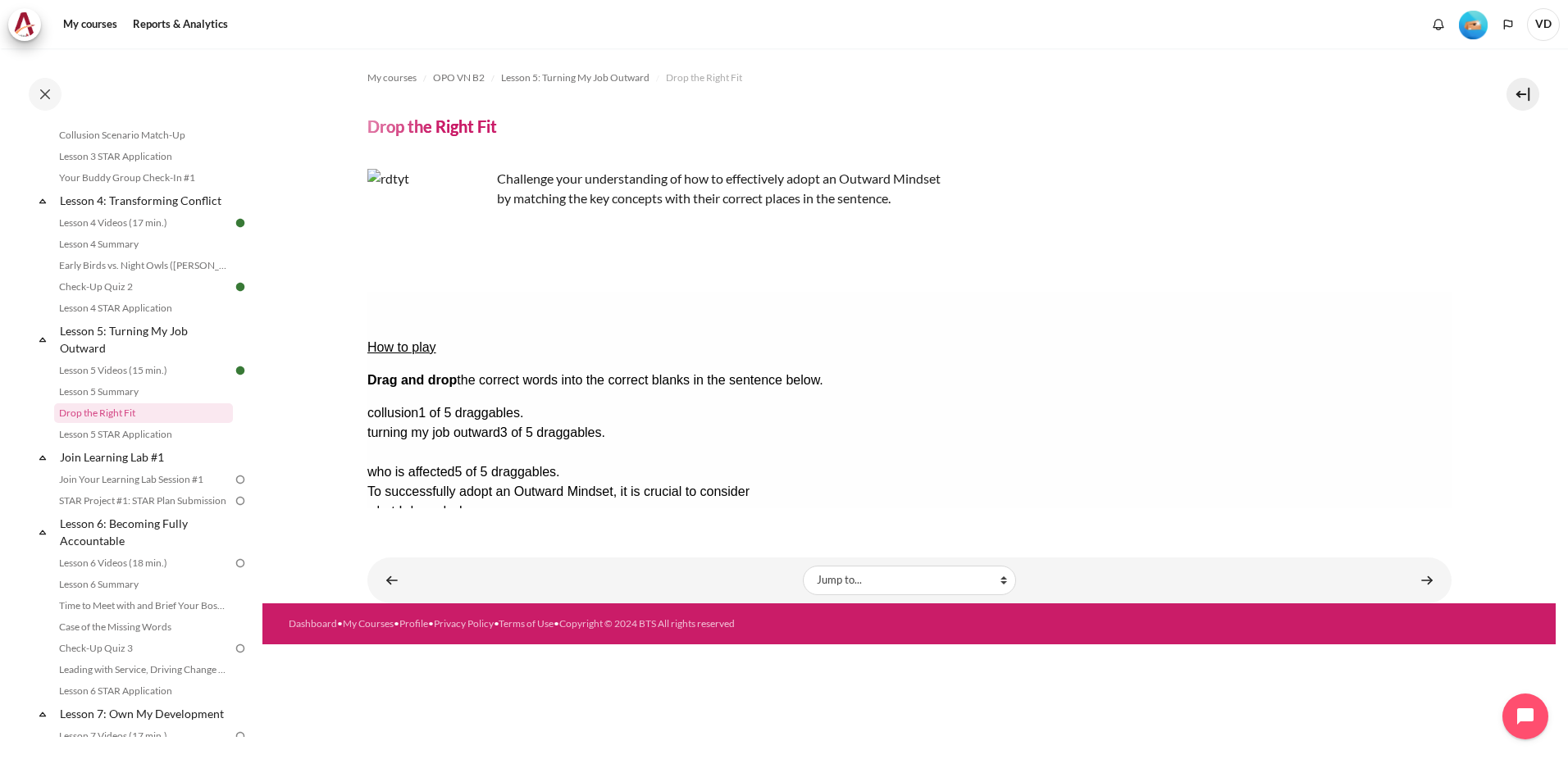
drag, startPoint x: 1384, startPoint y: 417, endPoint x: 1123, endPoint y: 359, distance: 267.4
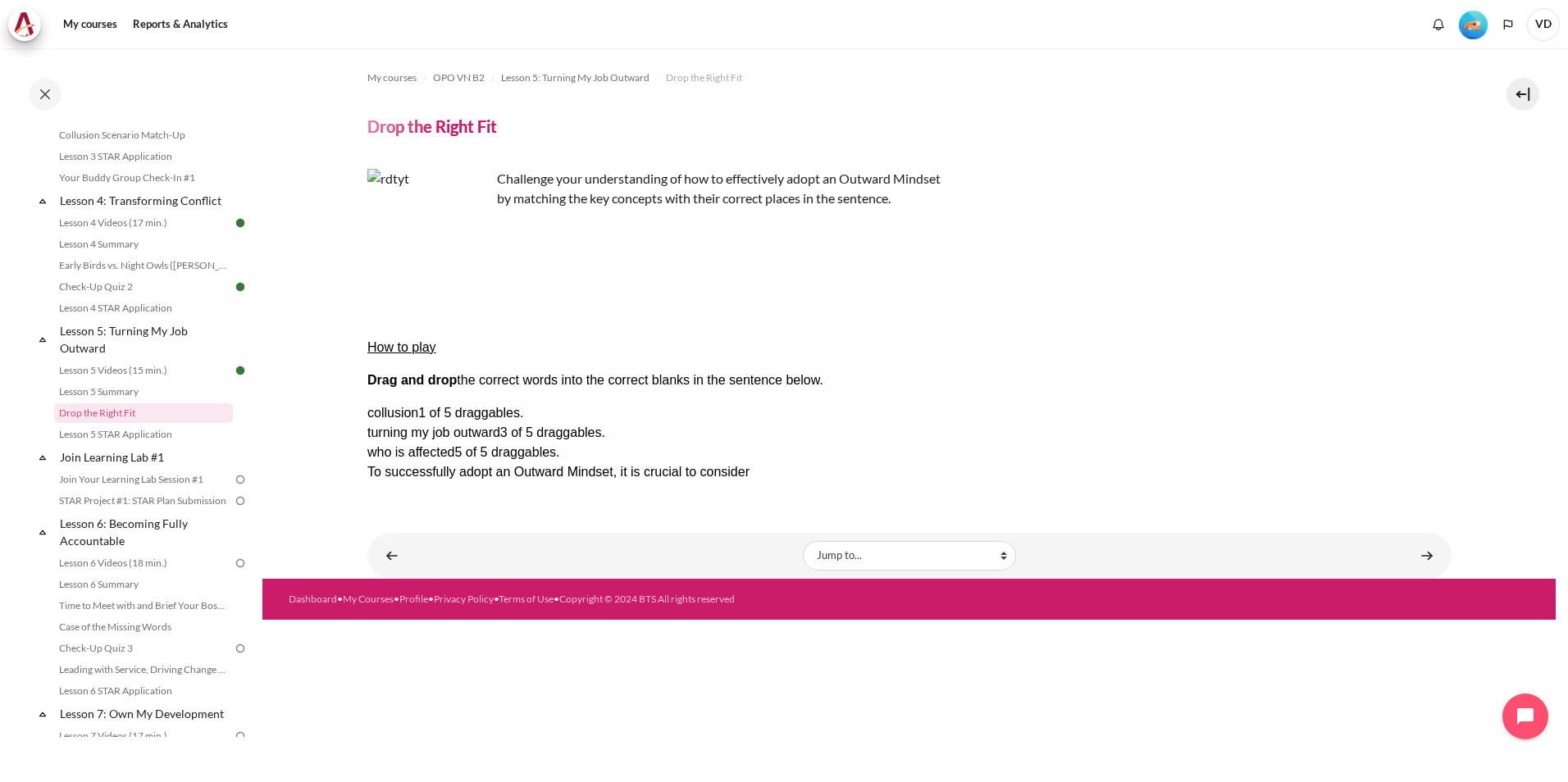
drag, startPoint x: 820, startPoint y: 356, endPoint x: 1049, endPoint y: 385, distance: 230.8
drag, startPoint x: 1375, startPoint y: 410, endPoint x: 813, endPoint y: 361, distance: 564.1
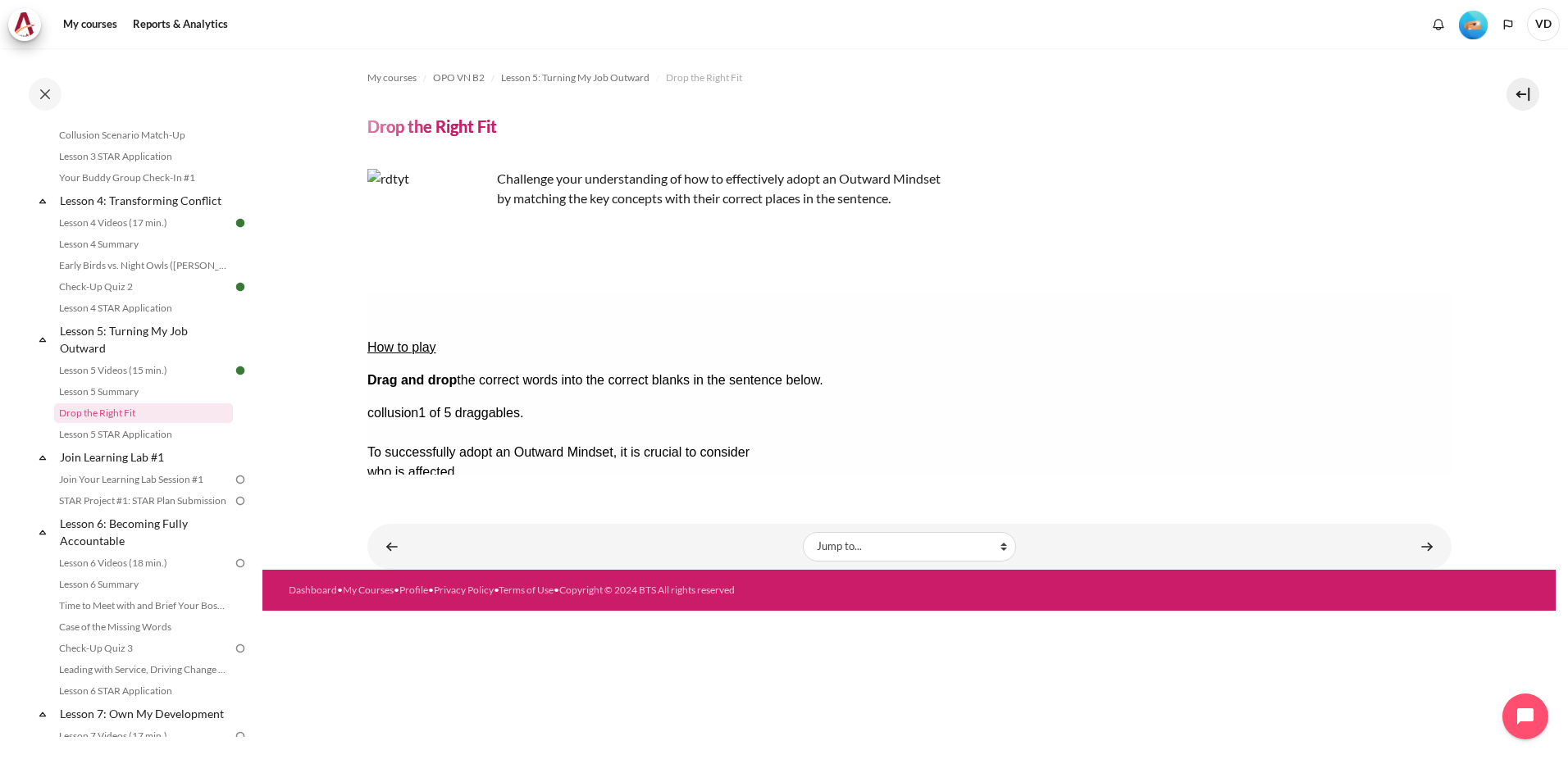
drag, startPoint x: 1355, startPoint y: 390, endPoint x: 735, endPoint y: 397, distance: 620.0
drag, startPoint x: 1384, startPoint y: 367, endPoint x: 747, endPoint y: 387, distance: 637.3
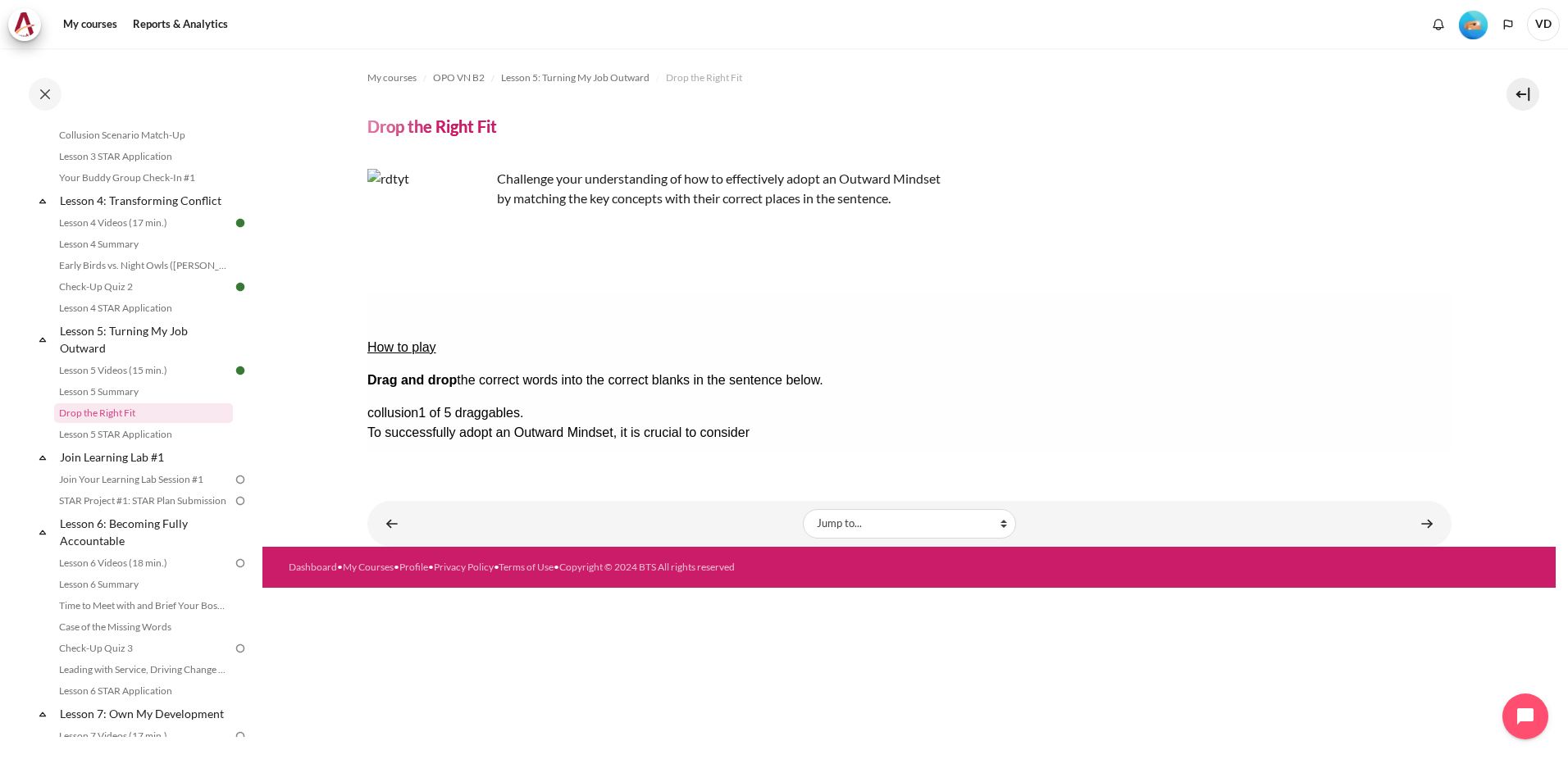
drag, startPoint x: 856, startPoint y: 365, endPoint x: 1366, endPoint y: 447, distance: 516.6
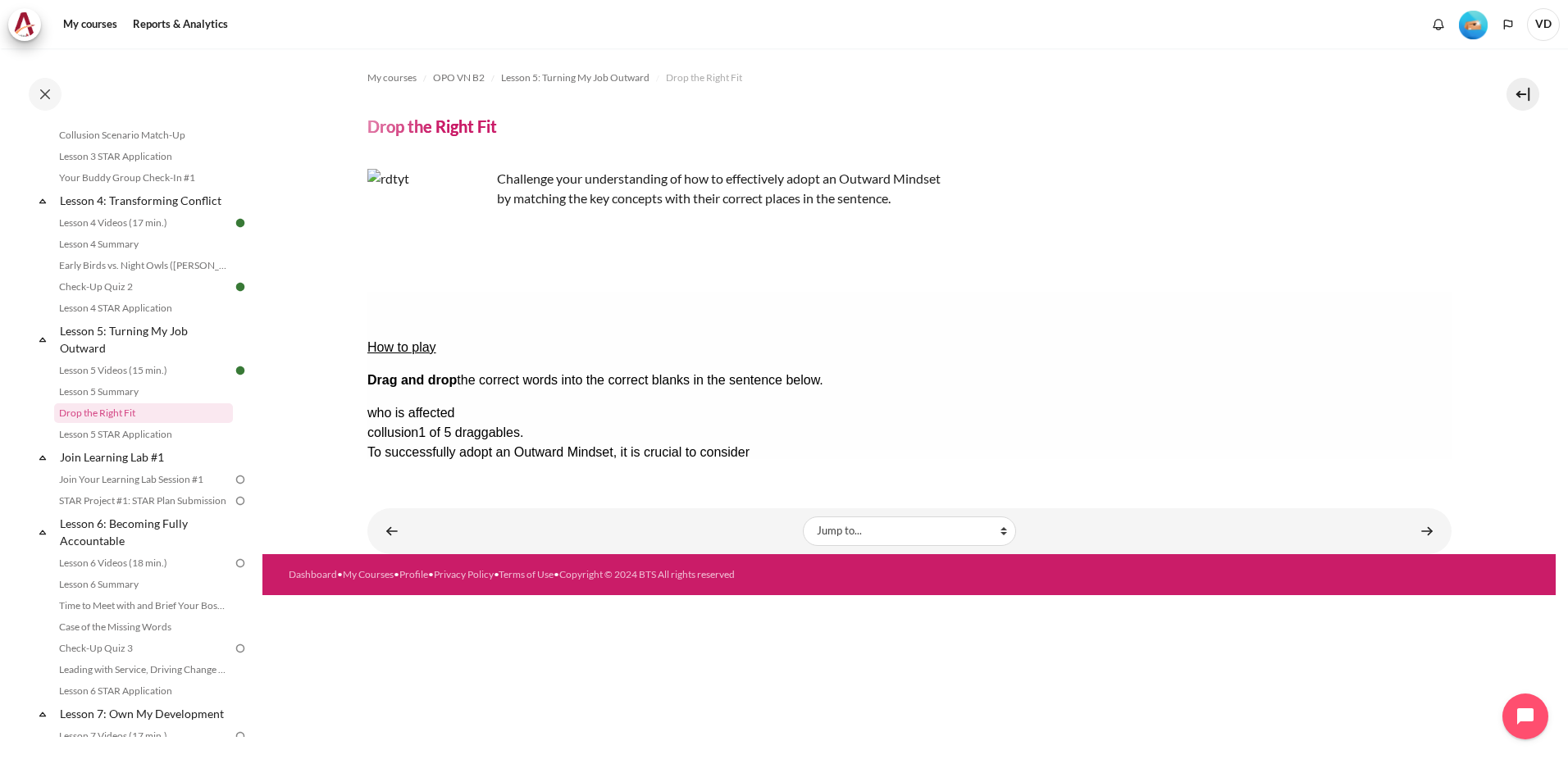
drag, startPoint x: 987, startPoint y: 390, endPoint x: 855, endPoint y: 376, distance: 132.7
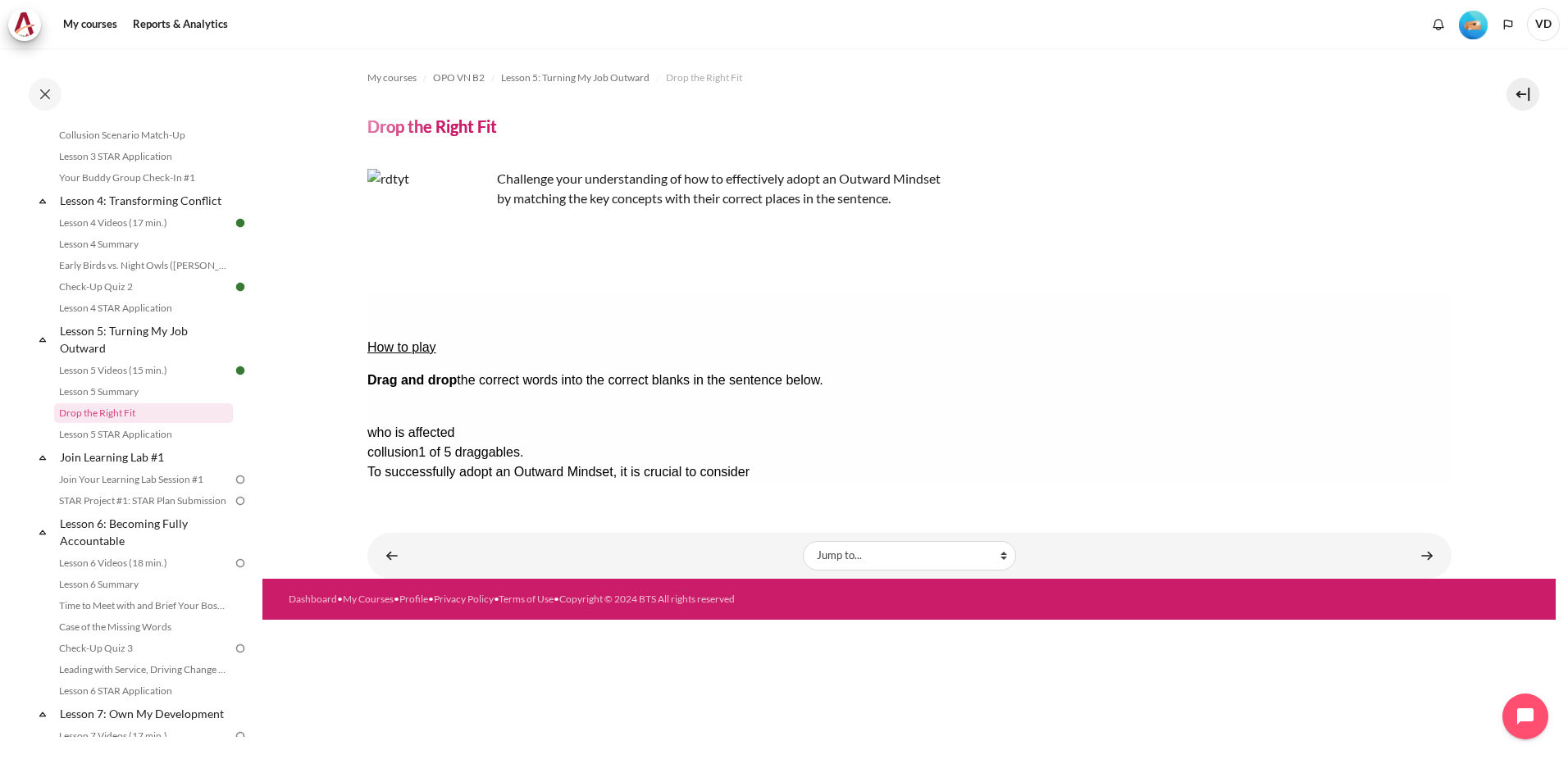
drag, startPoint x: 1349, startPoint y: 361, endPoint x: 841, endPoint y: 356, distance: 508.0
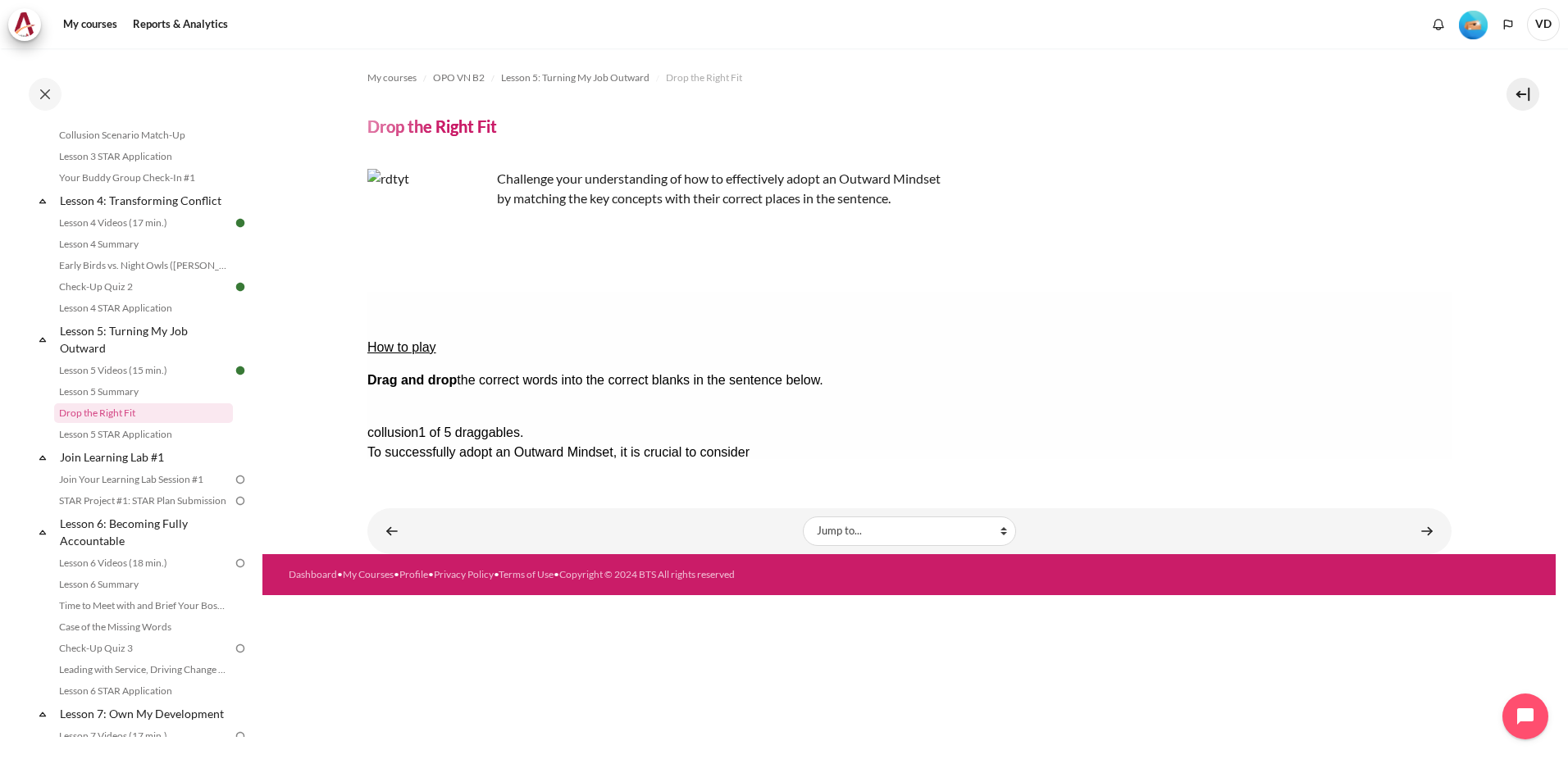
drag, startPoint x: 1376, startPoint y: 361, endPoint x: 949, endPoint y: 387, distance: 427.8
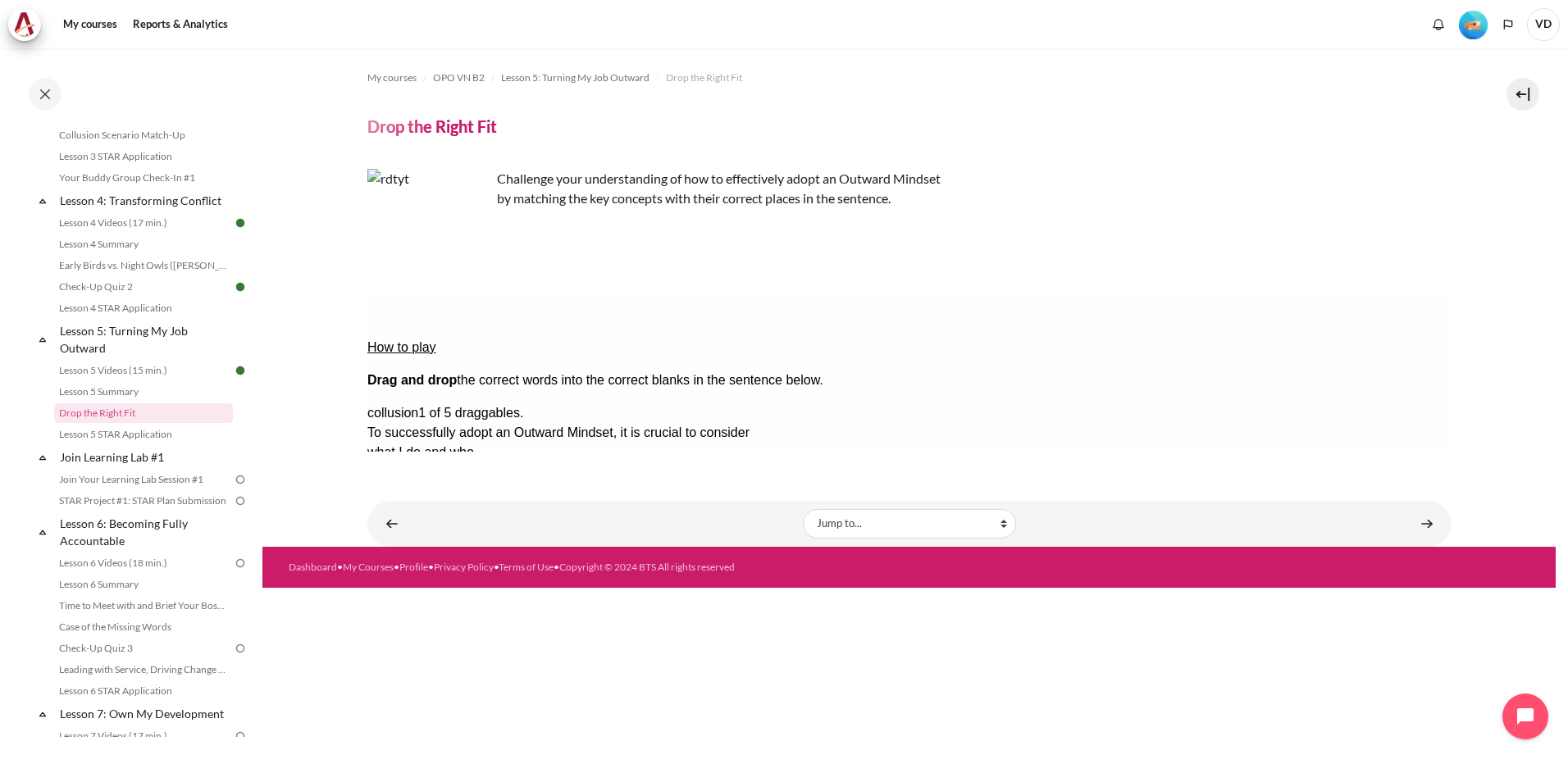
click at [411, 602] on button "Check Check the answers. The responses will be marked as correct, incorrect, or…" at bounding box center [388, 610] width 45 height 17
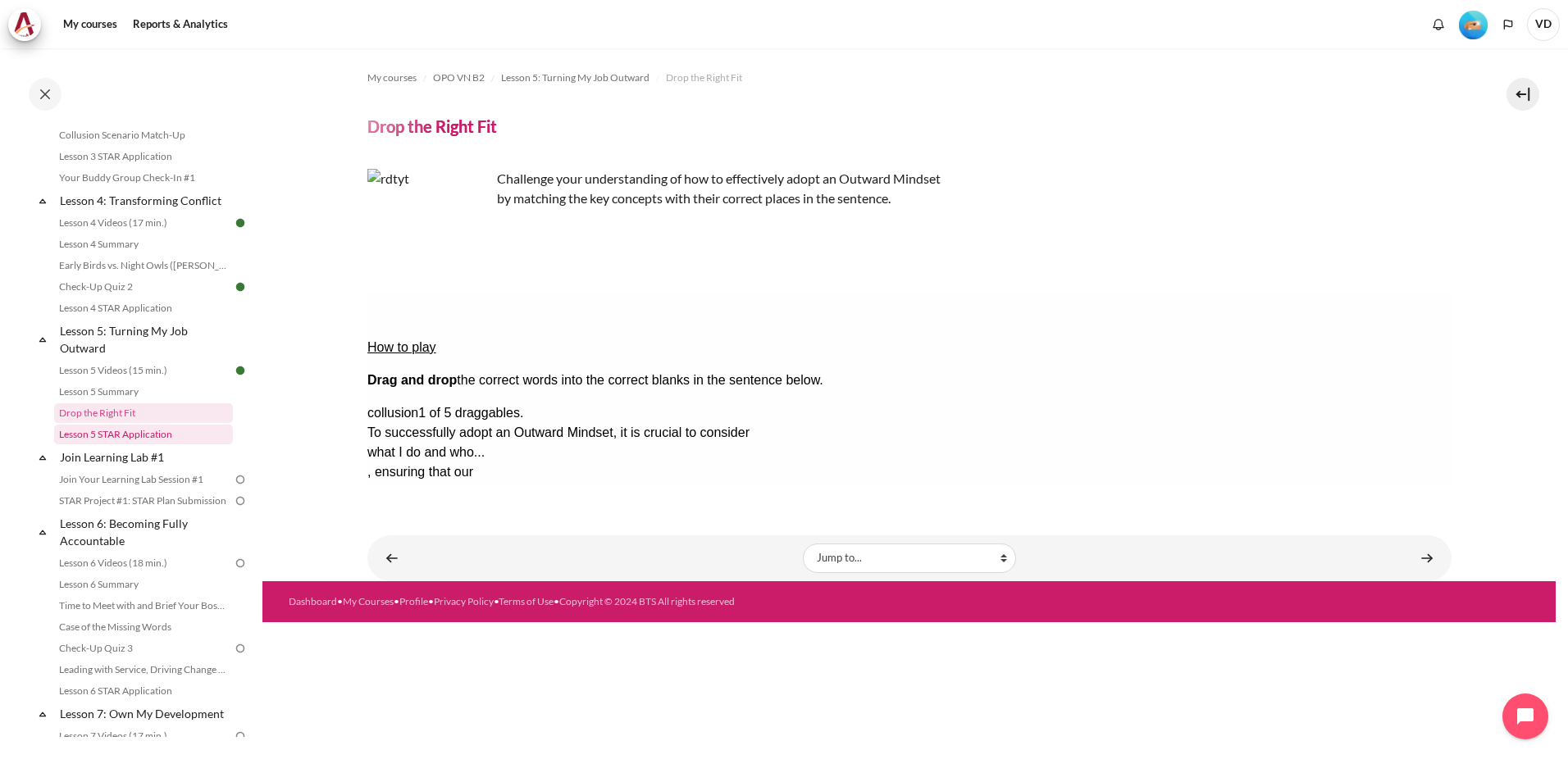
click at [98, 444] on link "Lesson 5 STAR Application" at bounding box center [144, 435] width 179 height 20
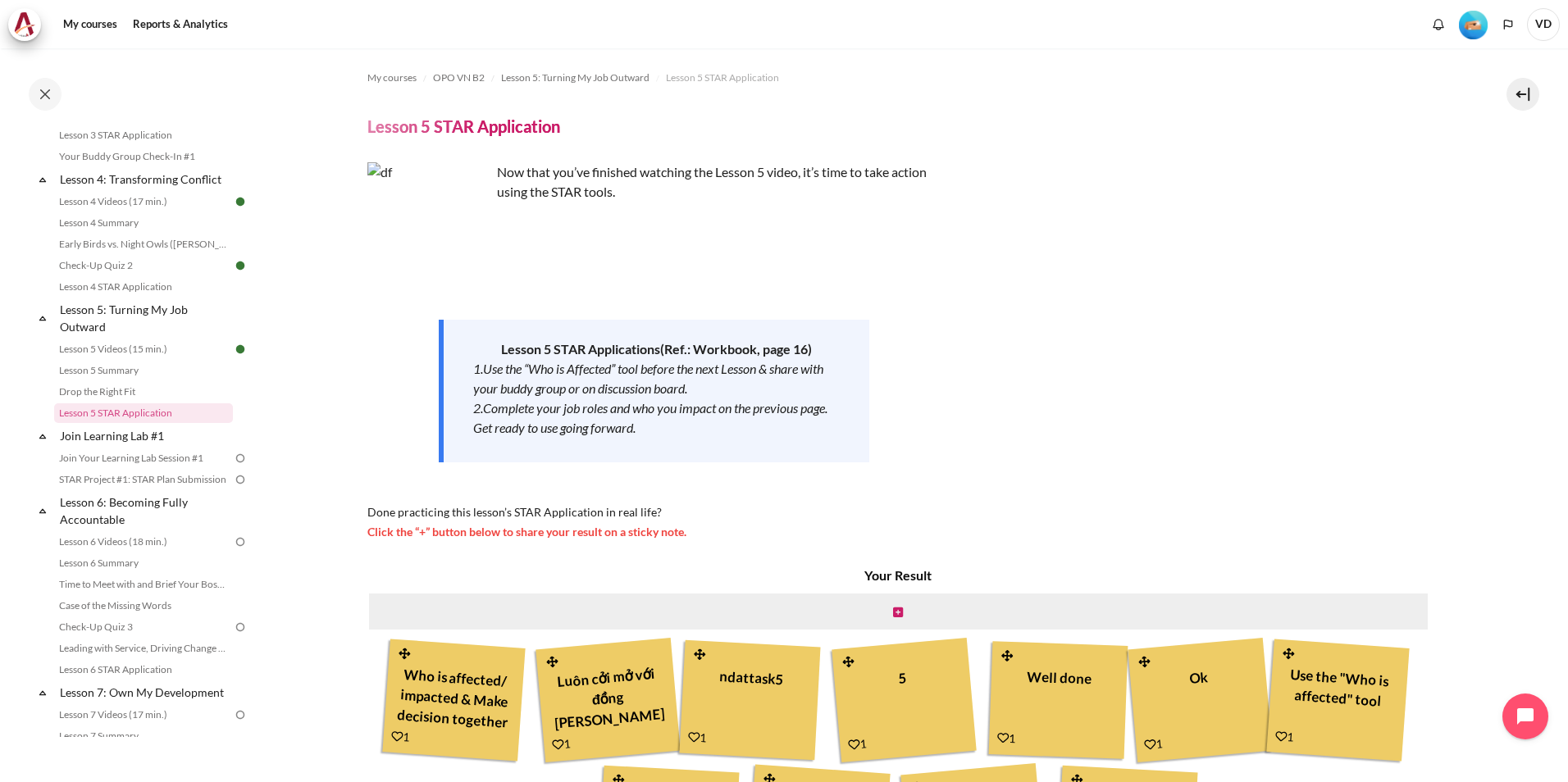
scroll to position [235, 0]
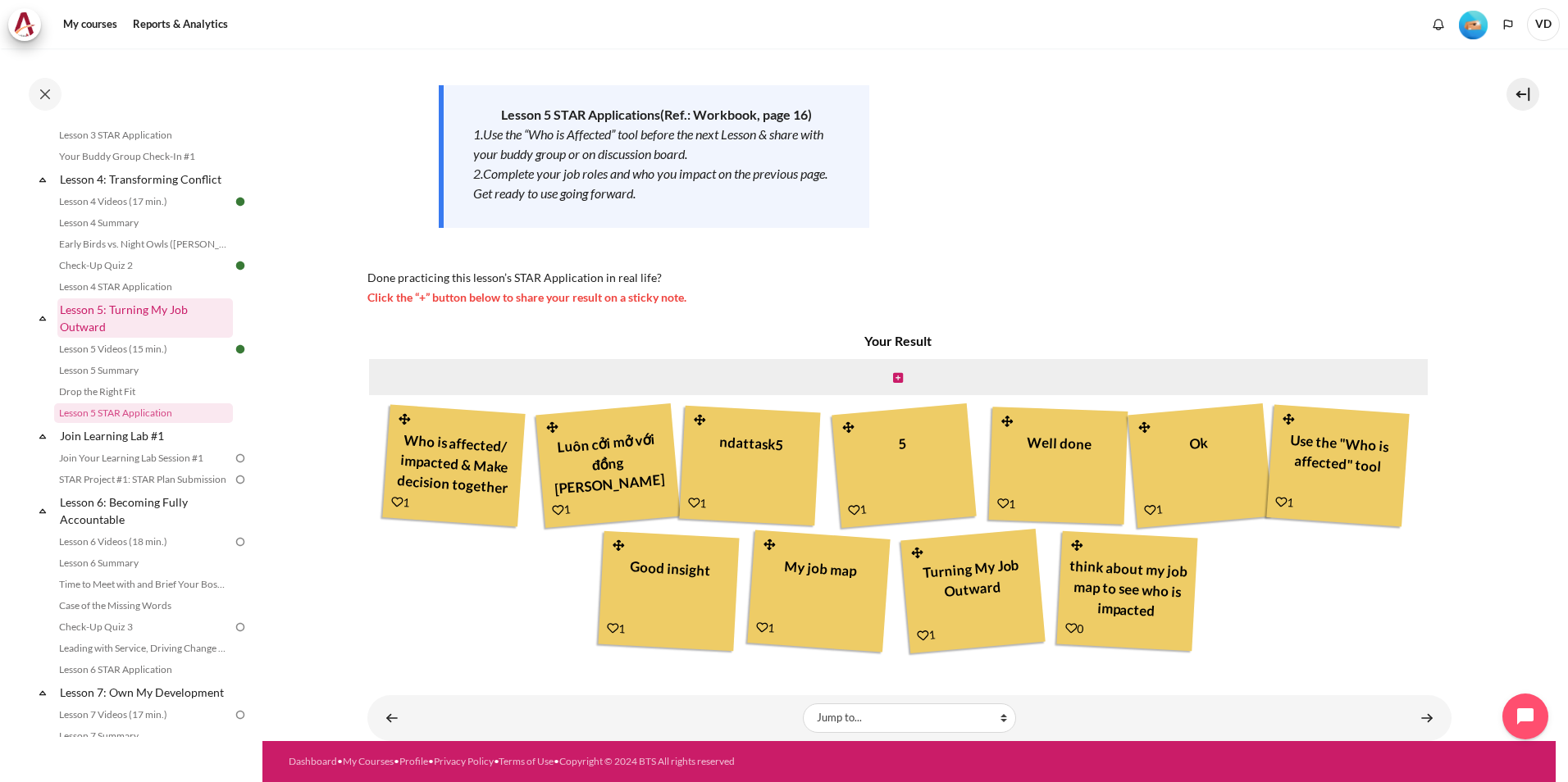
click at [141, 327] on link "Lesson 5: Turning My Job Outward" at bounding box center [145, 319] width 175 height 40
